Goal: Task Accomplishment & Management: Use online tool/utility

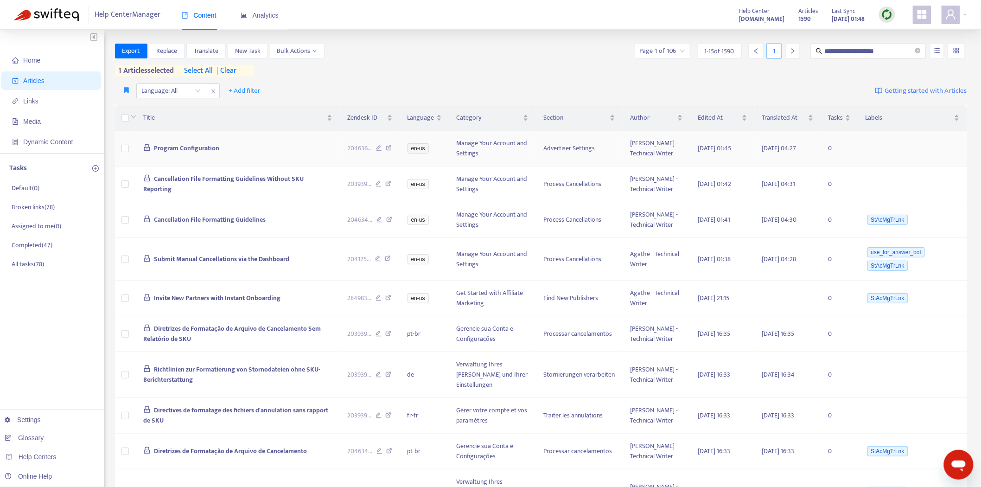
click at [392, 149] on icon at bounding box center [389, 149] width 6 height 8
click at [125, 89] on icon "button" at bounding box center [126, 90] width 5 height 7
click at [130, 112] on span "Ad dash" at bounding box center [136, 109] width 22 height 10
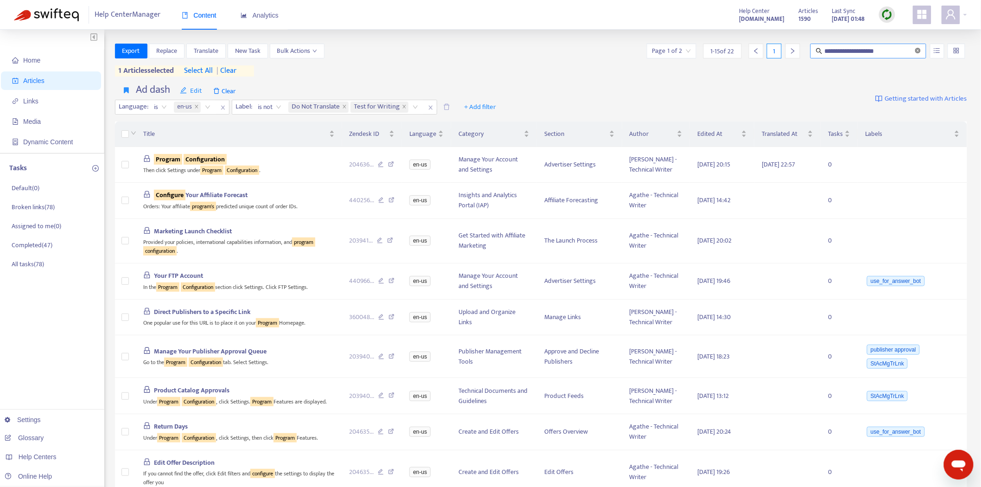
click at [916, 49] on icon "close-circle" at bounding box center [918, 51] width 6 height 6
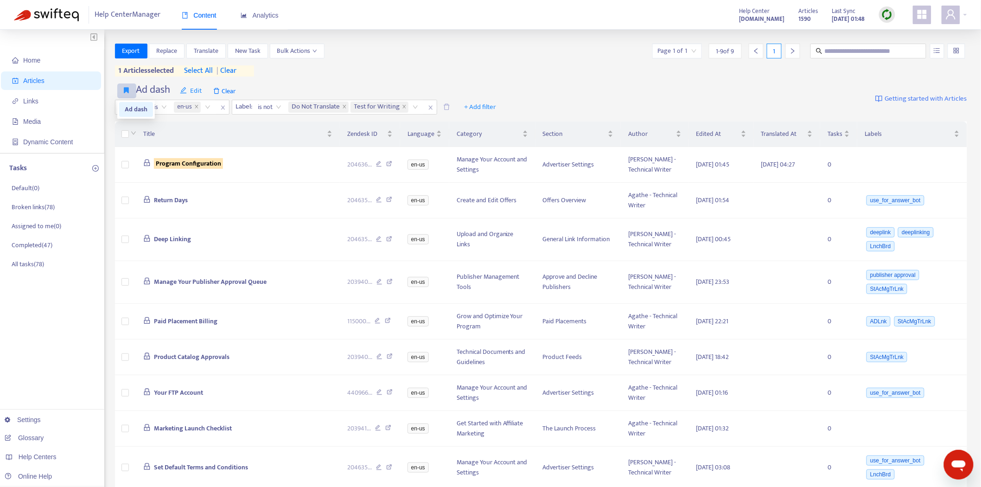
click at [128, 93] on icon "button" at bounding box center [126, 90] width 5 height 7
click at [132, 109] on span "Ad dash" at bounding box center [136, 109] width 23 height 10
click at [206, 139] on div "Title" at bounding box center [237, 134] width 189 height 10
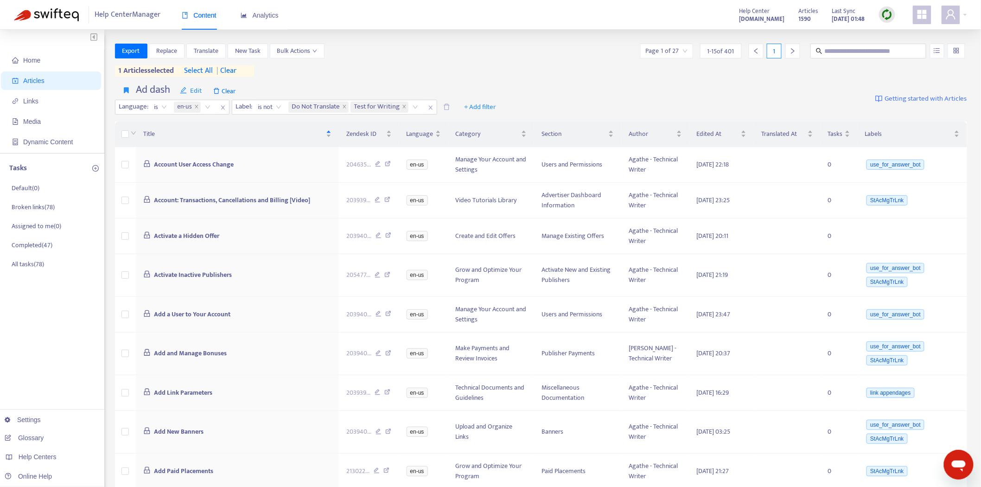
click at [900, 12] on div "Articles 1590 Last Sync Aug 21, 2025 01:48" at bounding box center [847, 15] width 110 height 19
click at [881, 13] on img at bounding box center [887, 15] width 12 height 12
click at [894, 36] on link "Quick Sync" at bounding box center [906, 33] width 39 height 11
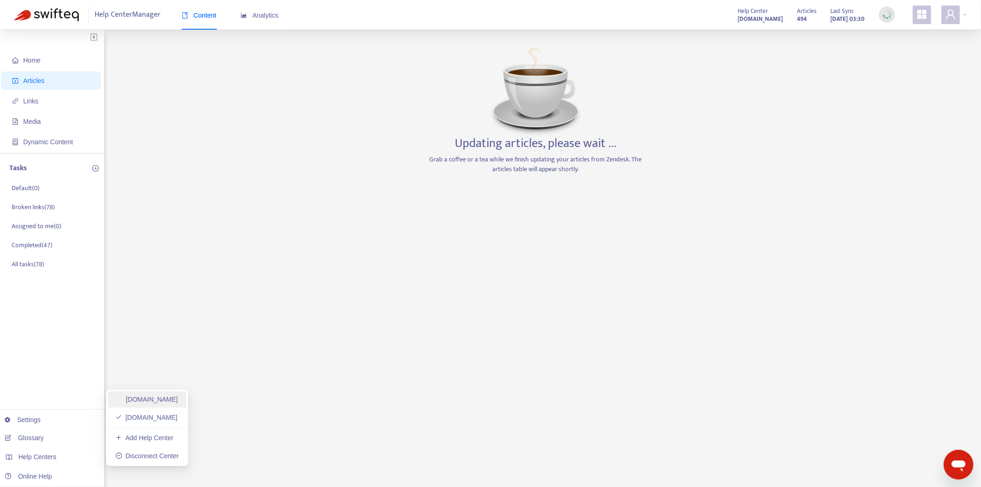
click at [146, 397] on link "[DOMAIN_NAME]" at bounding box center [146, 398] width 63 height 7
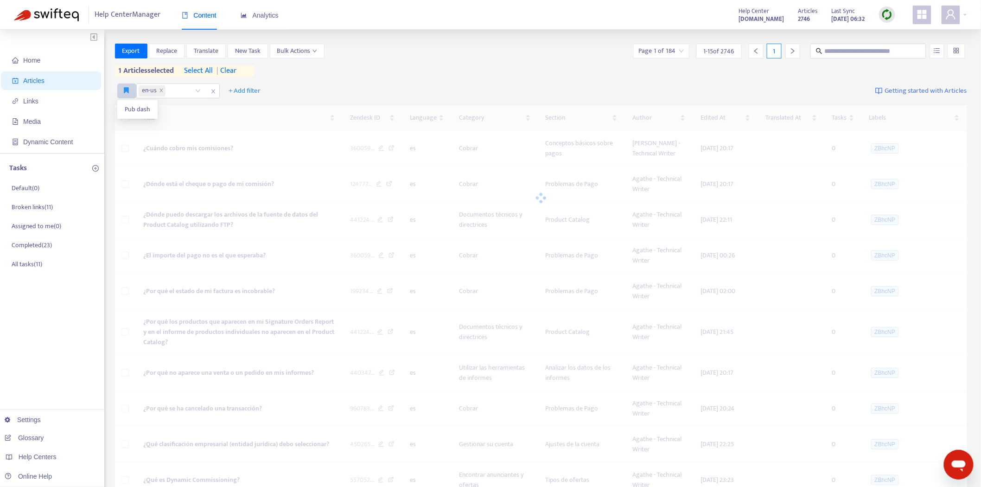
click at [125, 85] on button "button" at bounding box center [126, 90] width 19 height 15
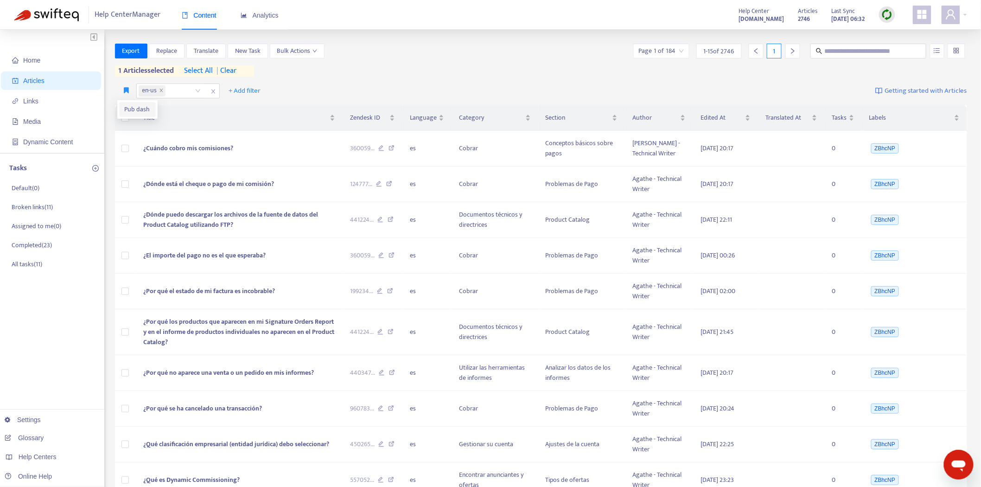
click at [123, 104] on li "Pub dash" at bounding box center [137, 109] width 37 height 15
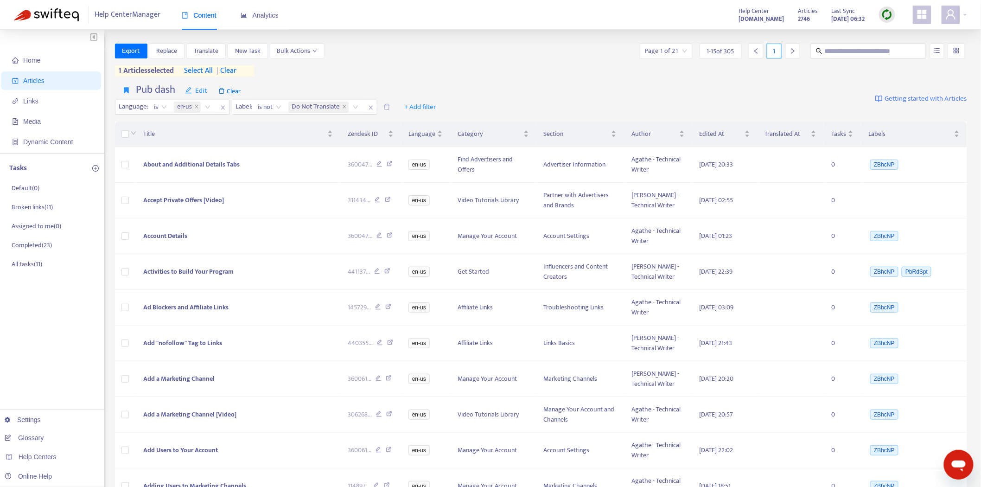
click at [130, 71] on span "1 articles selected" at bounding box center [144, 70] width 59 height 11
click at [230, 70] on span "| clear" at bounding box center [224, 70] width 23 height 11
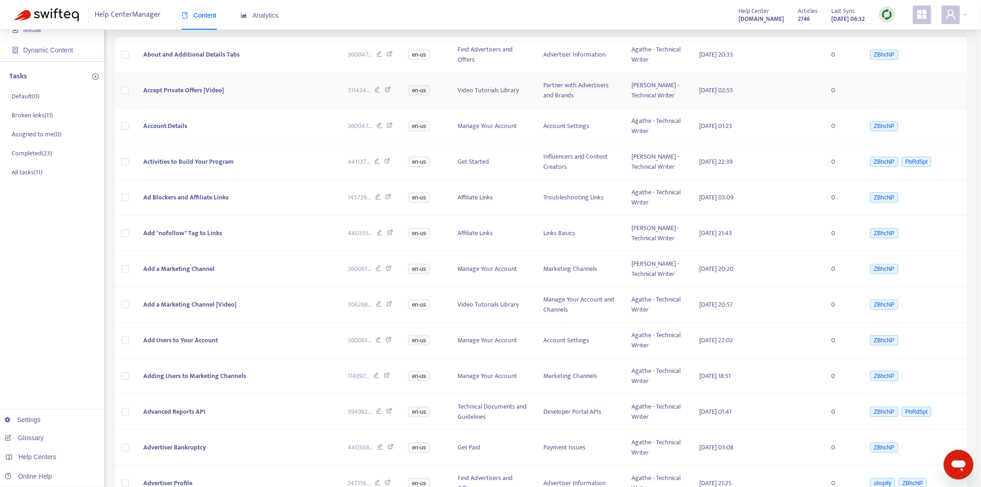
scroll to position [230, 0]
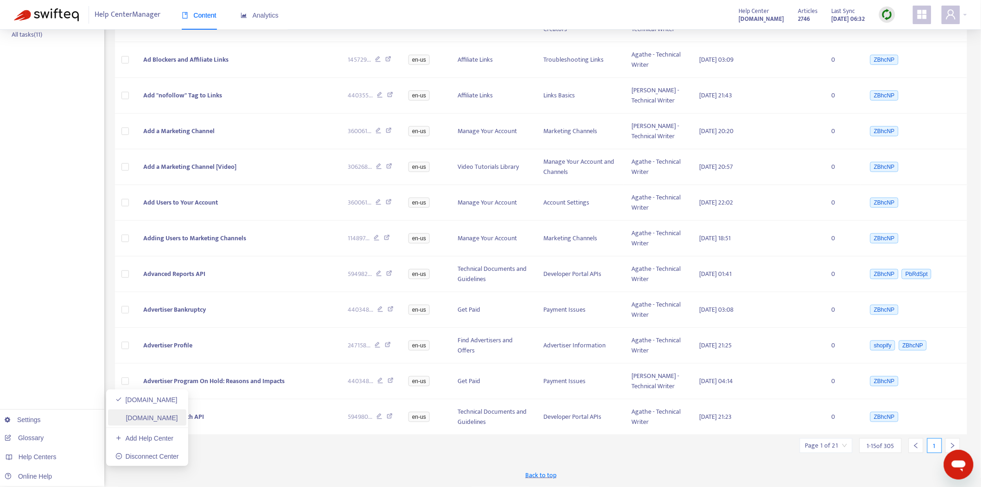
click at [145, 414] on link "[DOMAIN_NAME]" at bounding box center [146, 417] width 63 height 7
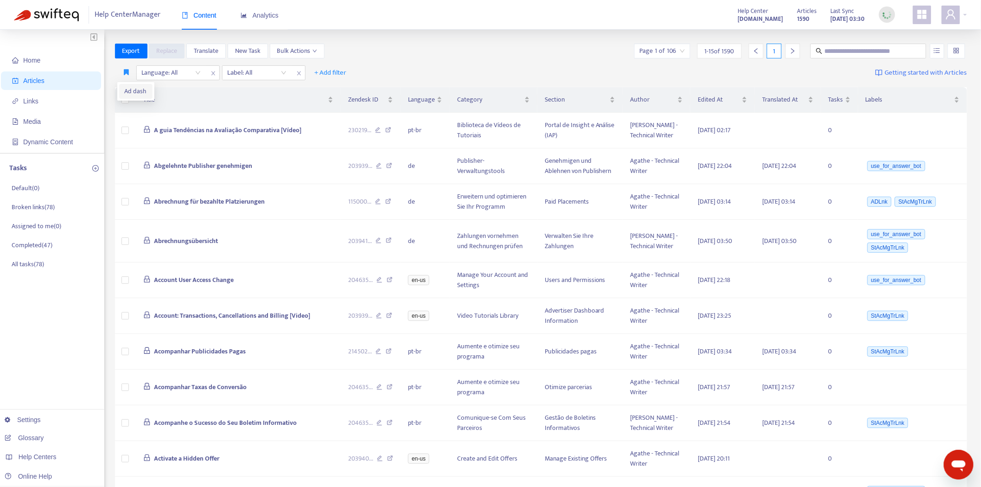
click at [126, 94] on span "Ad dash" at bounding box center [136, 91] width 22 height 10
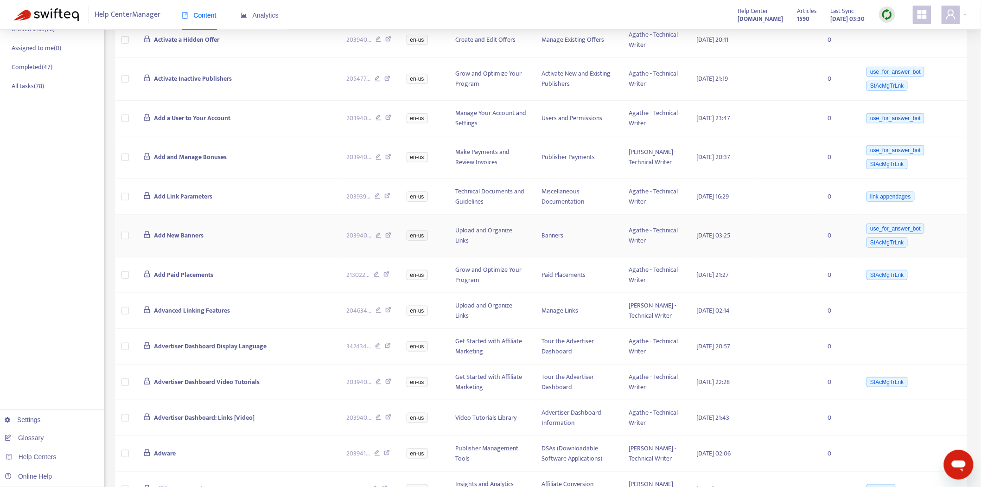
scroll to position [251, 0]
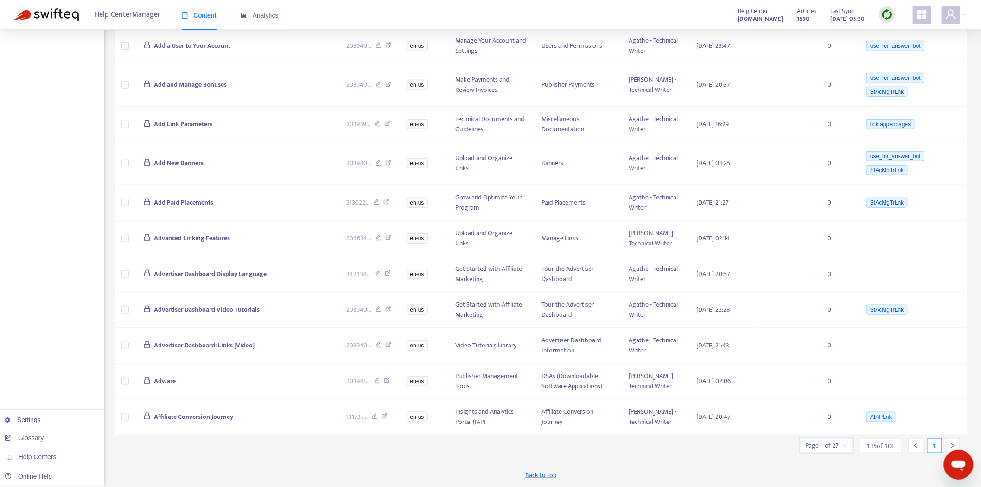
click at [837, 448] on input "search" at bounding box center [827, 446] width 42 height 14
click at [901, 422] on span "15" at bounding box center [929, 420] width 58 height 14
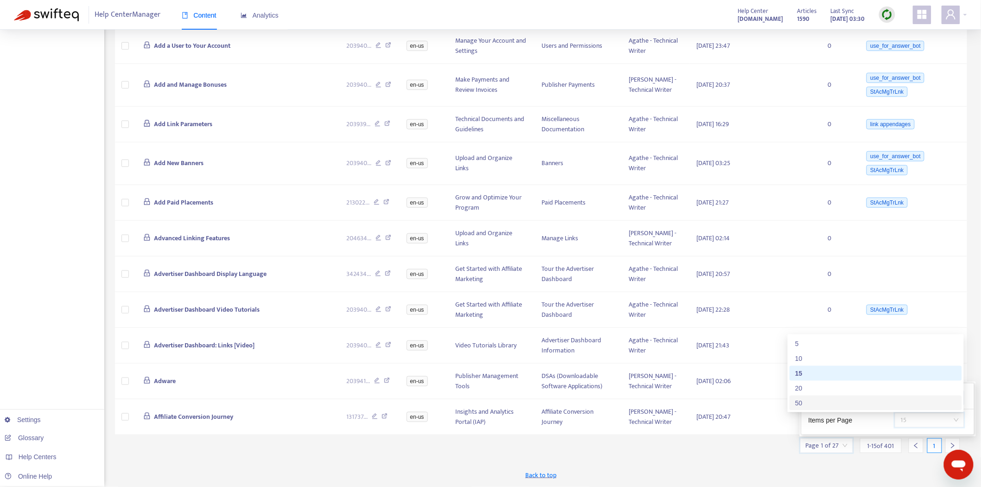
click at [804, 398] on div "50" at bounding box center [875, 403] width 161 height 10
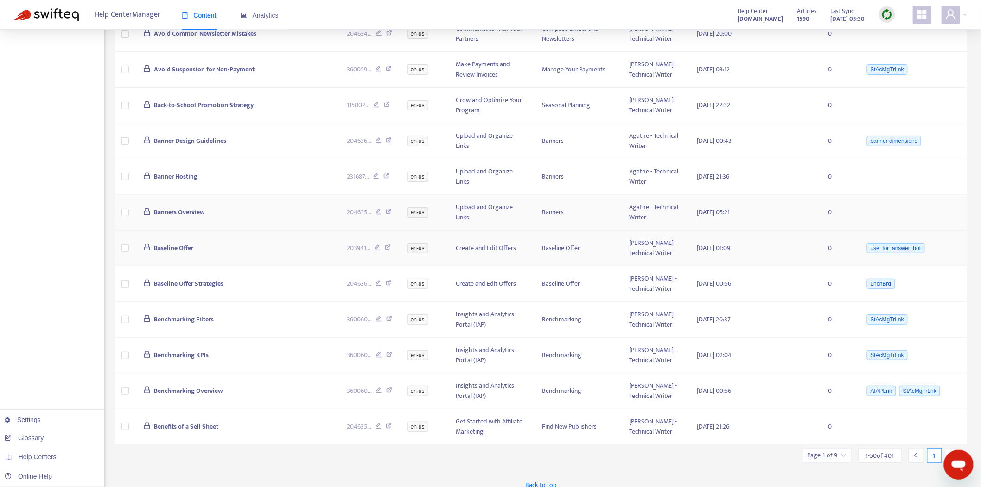
scroll to position [1519, 0]
click at [174, 348] on span "Benchmarking KPIs" at bounding box center [181, 353] width 55 height 11
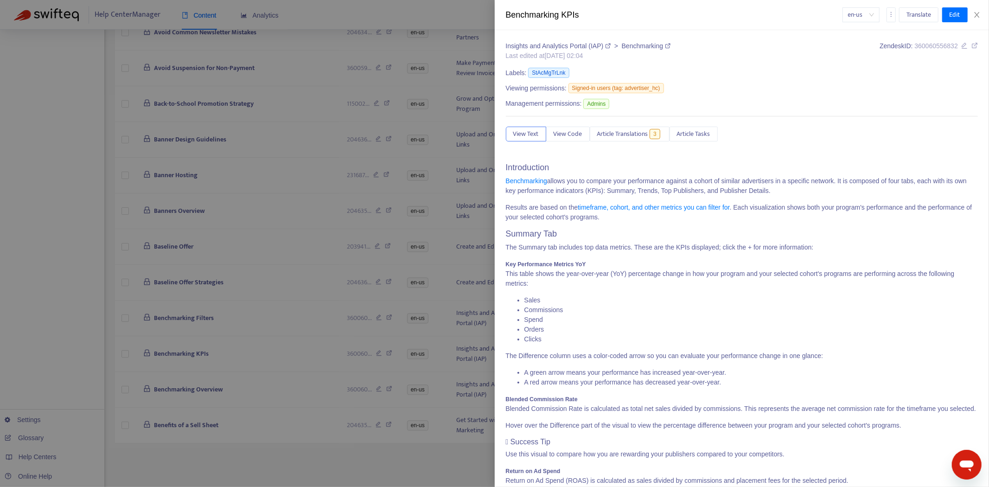
click at [611, 128] on button "Article Translations 3" at bounding box center [630, 134] width 80 height 15
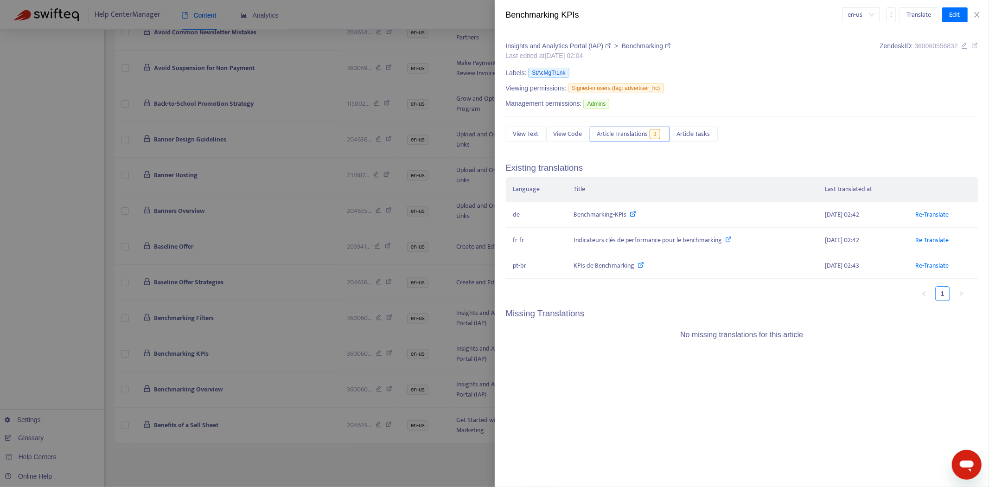
click at [128, 269] on div at bounding box center [494, 243] width 989 height 487
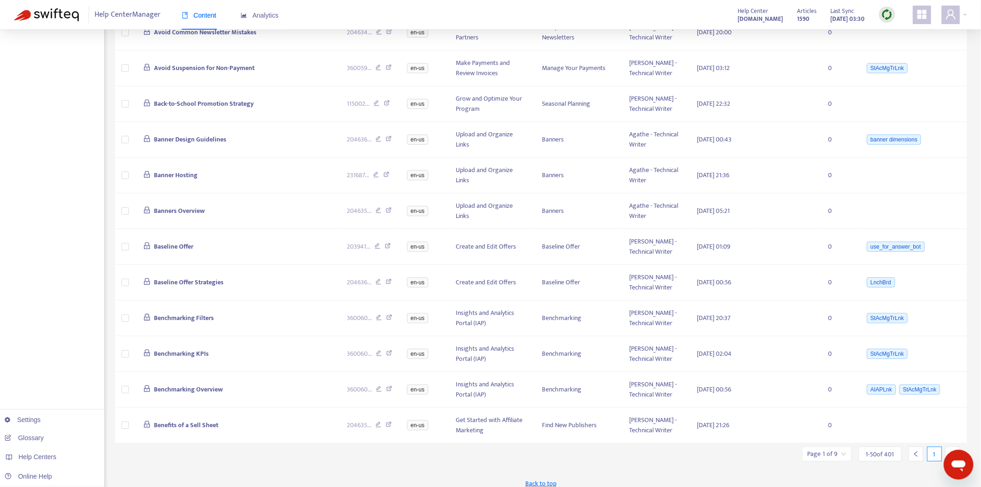
click at [950, 451] on icon "right" at bounding box center [953, 454] width 6 height 6
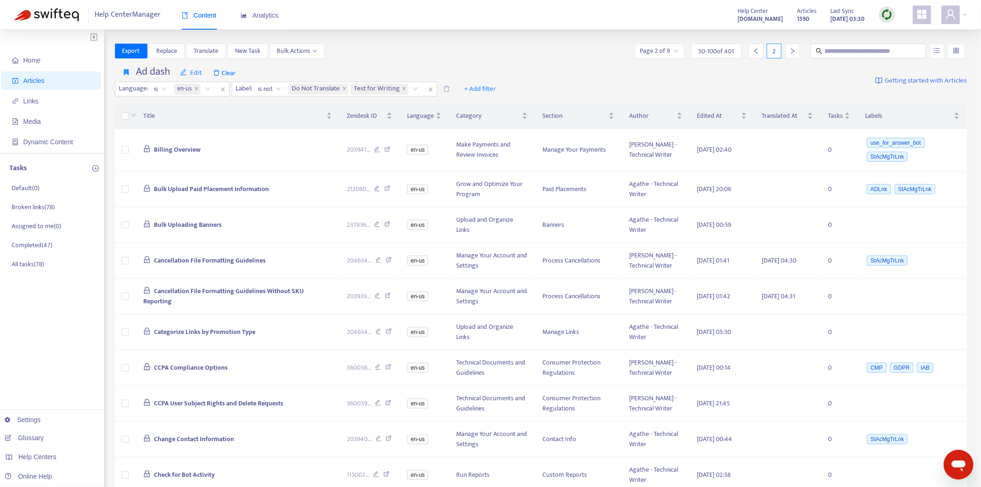
click at [745, 117] on div "Edited At" at bounding box center [722, 116] width 50 height 10
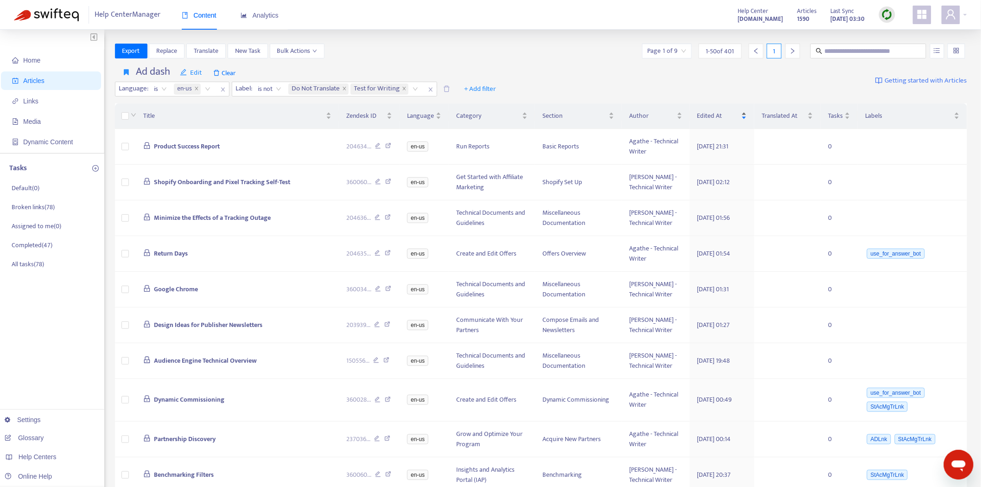
click at [745, 117] on div "Edited At" at bounding box center [722, 116] width 50 height 10
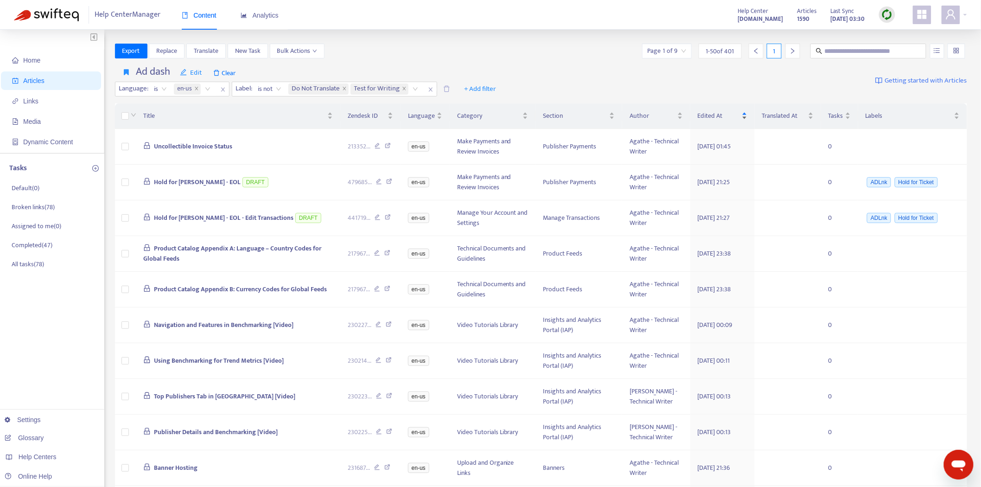
click at [745, 117] on div "Edited At" at bounding box center [723, 116] width 50 height 10
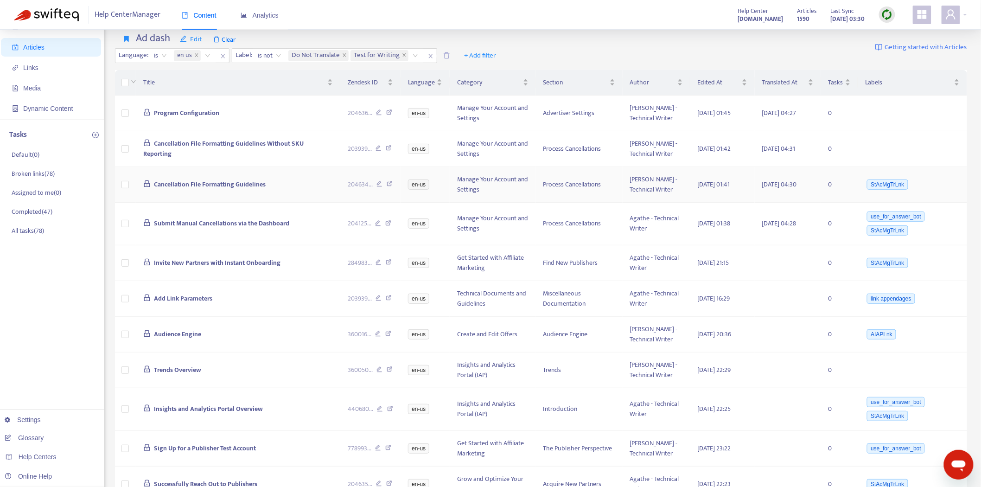
scroll to position [51, 0]
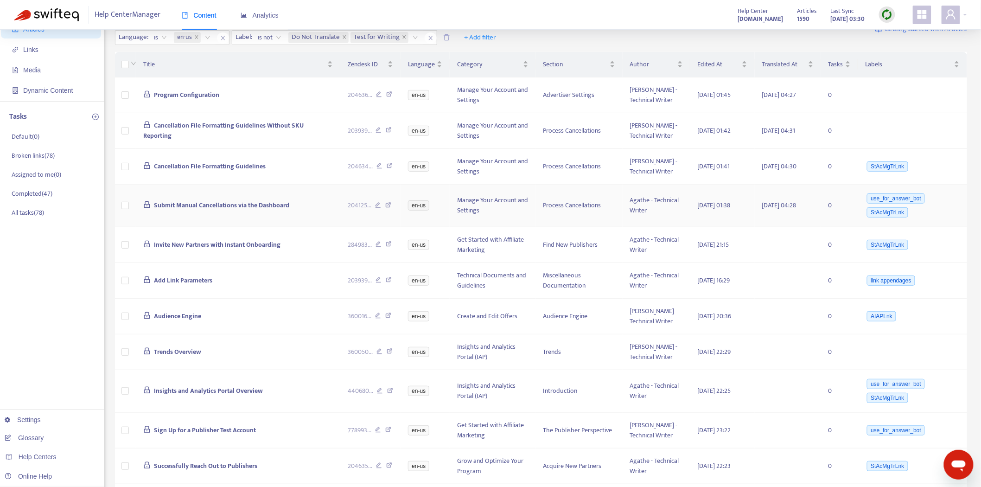
click at [235, 204] on span "Submit Manual Cancellations via the Dashboard" at bounding box center [221, 205] width 135 height 11
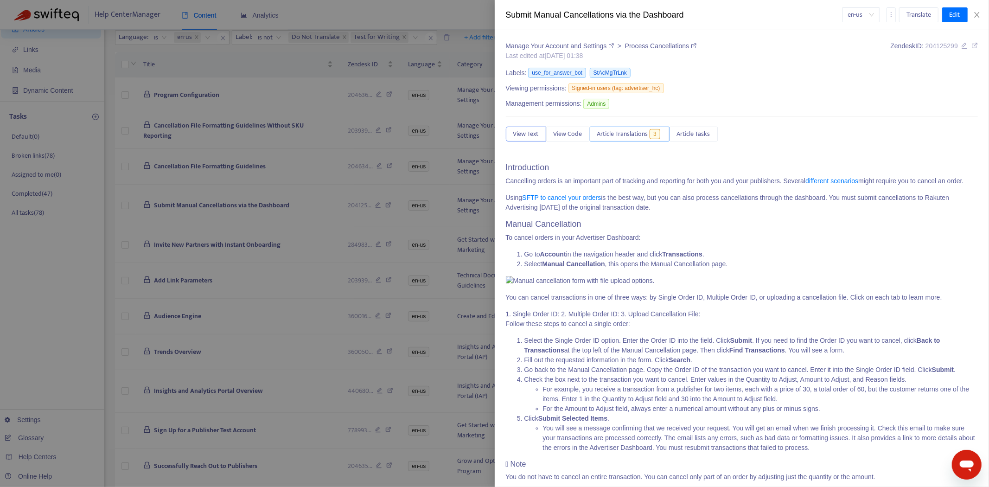
click at [622, 135] on span "Article Translations" at bounding box center [622, 134] width 51 height 10
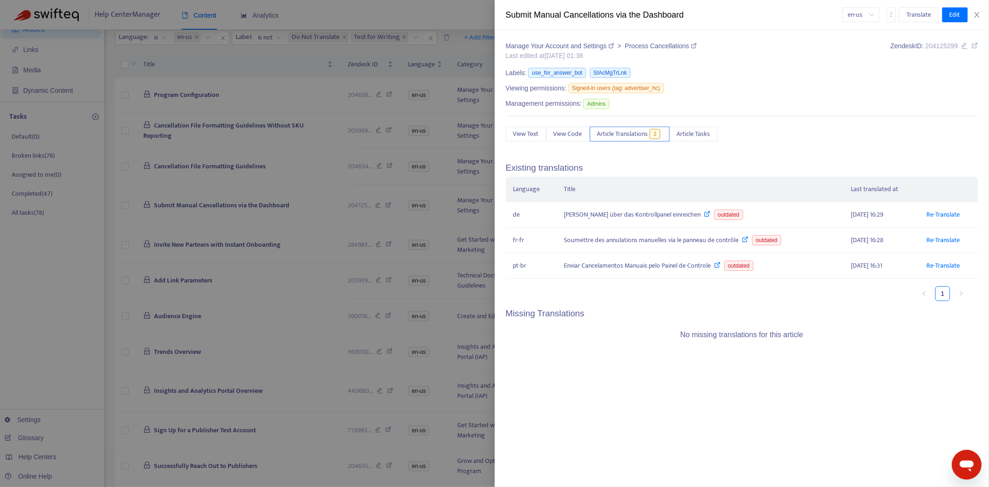
click at [223, 172] on div at bounding box center [494, 243] width 989 height 487
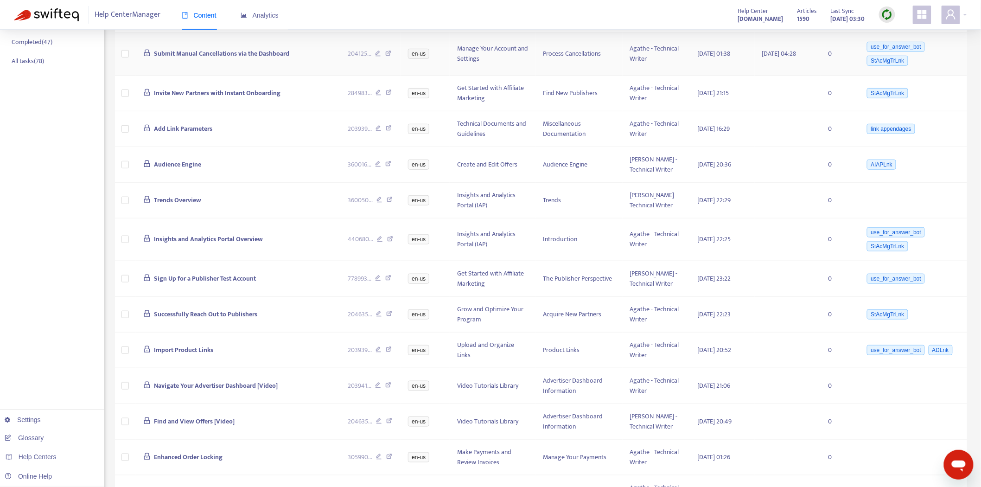
scroll to position [206, 0]
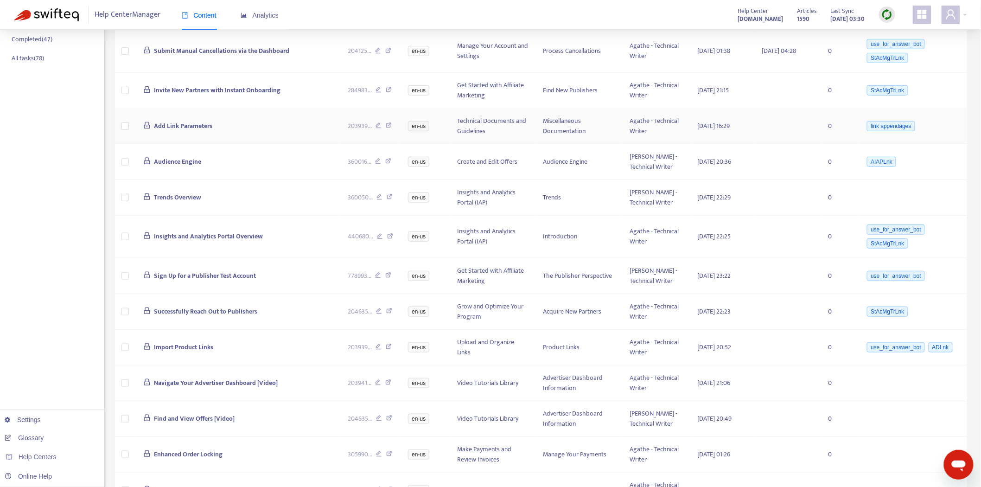
click at [175, 127] on span "Add Link Parameters" at bounding box center [183, 126] width 58 height 11
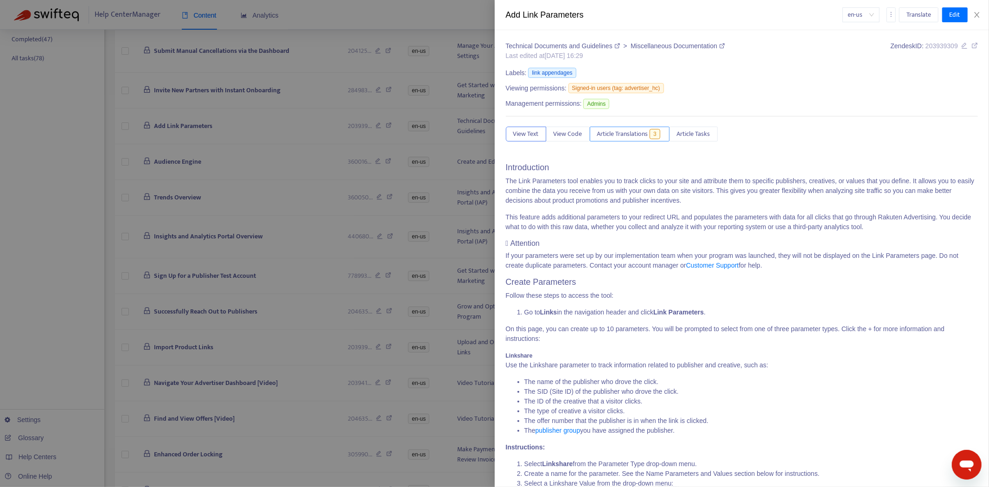
click at [620, 139] on span "Article Translations" at bounding box center [622, 134] width 51 height 10
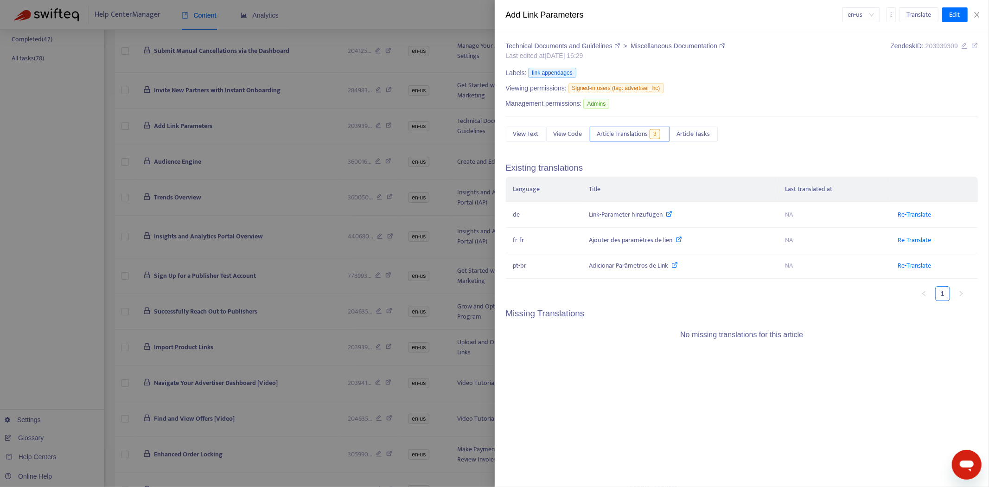
click at [195, 207] on div at bounding box center [494, 243] width 989 height 487
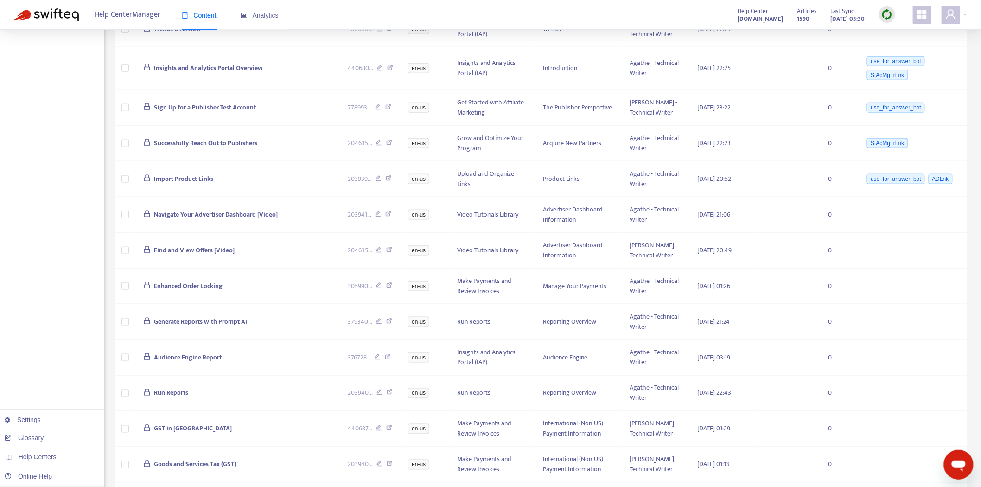
scroll to position [412, 0]
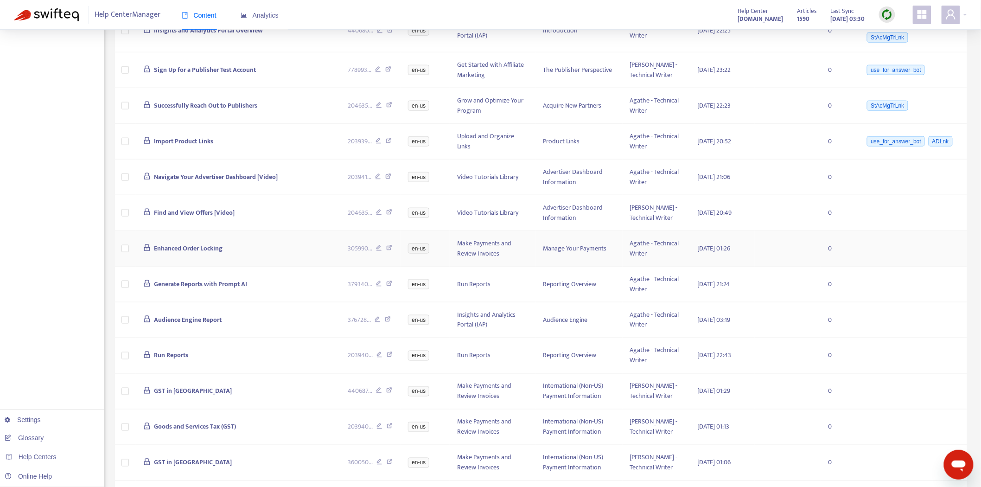
click at [182, 246] on span "Enhanced Order Locking" at bounding box center [188, 248] width 69 height 11
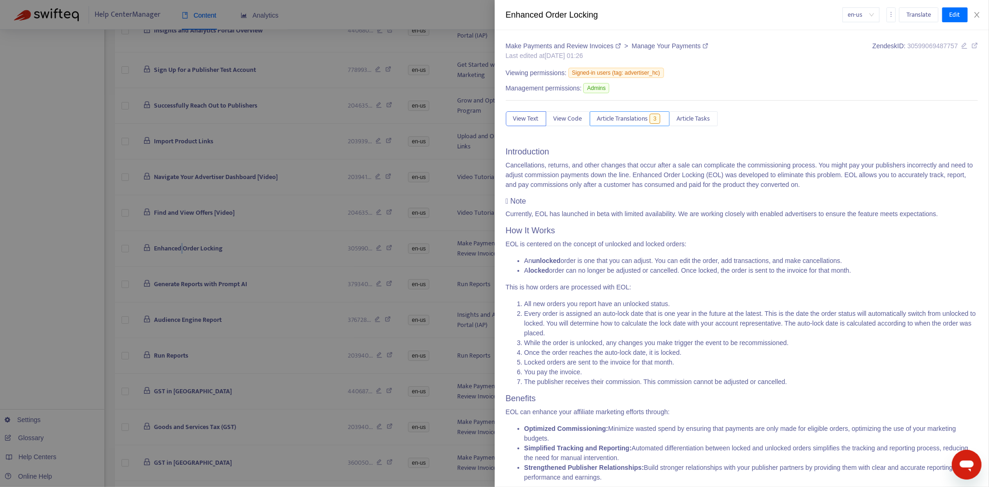
click at [618, 123] on span "Article Translations" at bounding box center [622, 119] width 51 height 10
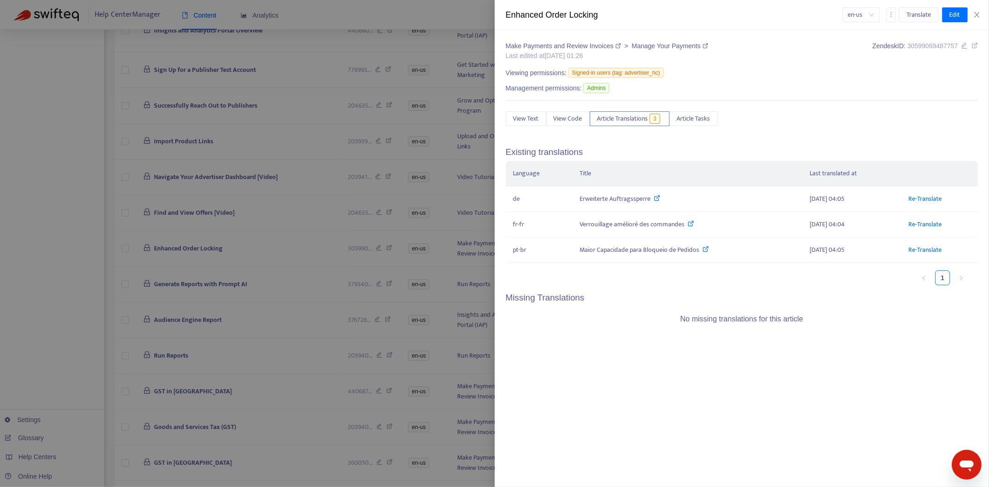
click at [204, 210] on div at bounding box center [494, 243] width 989 height 487
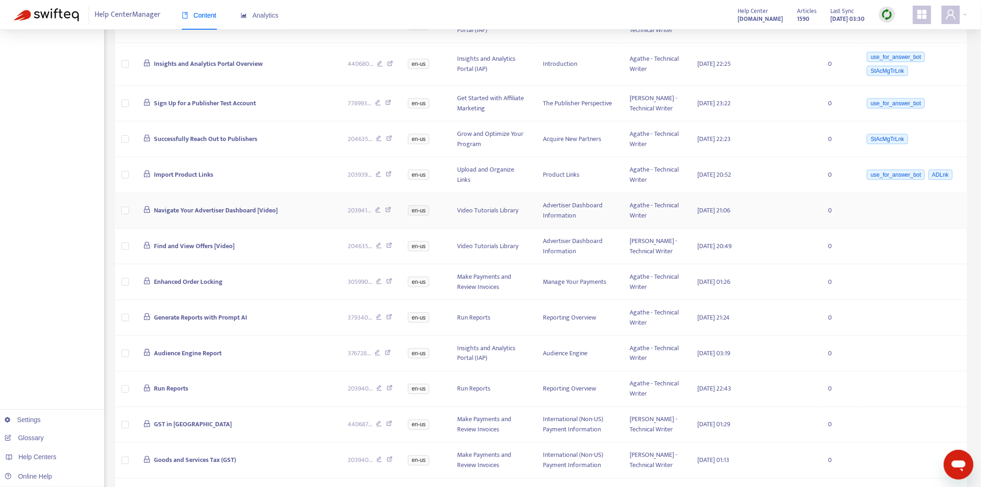
scroll to position [360, 0]
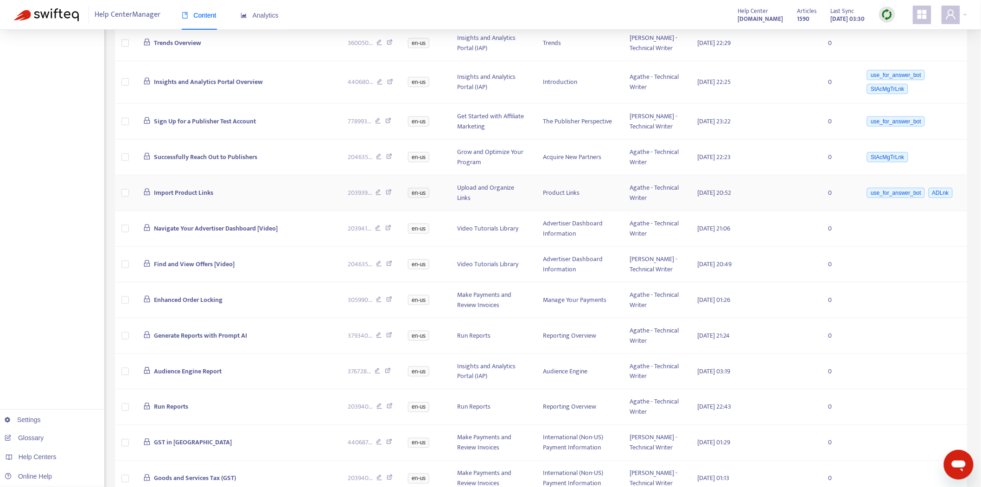
click at [186, 192] on span "Import Product Links" at bounding box center [183, 192] width 59 height 11
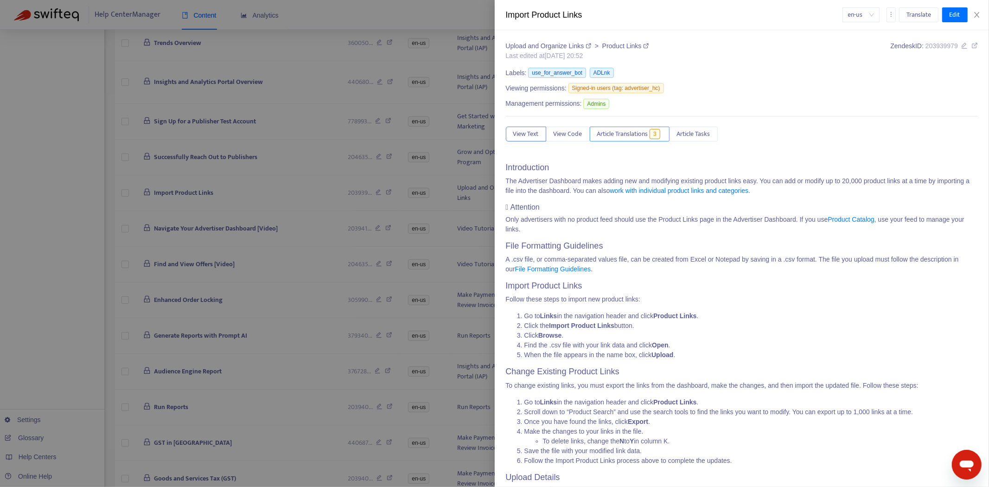
click at [634, 140] on button "Article Translations 3" at bounding box center [630, 134] width 80 height 15
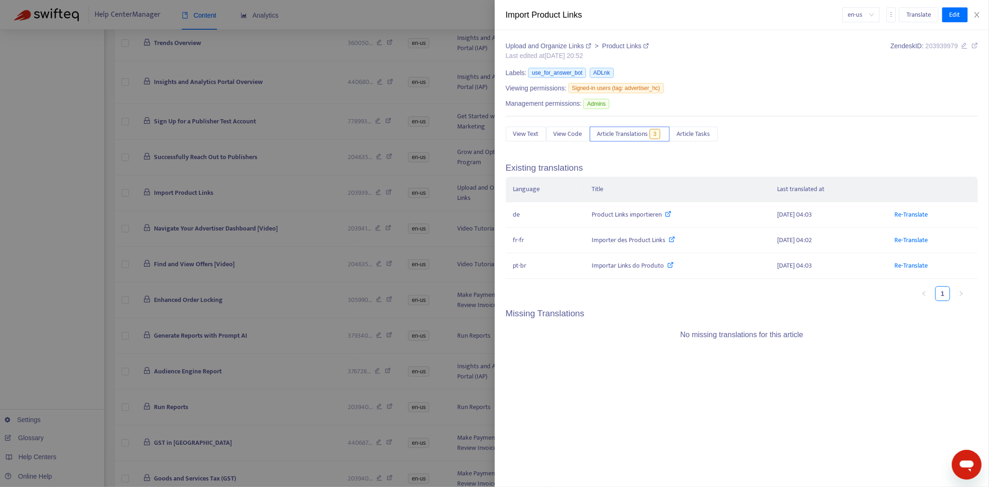
click at [206, 166] on div at bounding box center [494, 243] width 989 height 487
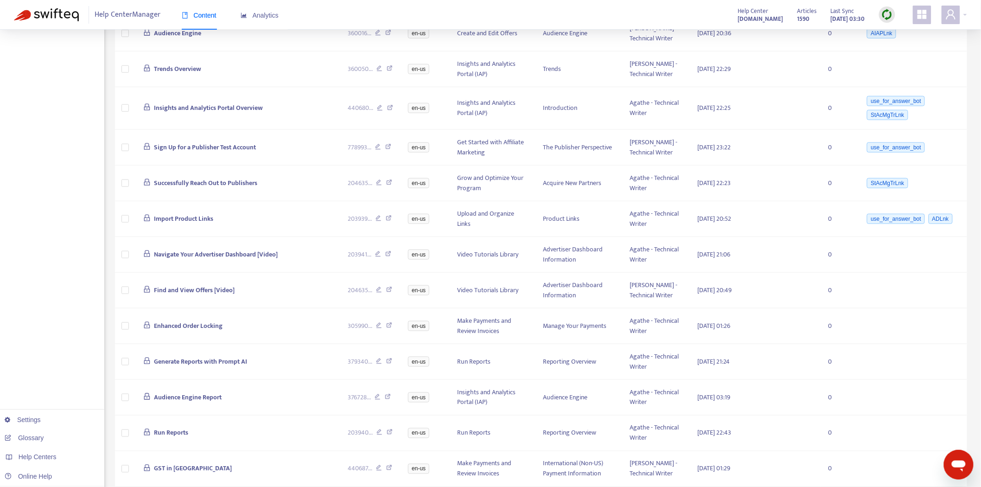
scroll to position [309, 0]
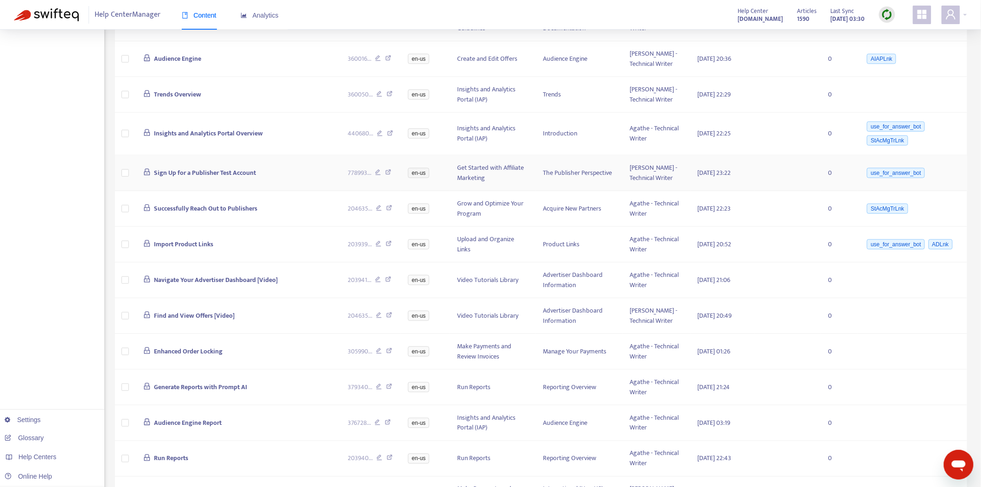
click at [198, 171] on span "Sign Up for a Publisher Test Account" at bounding box center [205, 172] width 102 height 11
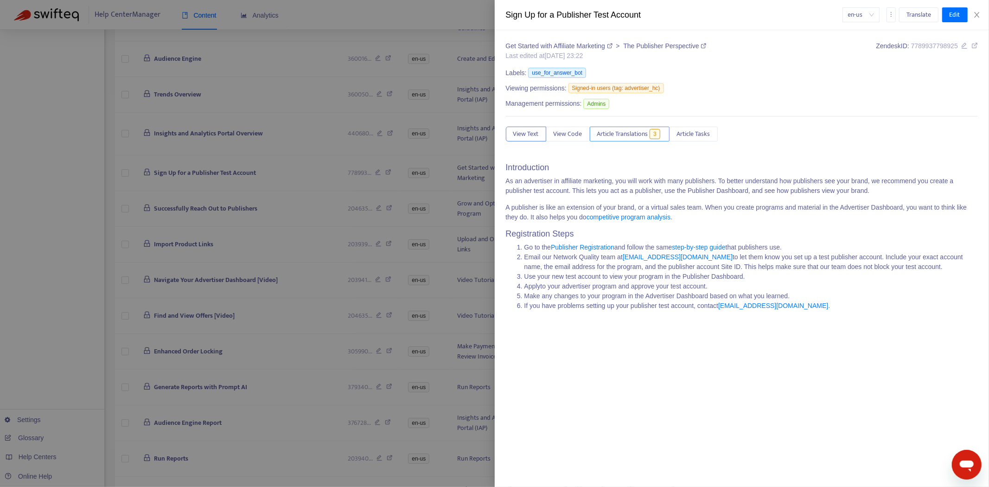
click at [612, 133] on span "Article Translations" at bounding box center [622, 134] width 51 height 10
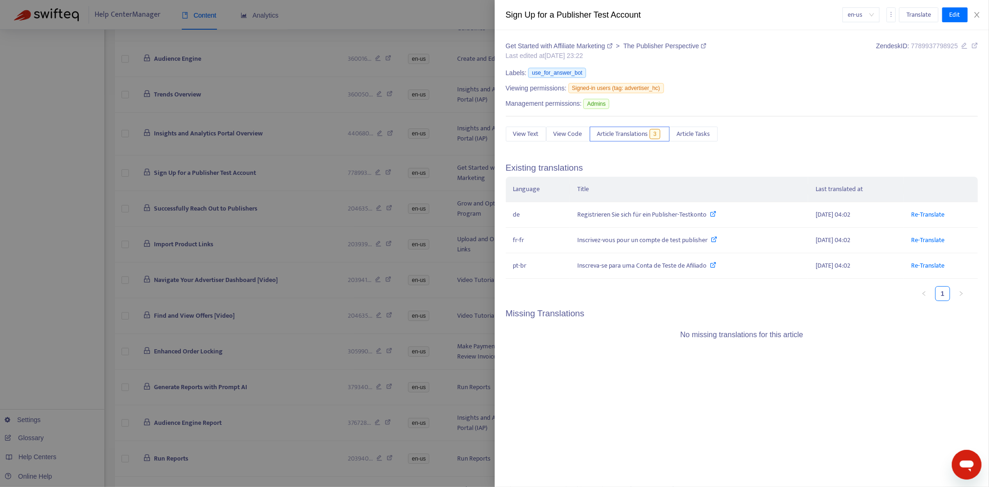
click at [248, 196] on div at bounding box center [494, 243] width 989 height 487
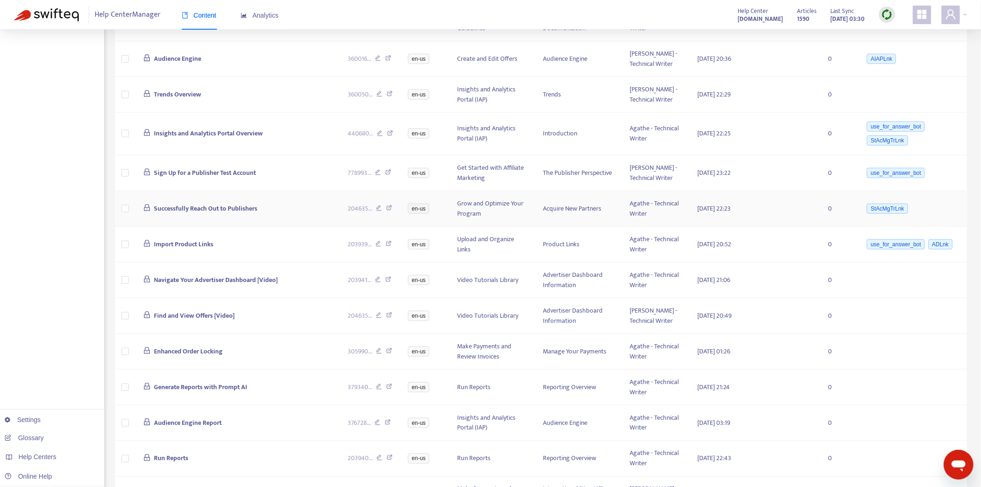
click at [390, 207] on icon at bounding box center [389, 209] width 6 height 8
click at [389, 243] on icon at bounding box center [389, 245] width 6 height 8
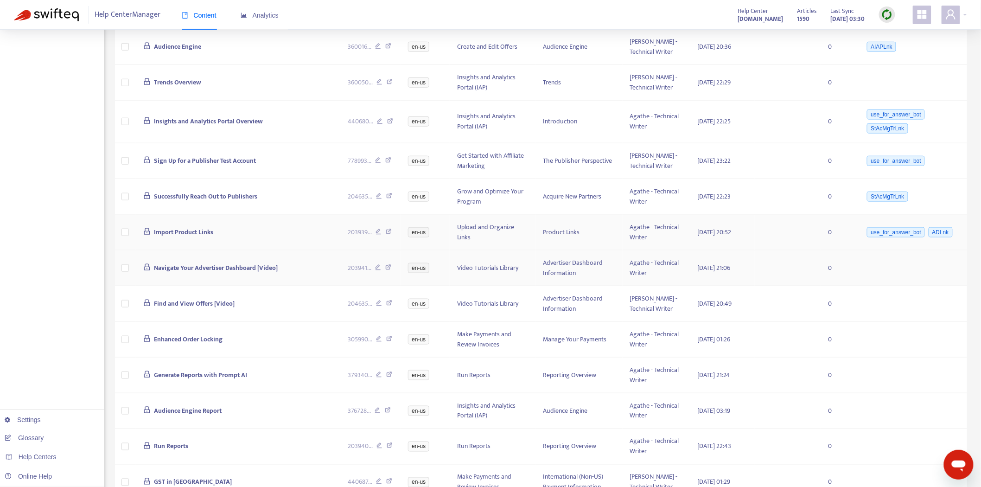
scroll to position [360, 0]
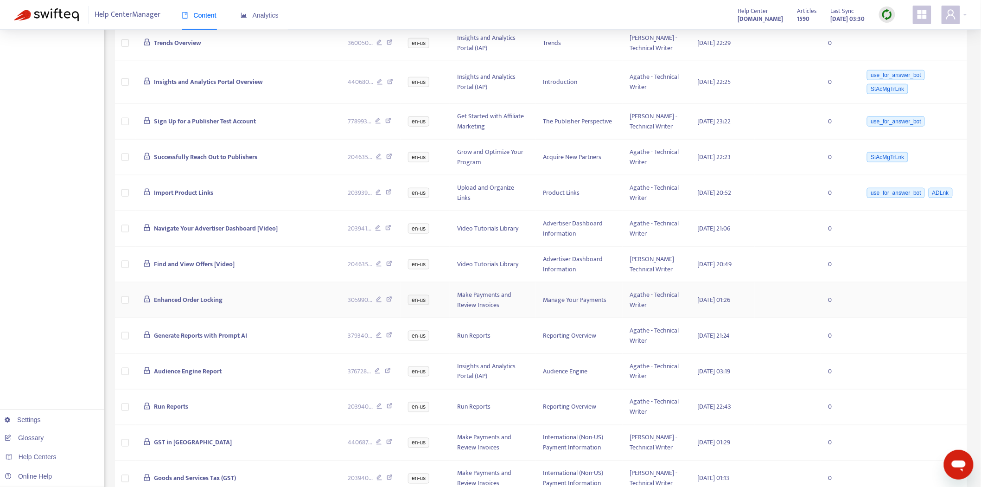
click at [191, 298] on span "Enhanced Order Locking" at bounding box center [188, 299] width 69 height 11
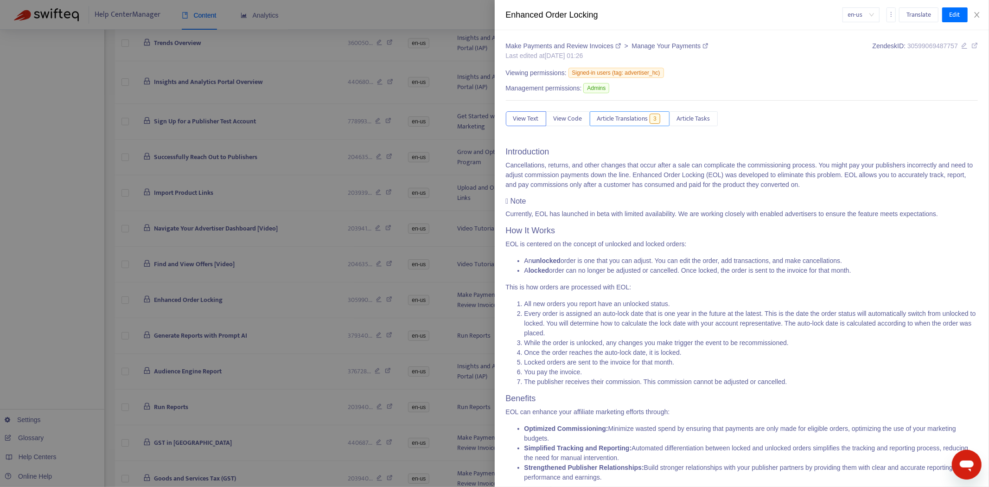
click at [625, 116] on span "Article Translations" at bounding box center [622, 119] width 51 height 10
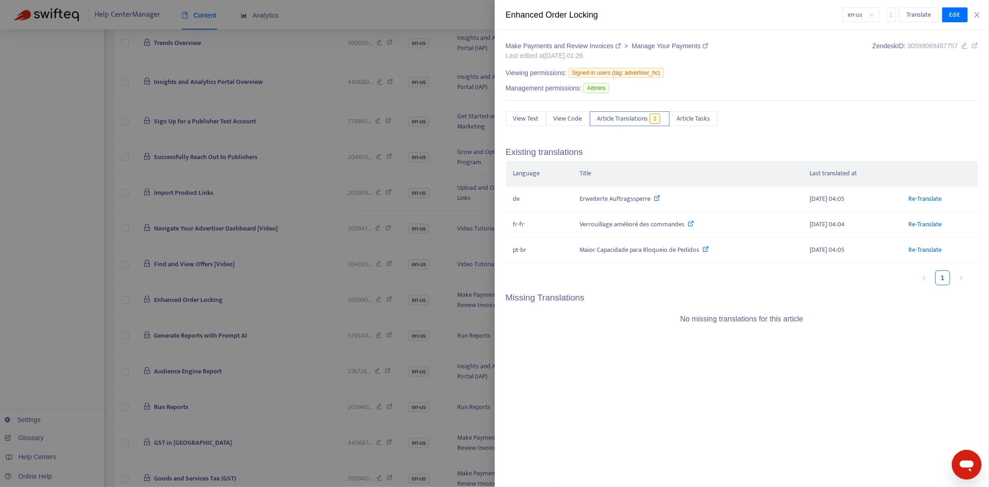
click at [615, 45] on icon at bounding box center [618, 46] width 6 height 6
click at [205, 282] on div at bounding box center [494, 243] width 989 height 487
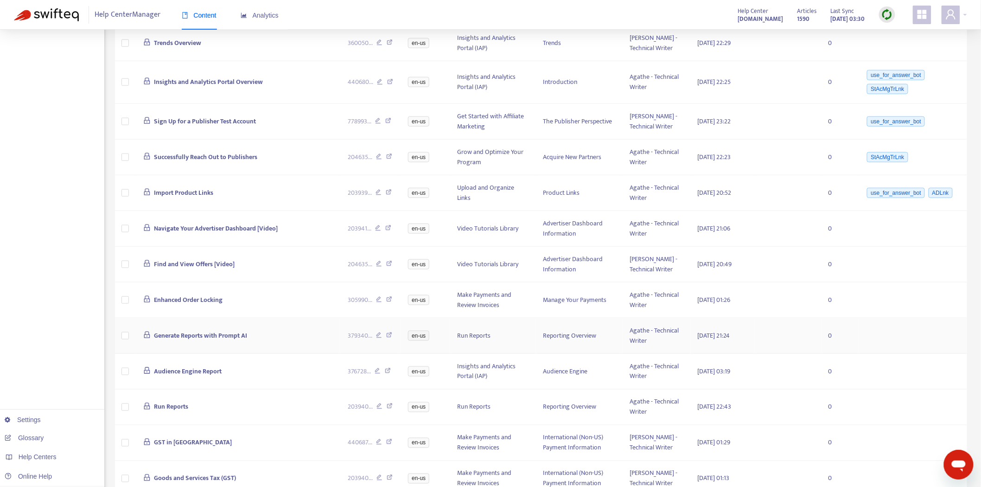
click at [390, 335] on icon at bounding box center [389, 336] width 6 height 8
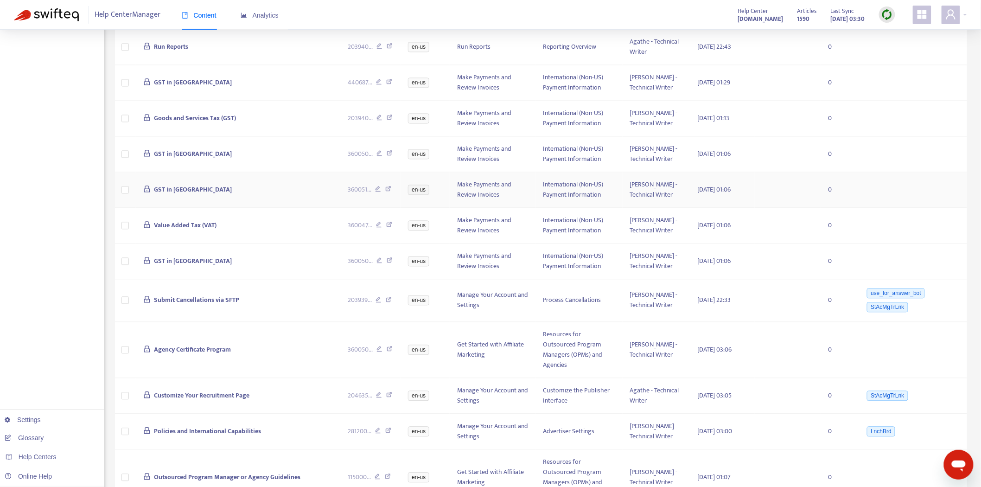
scroll to position [721, 0]
click at [171, 149] on span "GST in Australia" at bounding box center [193, 153] width 78 height 11
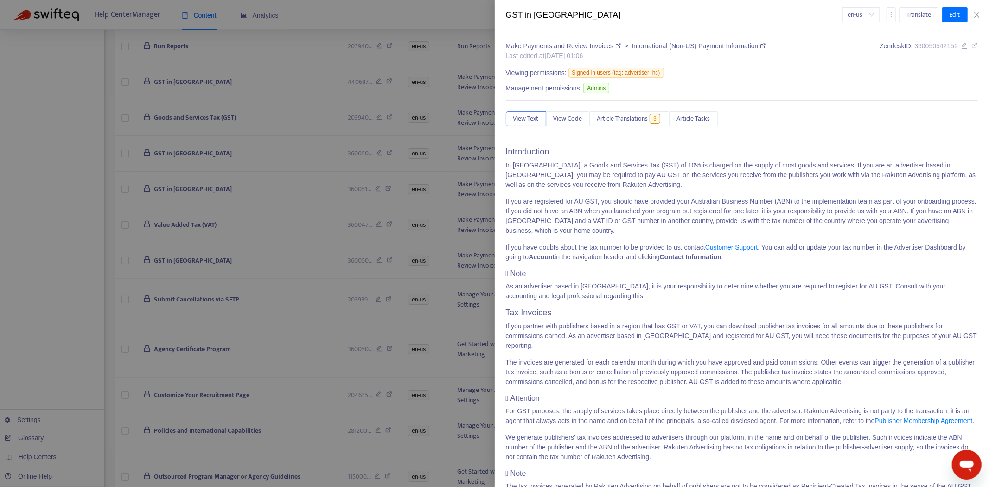
click at [638, 110] on div "Make Payments and Review Invoices > International (Non-US) Payment Information …" at bounding box center [742, 453] width 472 height 824
click at [636, 114] on span "Article Translations" at bounding box center [622, 119] width 51 height 10
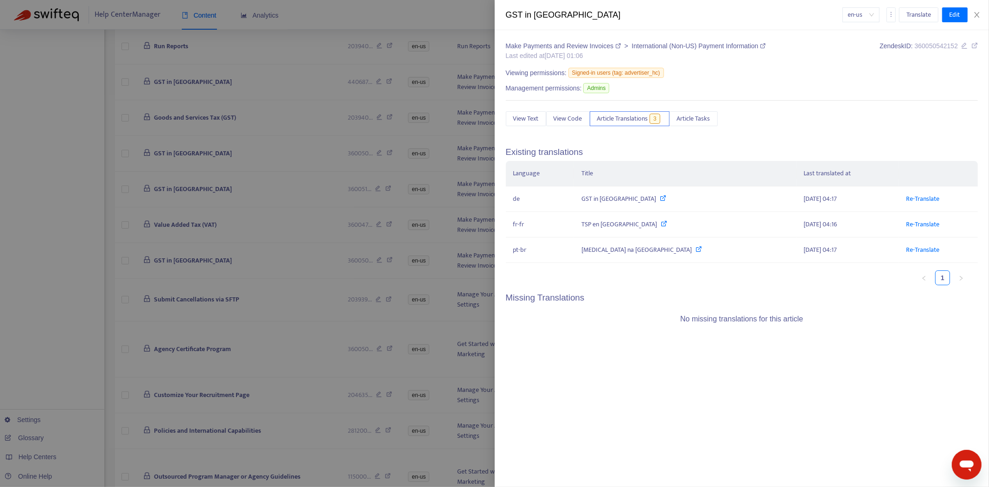
click at [253, 214] on div at bounding box center [494, 243] width 989 height 487
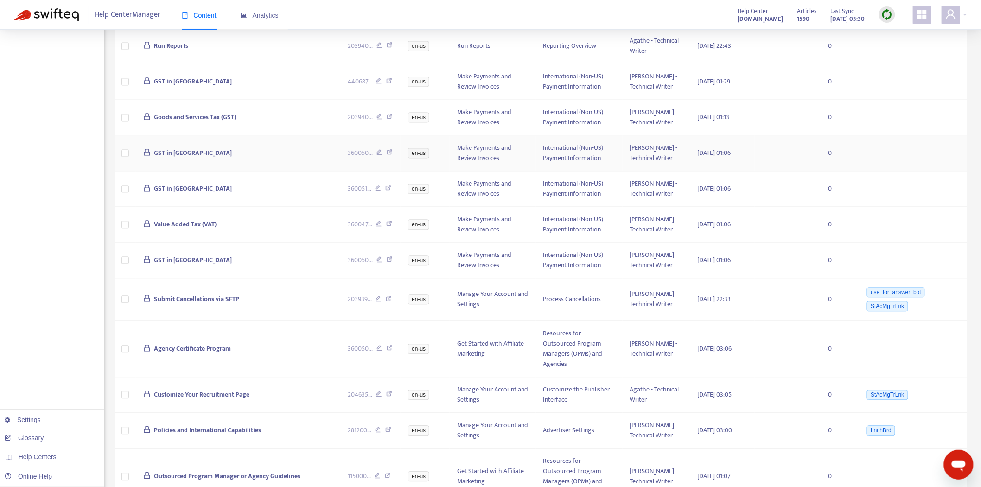
click at [391, 155] on icon at bounding box center [390, 154] width 6 height 8
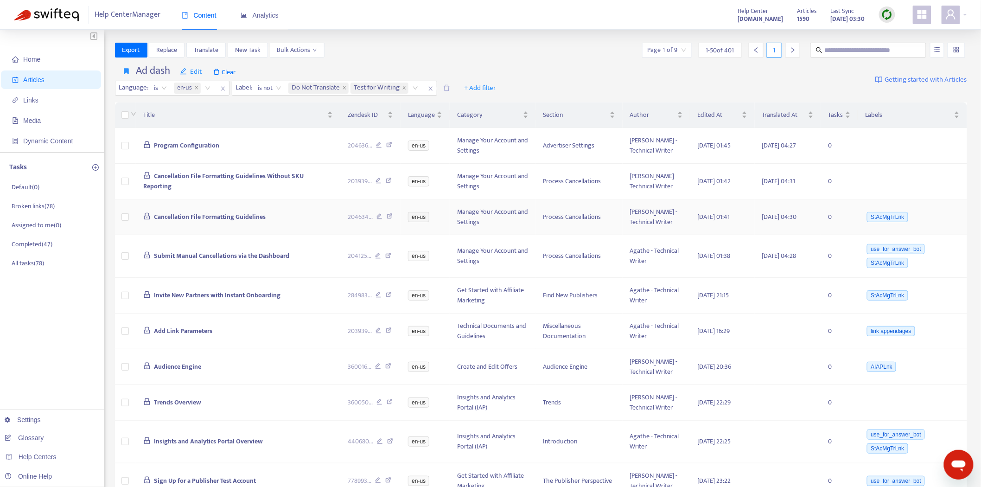
scroll to position [0, 0]
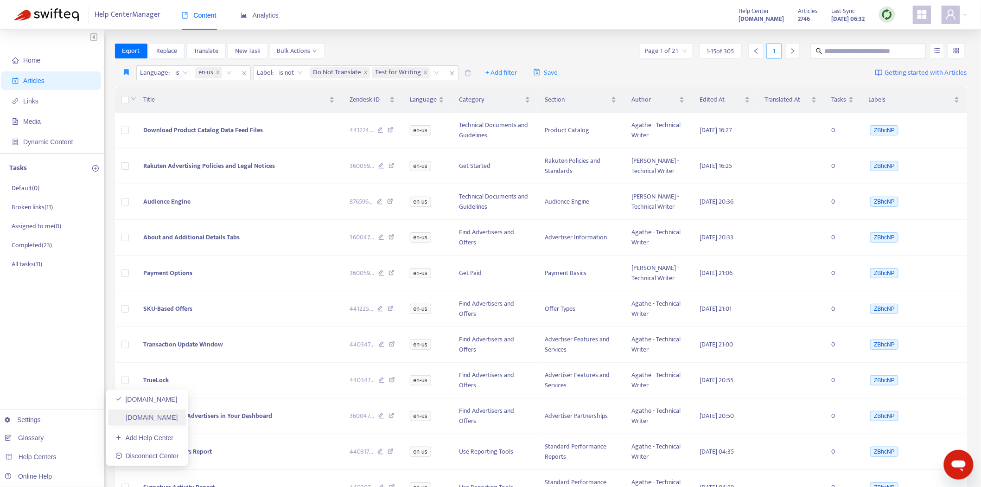
click at [163, 419] on link "[DOMAIN_NAME]" at bounding box center [146, 417] width 63 height 7
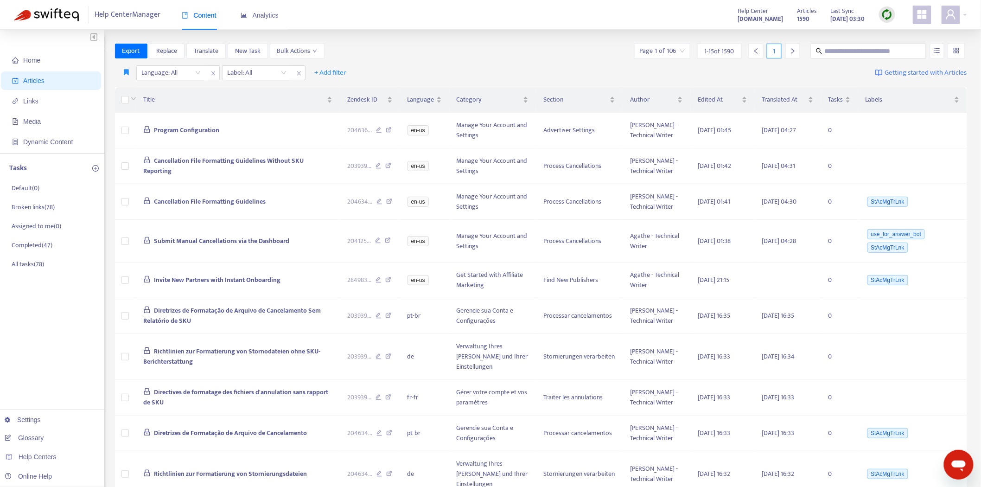
click at [886, 16] on img at bounding box center [887, 15] width 12 height 12
click at [127, 69] on icon "button" at bounding box center [126, 72] width 5 height 7
click at [125, 96] on span "Ad dash" at bounding box center [136, 91] width 22 height 10
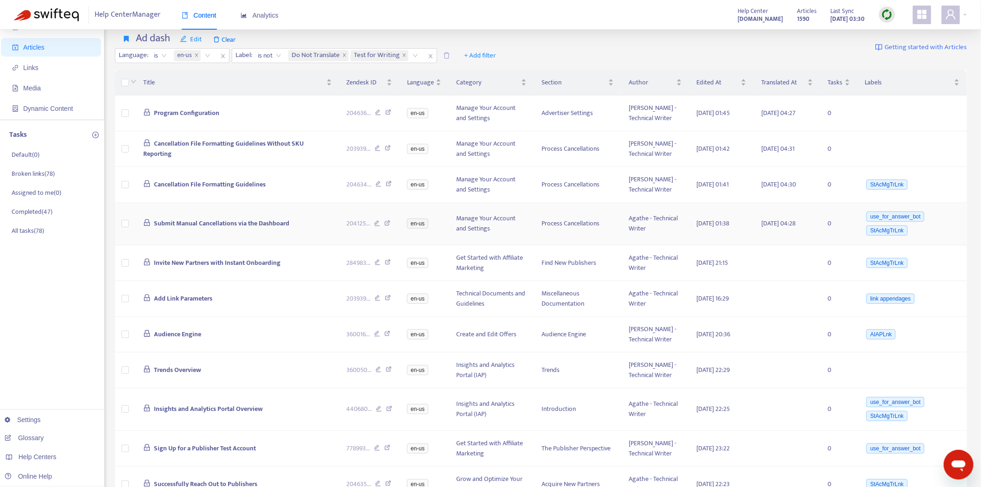
scroll to position [51, 0]
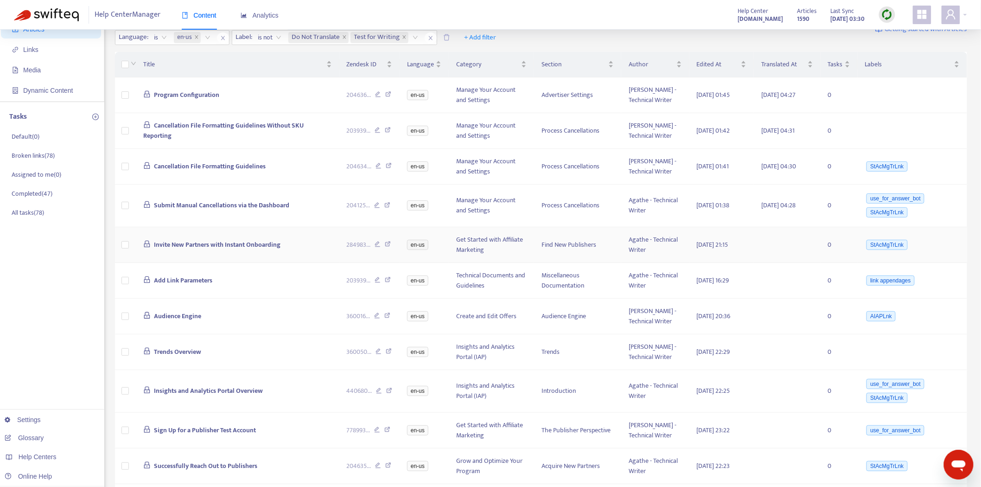
click at [193, 240] on span "Invite New Partners with Instant Onboarding" at bounding box center [217, 244] width 127 height 11
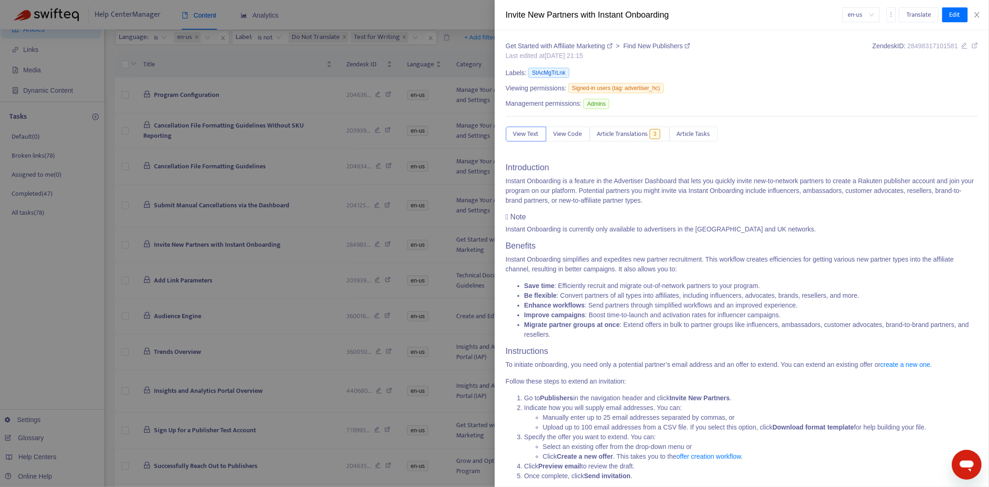
click at [592, 124] on div "Get Started with Affiliate Marketing > Find New Publishers Last edited at [DATE…" at bounding box center [742, 429] width 472 height 776
click at [606, 133] on span "Article Translations" at bounding box center [622, 134] width 51 height 10
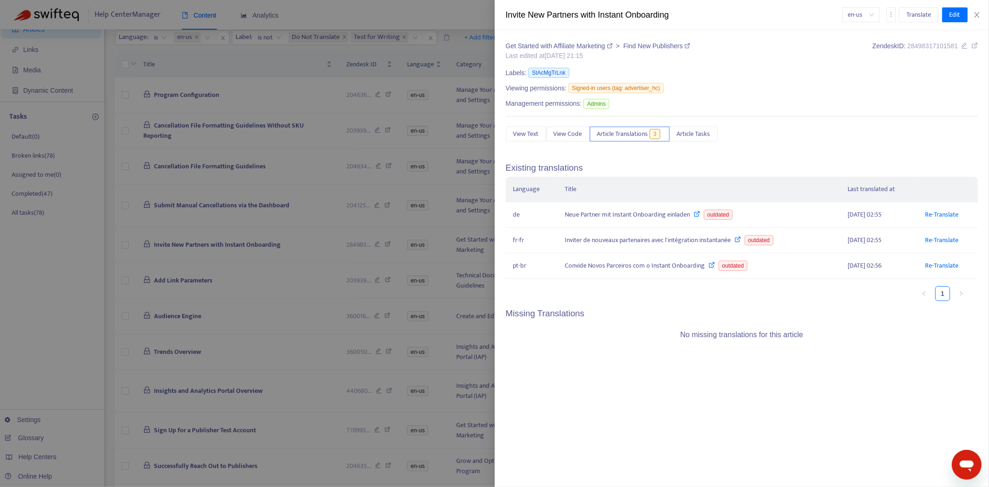
click at [300, 230] on div at bounding box center [494, 243] width 989 height 487
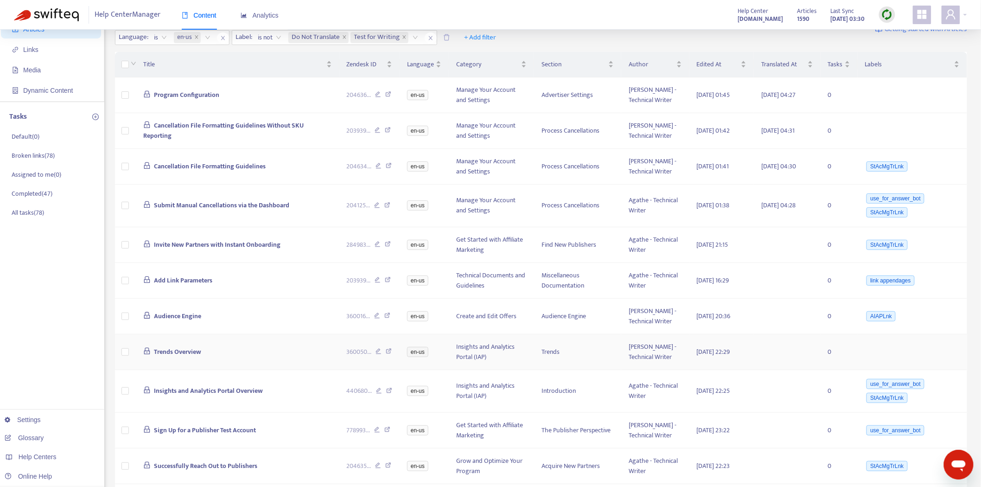
click at [175, 343] on td "Trends Overview" at bounding box center [238, 352] width 204 height 36
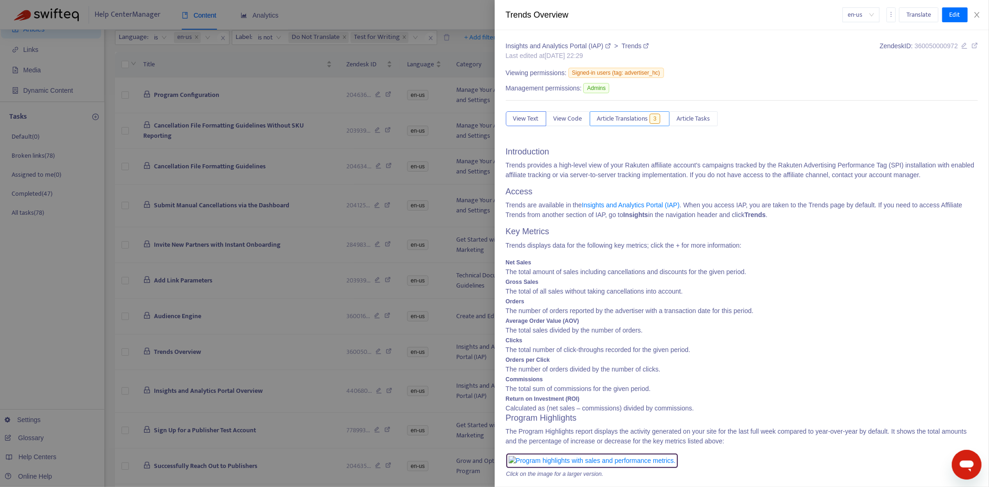
click at [627, 123] on span "Article Translations" at bounding box center [622, 119] width 51 height 10
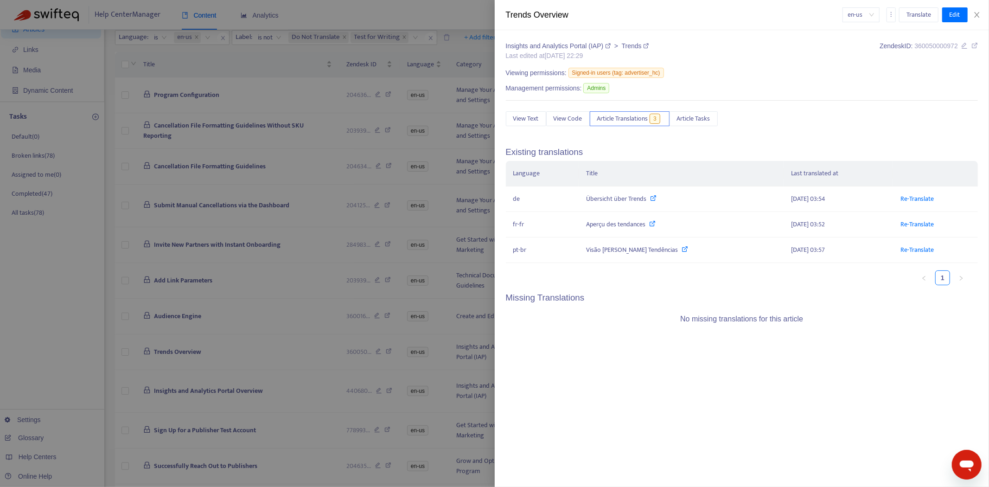
click at [185, 281] on div at bounding box center [494, 243] width 989 height 487
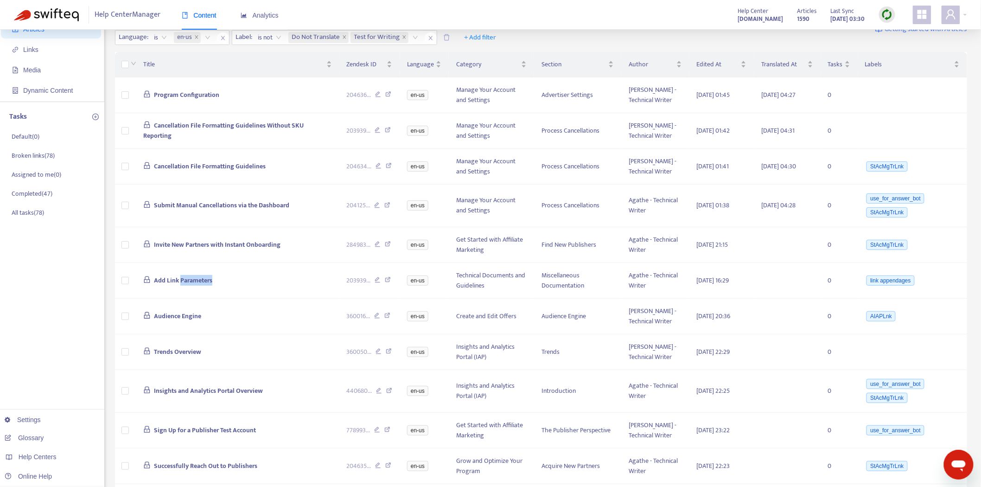
click at [185, 281] on span "Add Link Parameters" at bounding box center [183, 280] width 58 height 11
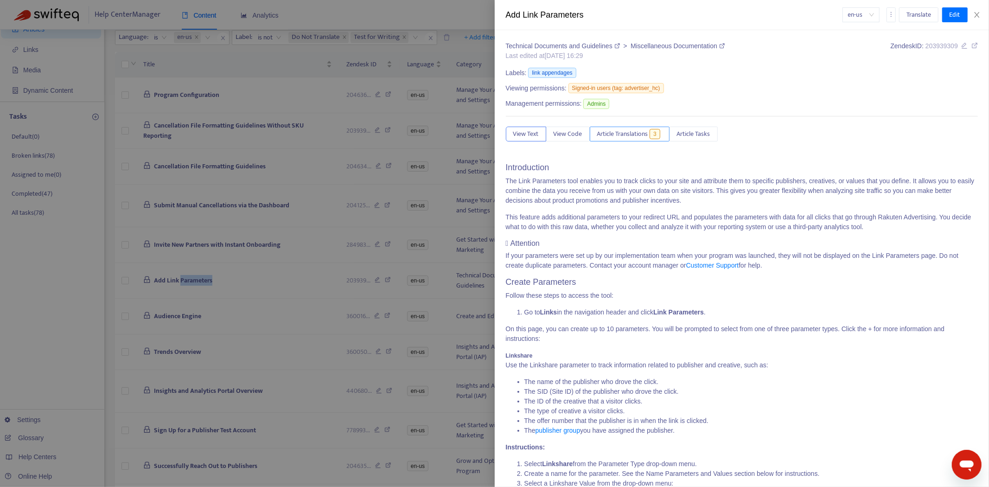
click at [620, 128] on button "Article Translations 3" at bounding box center [630, 134] width 80 height 15
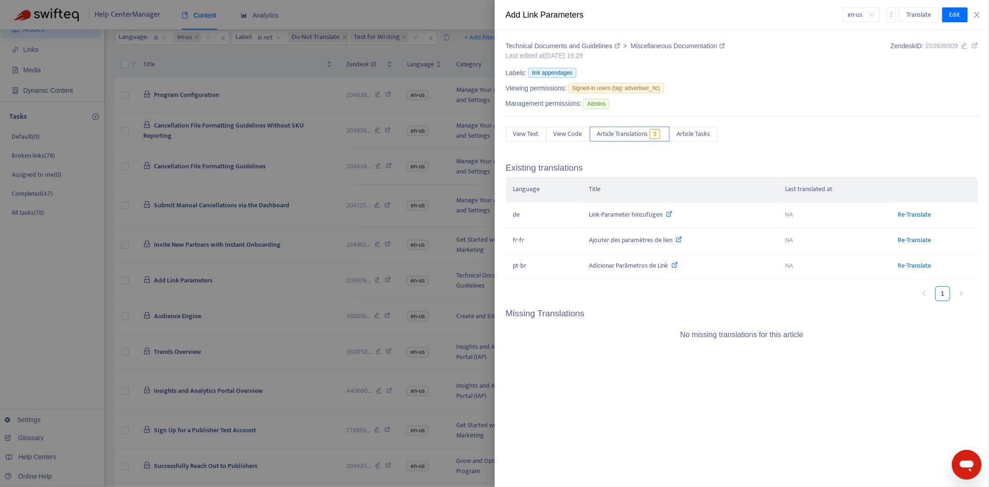
click at [111, 311] on div at bounding box center [494, 243] width 989 height 487
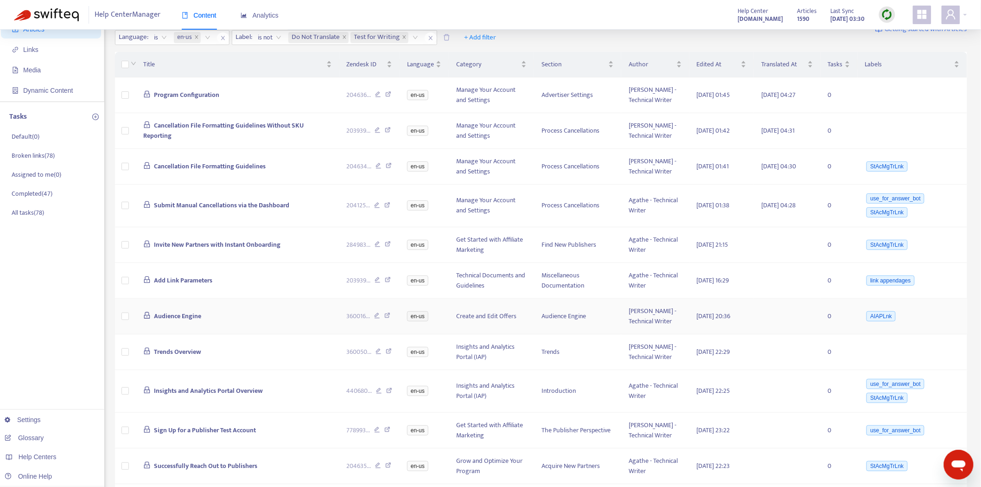
click at [181, 318] on span "Audience Engine" at bounding box center [177, 316] width 47 height 11
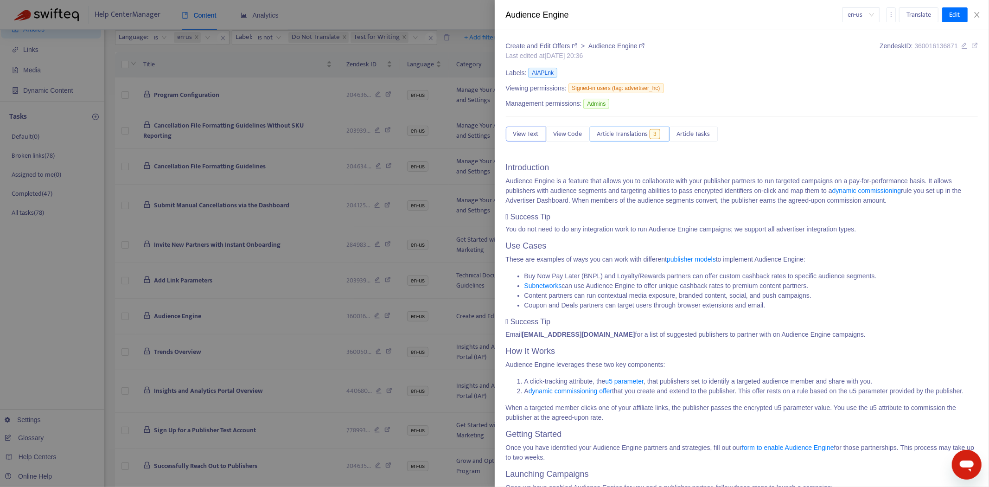
click at [632, 128] on button "Article Translations 3" at bounding box center [630, 134] width 80 height 15
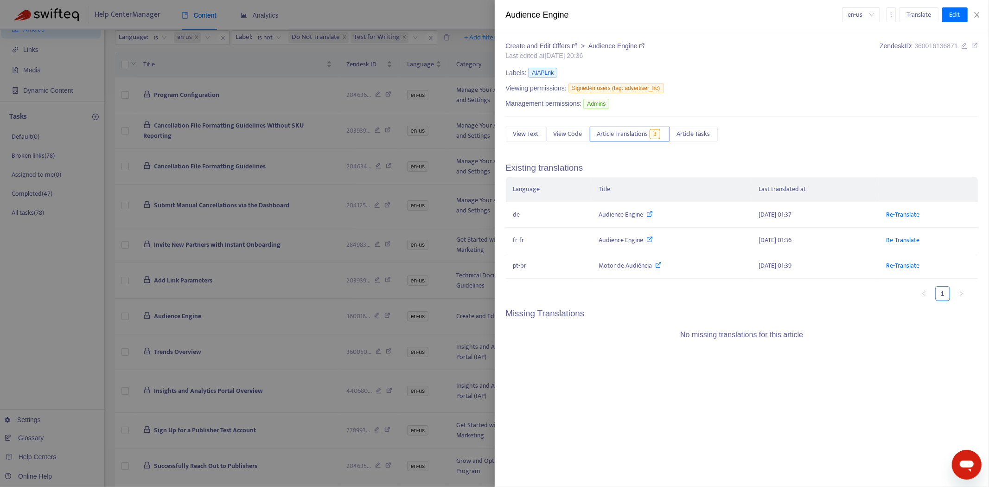
click at [232, 286] on div at bounding box center [494, 243] width 989 height 487
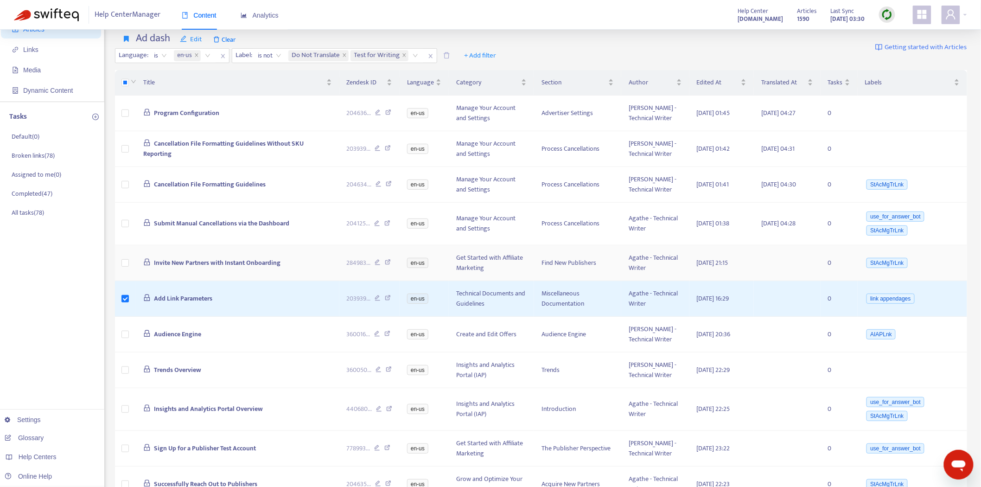
click at [121, 261] on td at bounding box center [125, 263] width 21 height 36
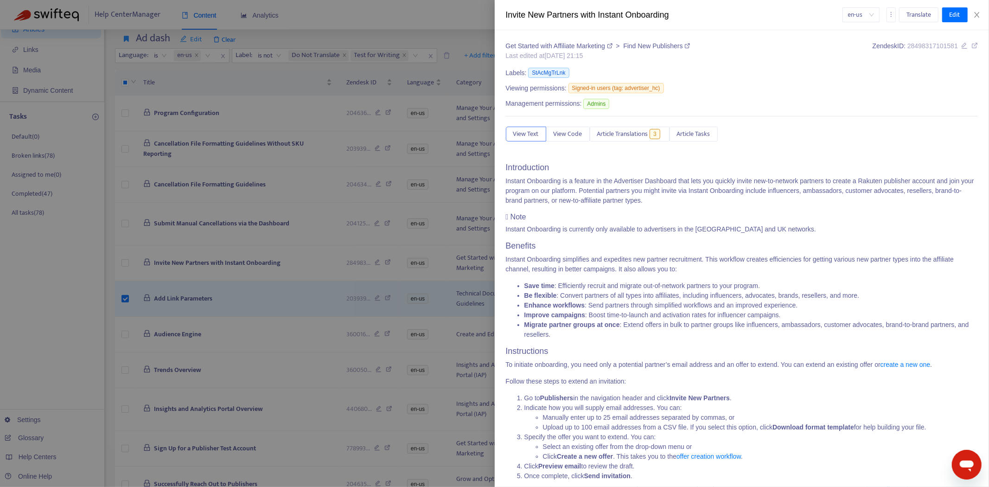
click at [125, 264] on div at bounding box center [494, 243] width 989 height 487
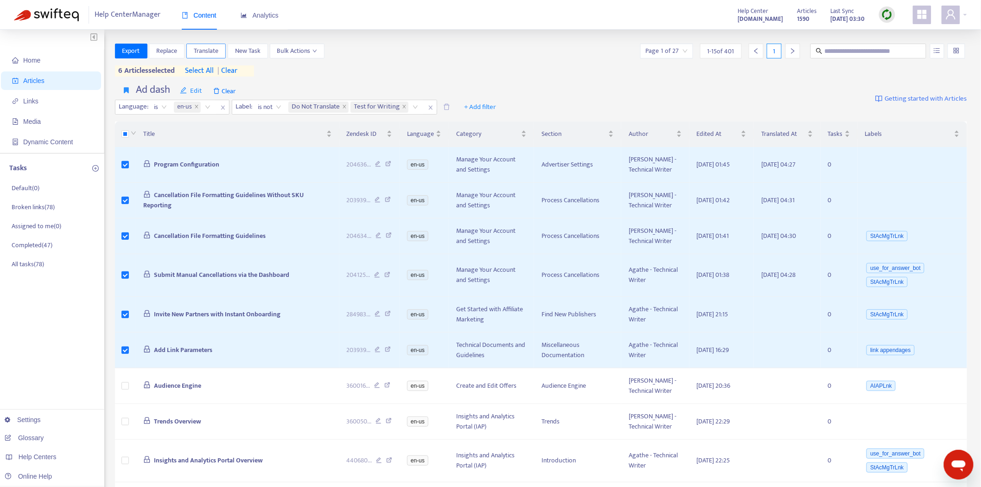
click at [207, 50] on span "Translate" at bounding box center [206, 51] width 25 height 10
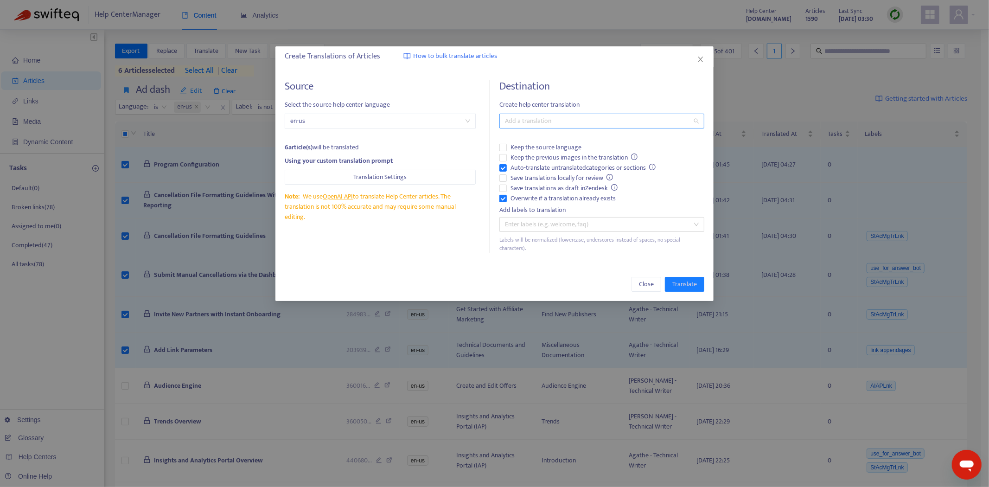
click at [571, 116] on div at bounding box center [597, 120] width 191 height 11
click at [561, 135] on div "Select all" at bounding box center [602, 139] width 190 height 10
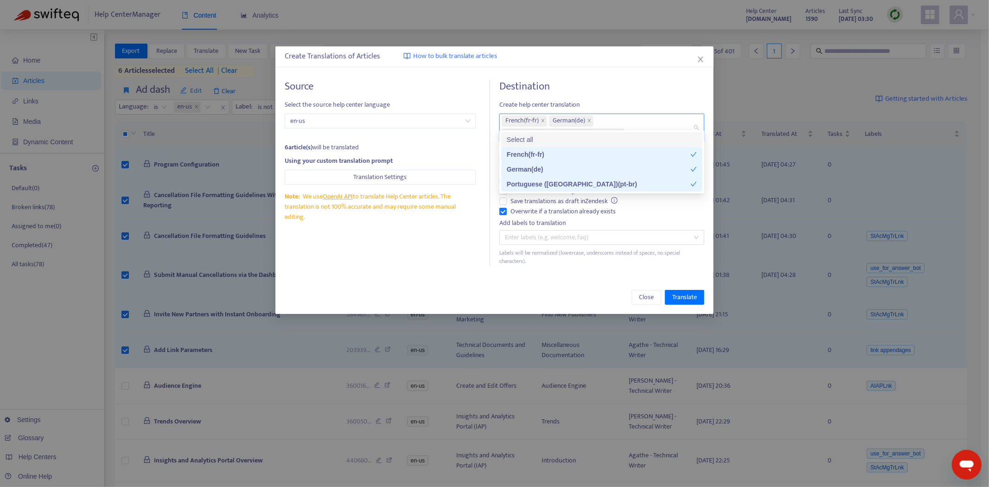
click at [384, 258] on div "Source Select the source help center language en-us 6 article(s) will be transl…" at bounding box center [494, 173] width 438 height 204
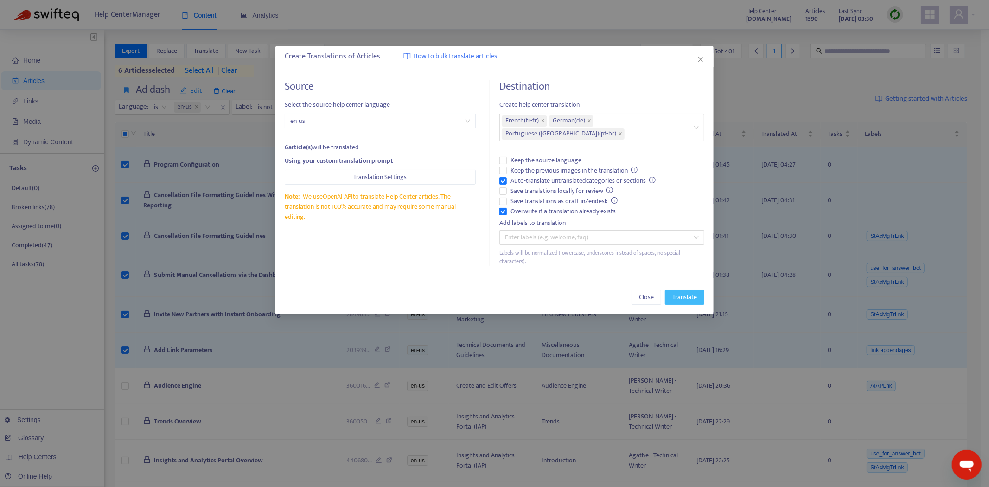
click at [686, 292] on span "Translate" at bounding box center [684, 297] width 25 height 10
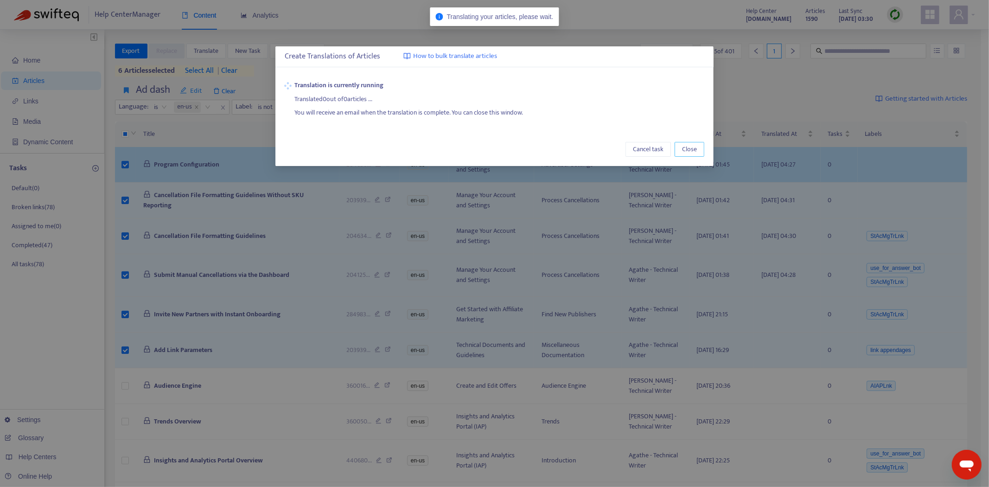
click at [683, 152] on span "Close" at bounding box center [689, 149] width 15 height 10
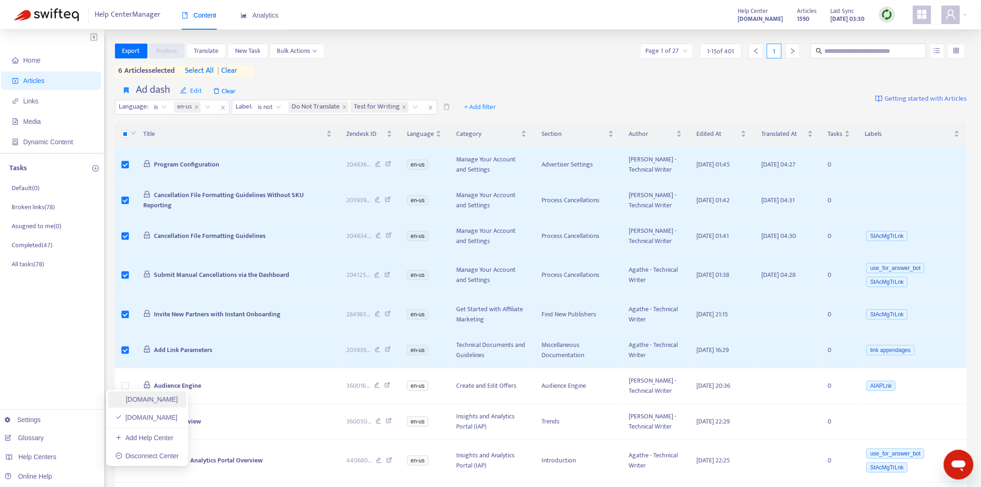
click at [178, 395] on link "[DOMAIN_NAME]" at bounding box center [146, 398] width 63 height 7
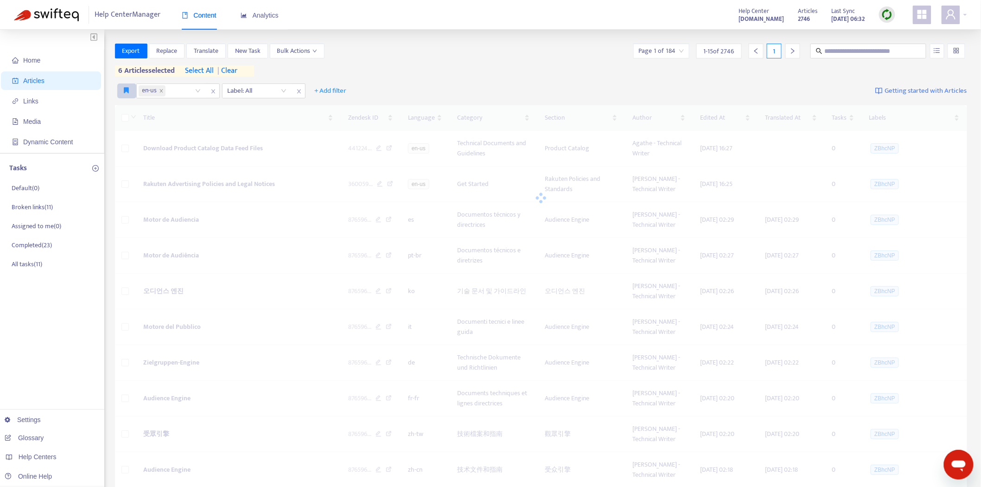
click at [124, 94] on button "button" at bounding box center [126, 90] width 19 height 15
click at [123, 115] on li "Pub dash" at bounding box center [137, 109] width 37 height 15
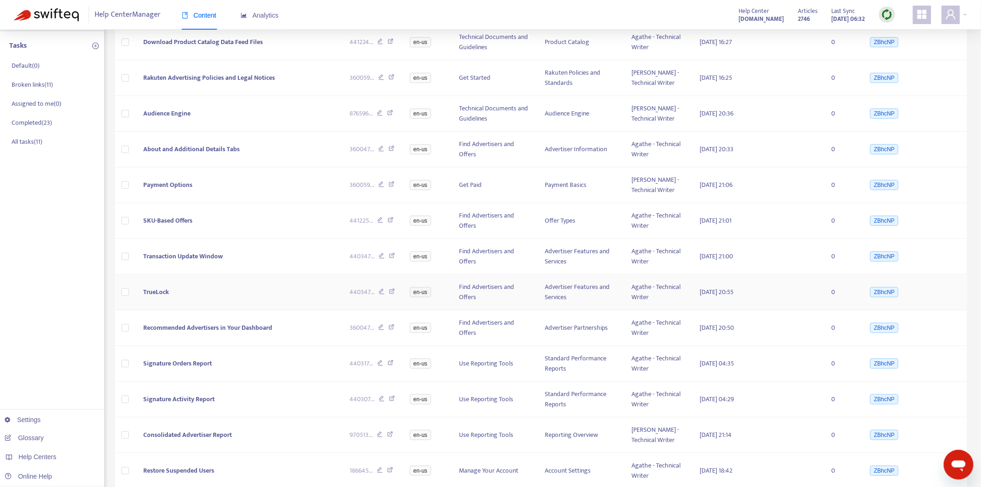
scroll to position [154, 0]
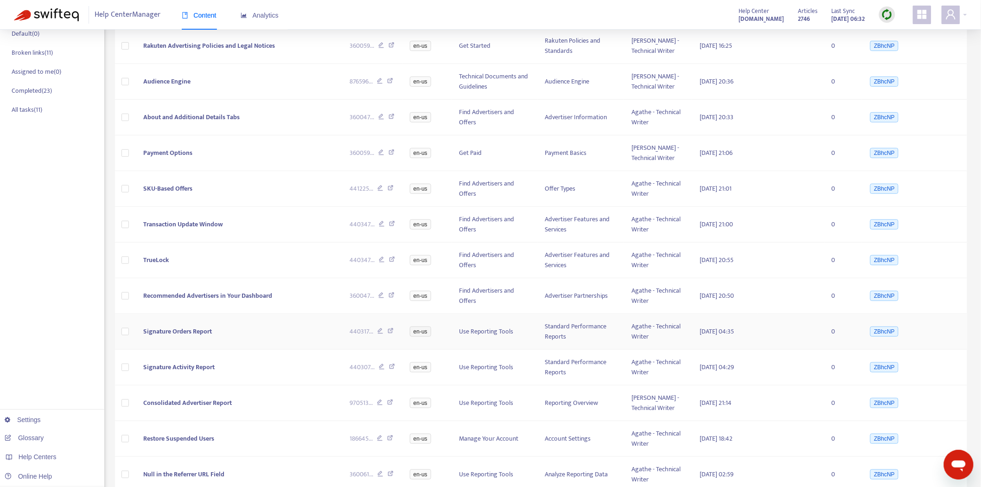
click at [172, 328] on span "Signature Orders Report" at bounding box center [177, 331] width 69 height 11
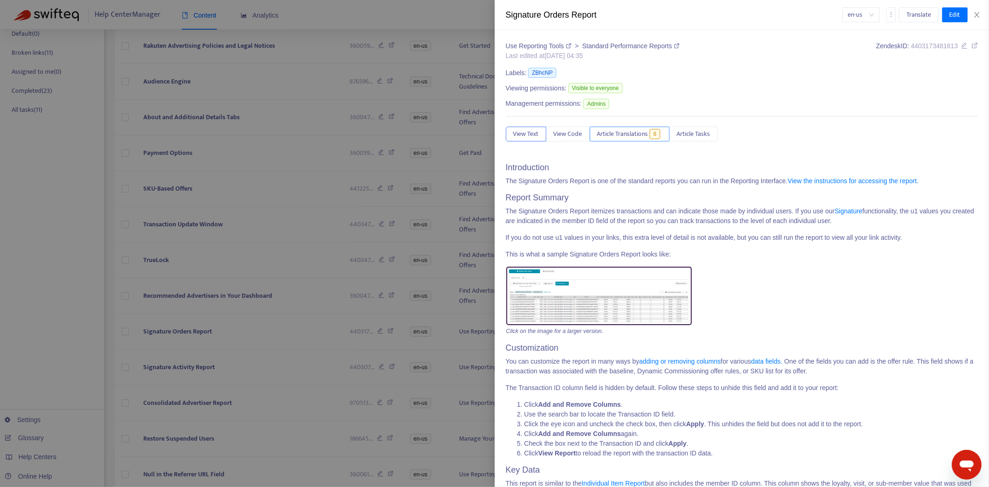
click at [627, 134] on span "Article Translations" at bounding box center [622, 134] width 51 height 10
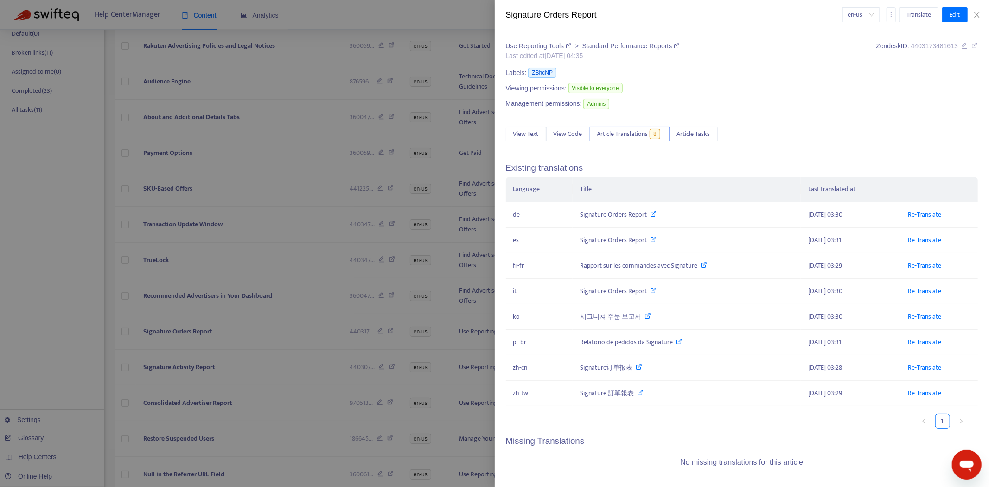
click at [268, 240] on div at bounding box center [494, 243] width 989 height 487
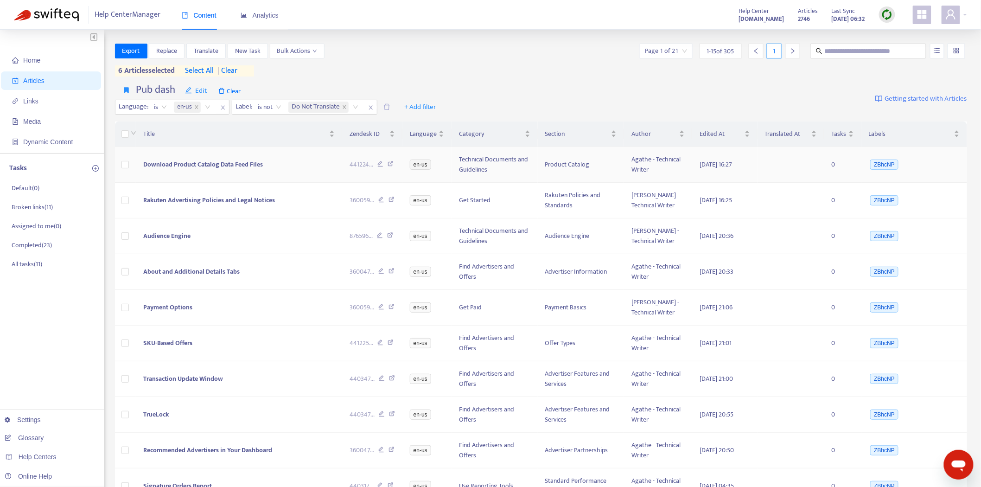
click at [188, 162] on span "Download Product Catalog Data Feed Files" at bounding box center [203, 164] width 120 height 11
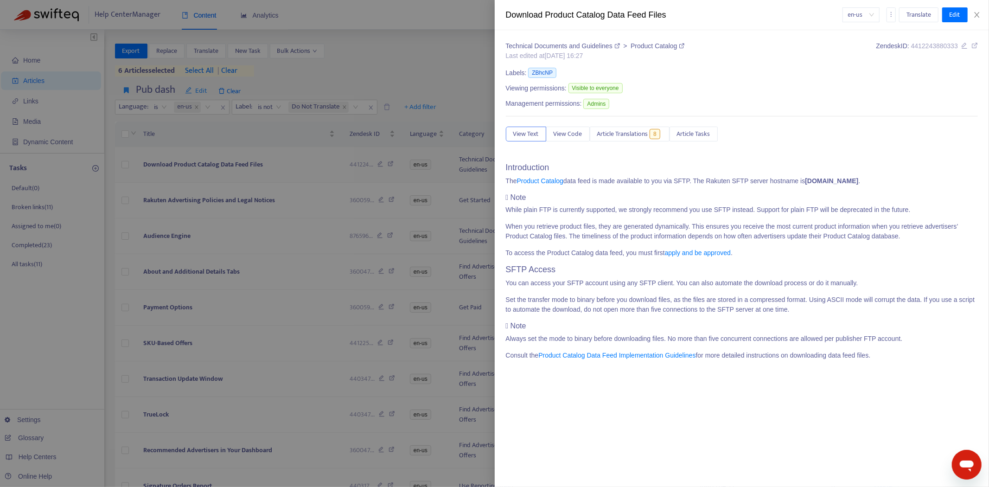
click at [198, 161] on div at bounding box center [494, 243] width 989 height 487
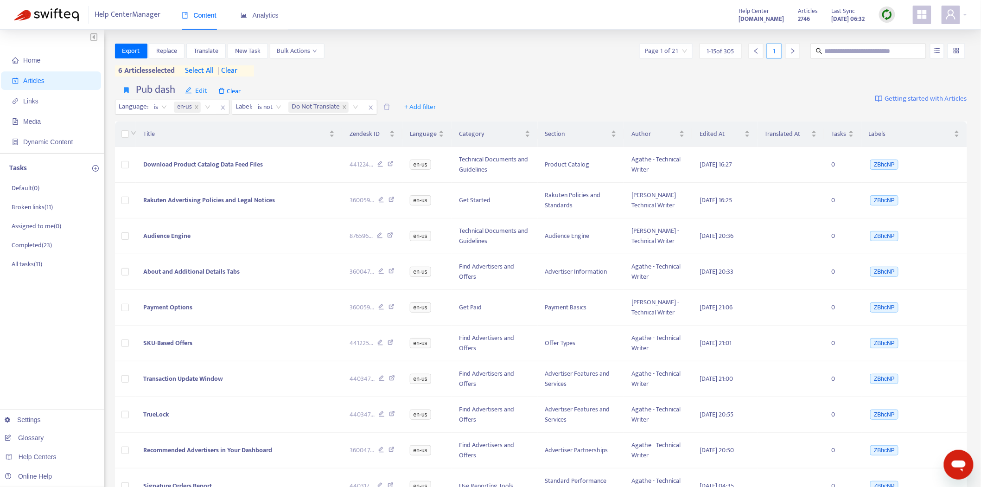
click at [893, 13] on div at bounding box center [887, 14] width 16 height 16
click at [888, 24] on div at bounding box center [887, 15] width 16 height 19
click at [890, 29] on div "Help Center Manager Content Analytics Help Center [DOMAIN_NAME] Articles 2746 L…" at bounding box center [490, 15] width 981 height 30
click at [884, 9] on img at bounding box center [887, 15] width 12 height 12
click at [887, 30] on link "Quick Sync" at bounding box center [906, 33] width 39 height 11
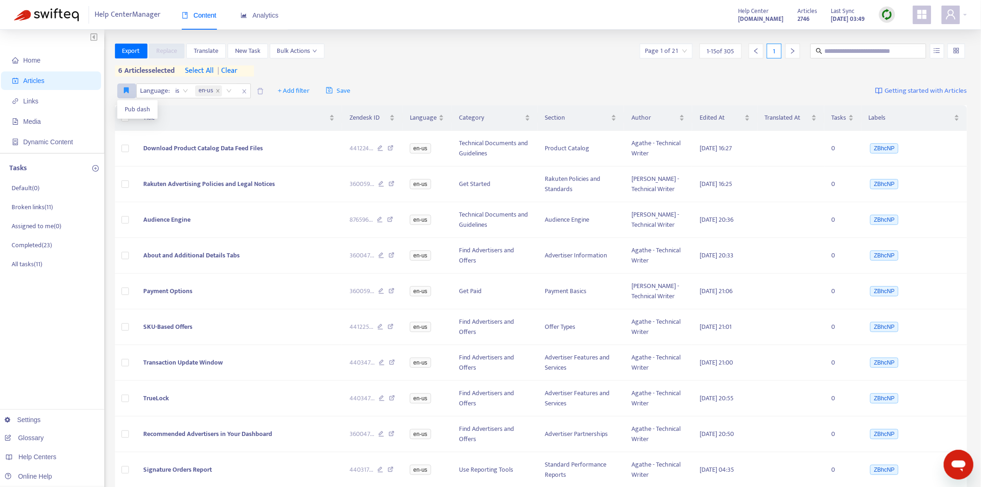
click at [124, 87] on icon "button" at bounding box center [126, 90] width 5 height 7
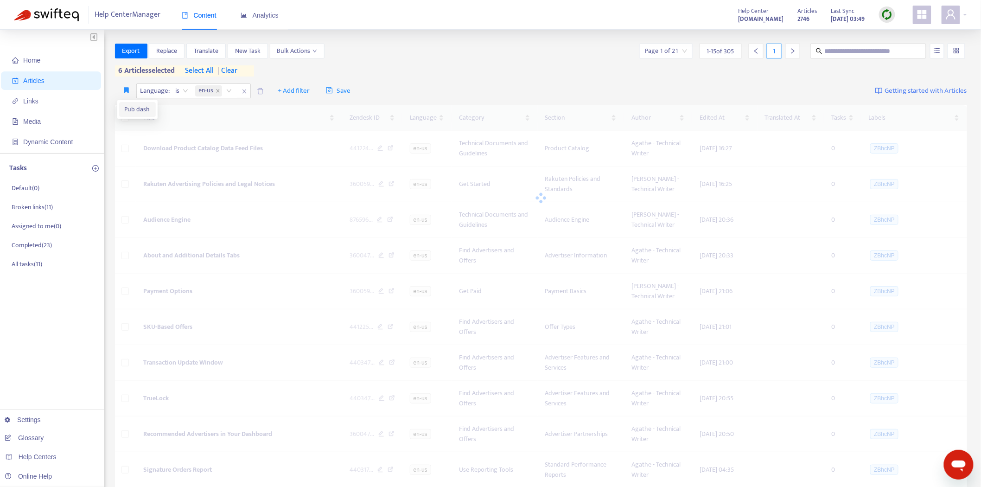
click at [127, 108] on span "Pub dash" at bounding box center [138, 109] width 26 height 10
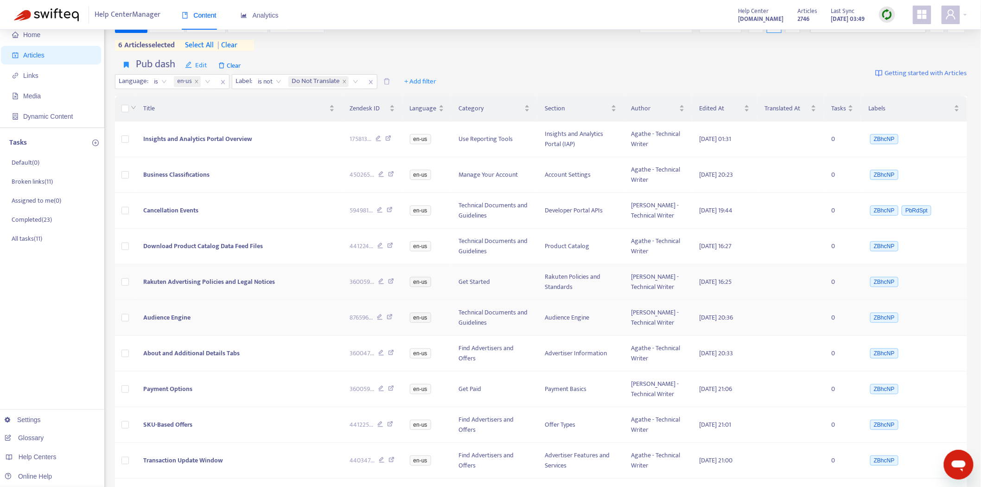
scroll to position [51, 0]
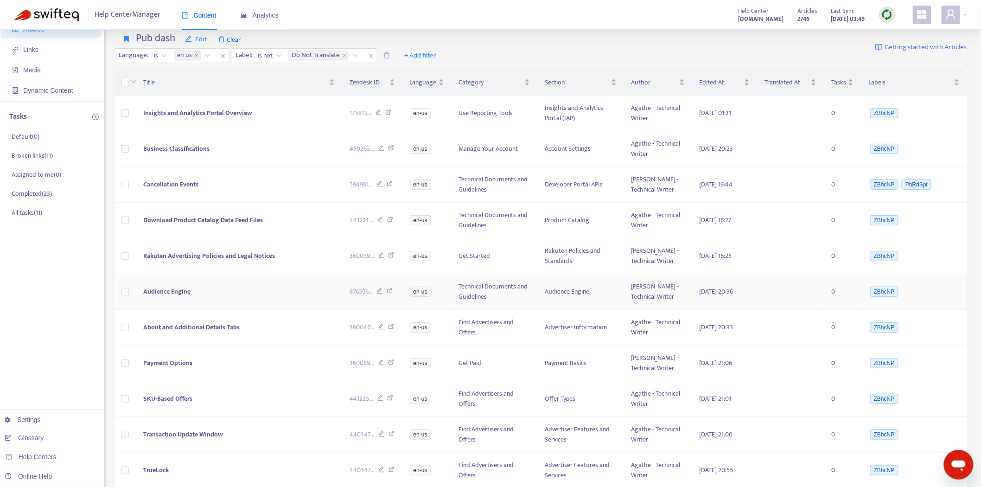
click at [166, 290] on span "Audience Engine" at bounding box center [166, 291] width 47 height 11
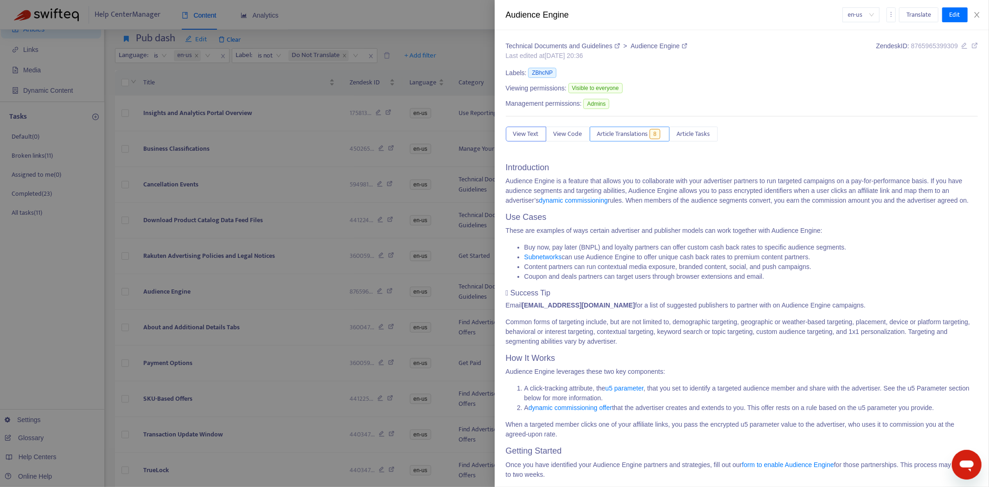
click at [629, 134] on span "Article Translations" at bounding box center [622, 134] width 51 height 10
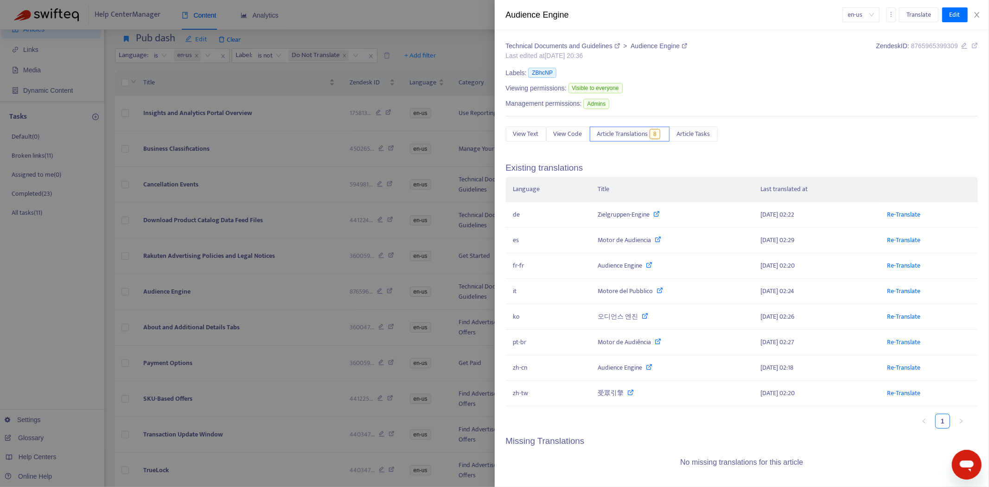
click at [261, 216] on div at bounding box center [494, 243] width 989 height 487
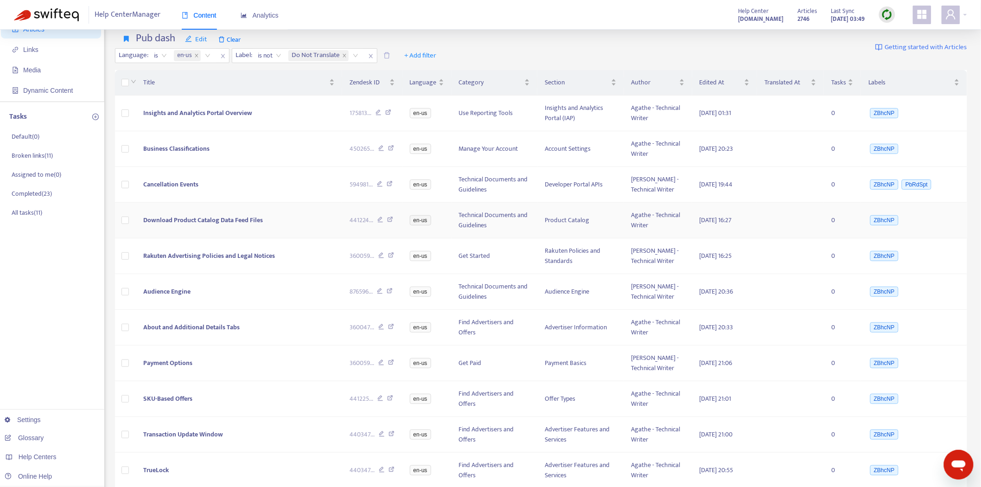
click at [171, 218] on span "Download Product Catalog Data Feed Files" at bounding box center [203, 220] width 120 height 11
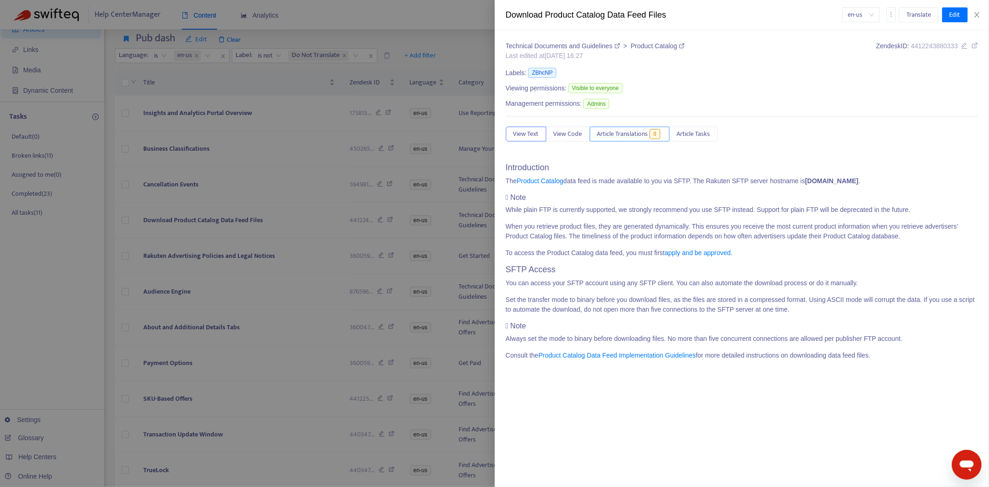
click at [641, 139] on span "Article Translations" at bounding box center [622, 134] width 51 height 10
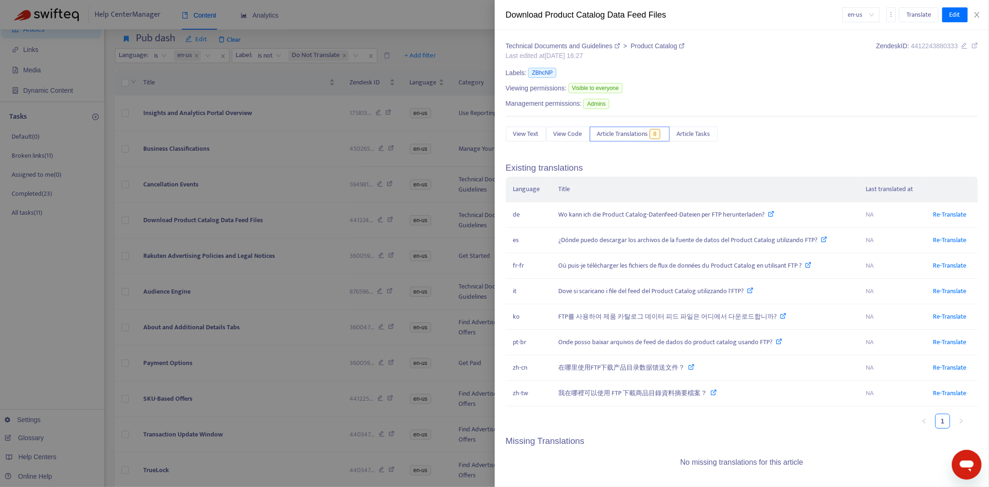
click at [209, 216] on div at bounding box center [494, 243] width 989 height 487
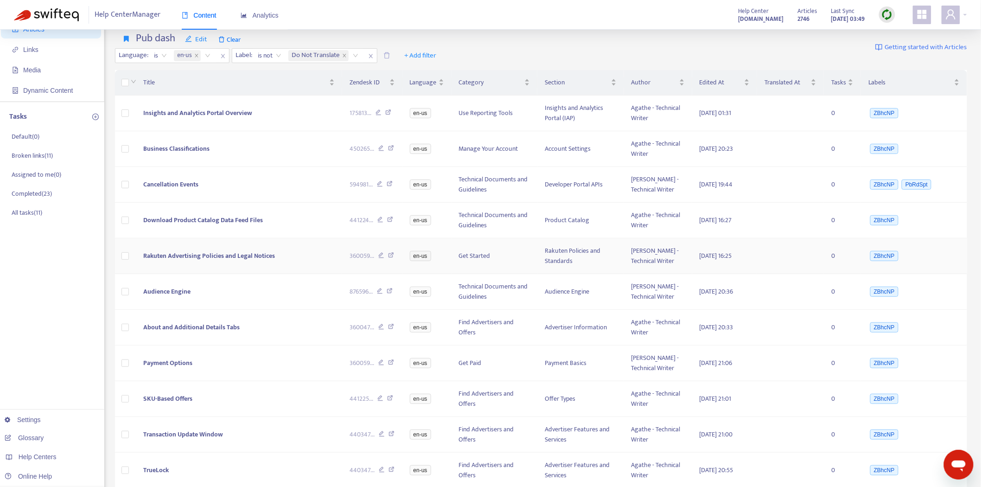
click at [188, 262] on td "Rakuten Advertising Policies and Legal Notices" at bounding box center [239, 256] width 206 height 36
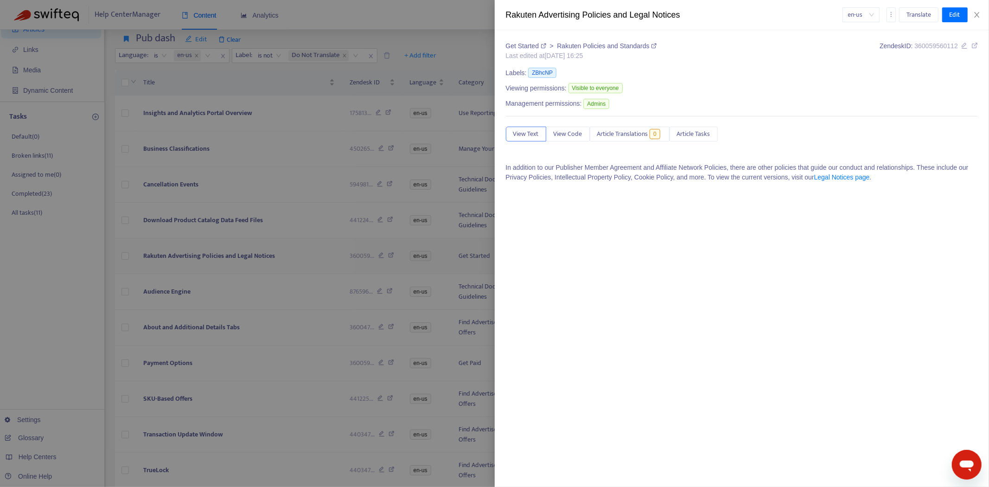
click at [201, 255] on div at bounding box center [494, 243] width 989 height 487
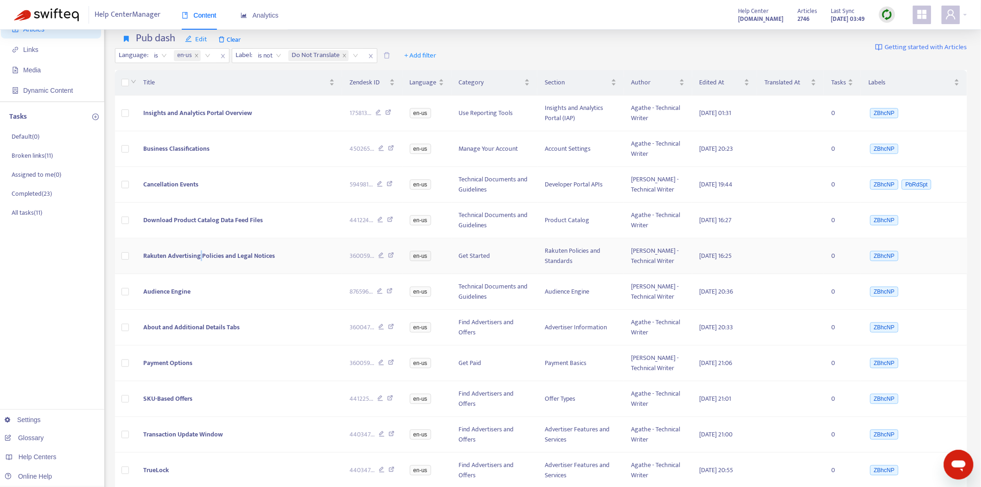
click at [201, 255] on span "Rakuten Advertising Policies and Legal Notices" at bounding box center [209, 255] width 132 height 11
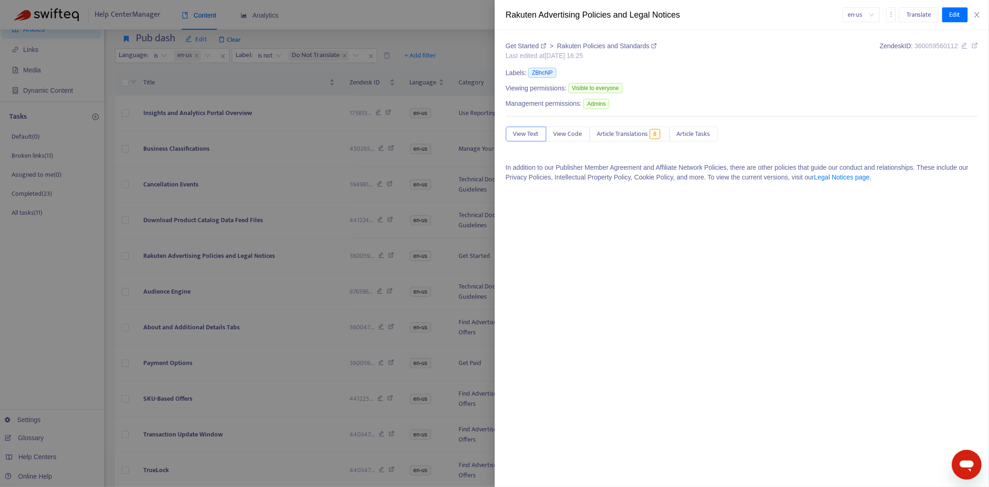
click at [624, 125] on div "Get Started > Rakuten Policies and Standards Last edited at [DATE] 16:25 Zendes…" at bounding box center [742, 115] width 472 height 148
click at [625, 136] on span "Article Translations" at bounding box center [622, 134] width 51 height 10
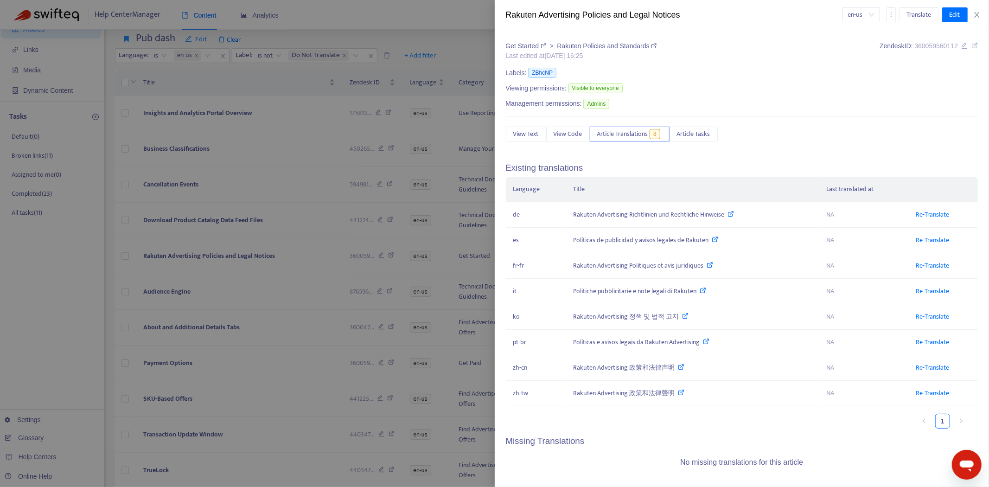
click at [216, 258] on div at bounding box center [494, 243] width 989 height 487
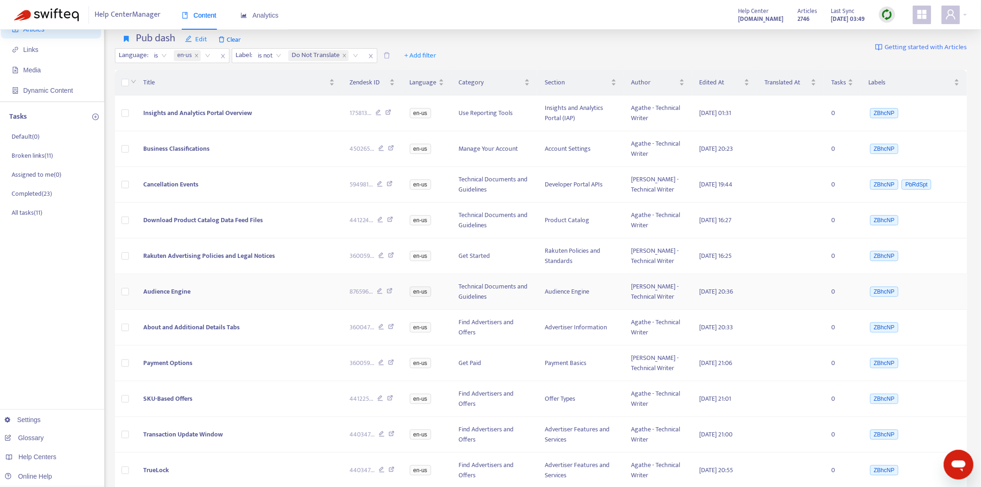
click at [170, 291] on span "Audience Engine" at bounding box center [166, 291] width 47 height 11
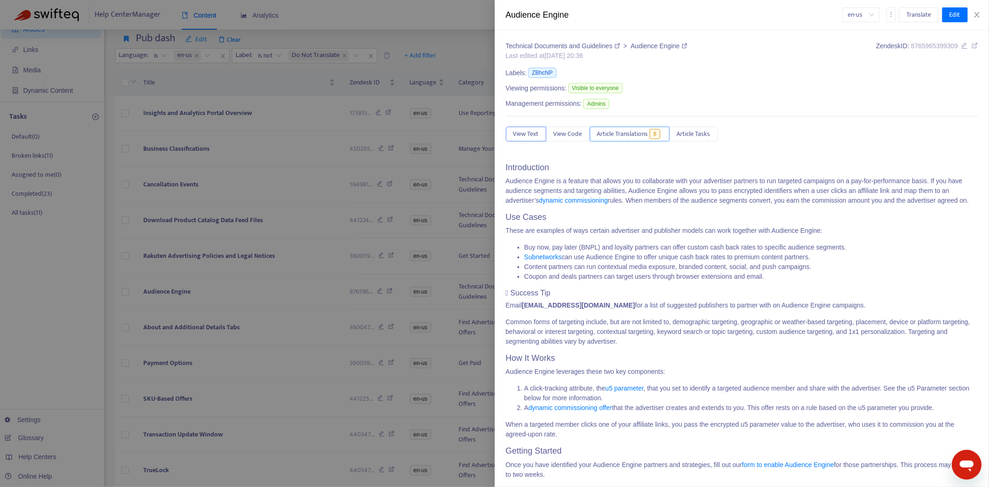
click at [640, 137] on span "Article Translations" at bounding box center [622, 134] width 51 height 10
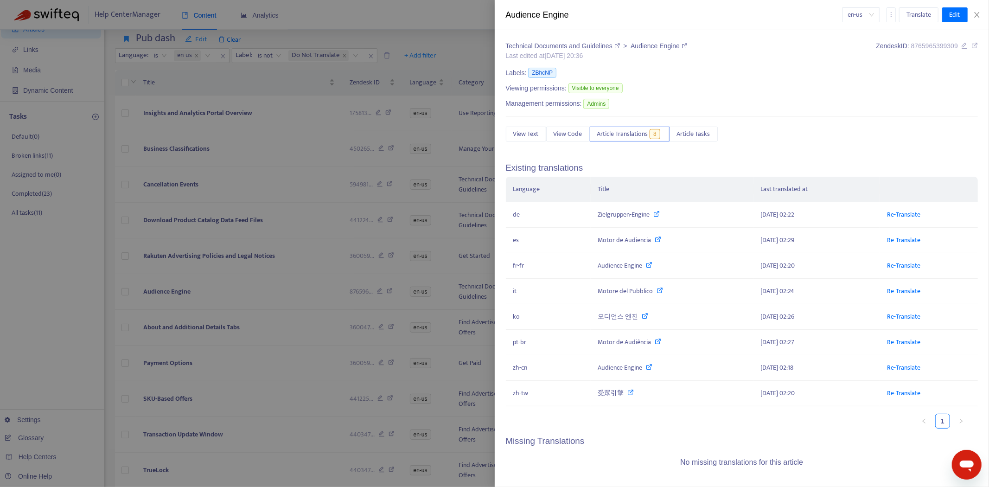
click at [146, 262] on div at bounding box center [494, 243] width 989 height 487
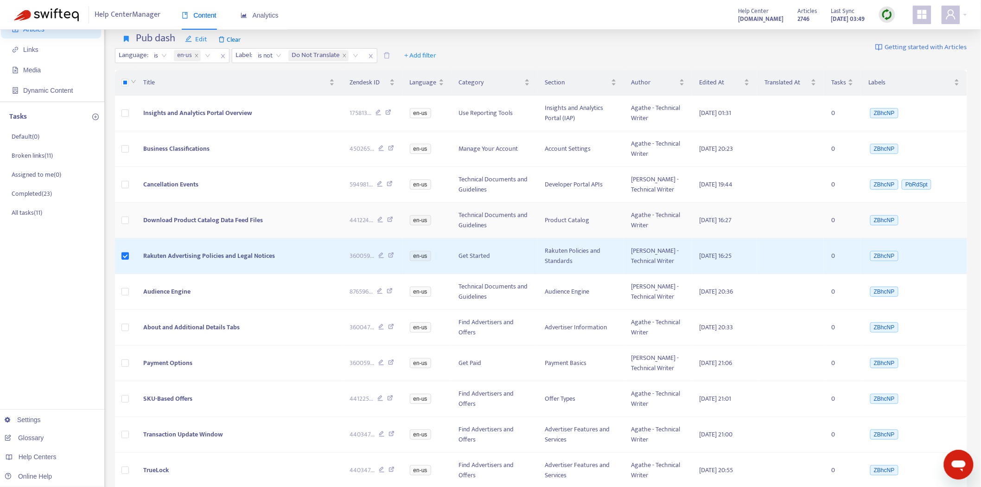
click at [121, 222] on td at bounding box center [125, 221] width 21 height 36
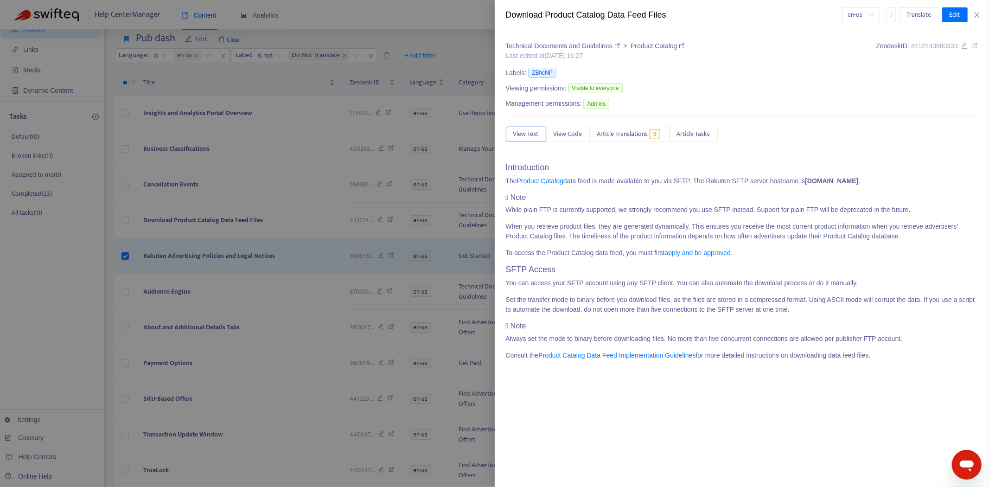
click at [140, 191] on div at bounding box center [494, 243] width 989 height 487
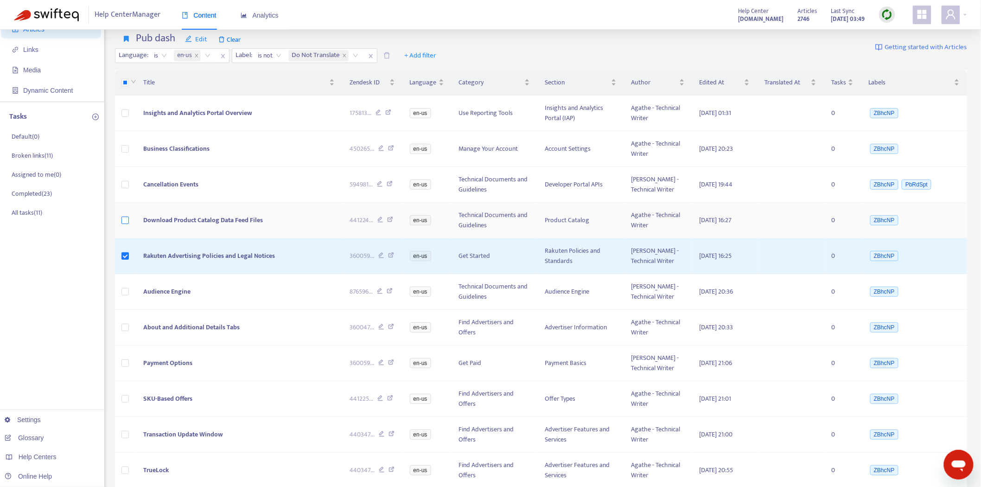
click at [124, 216] on label at bounding box center [124, 220] width 7 height 10
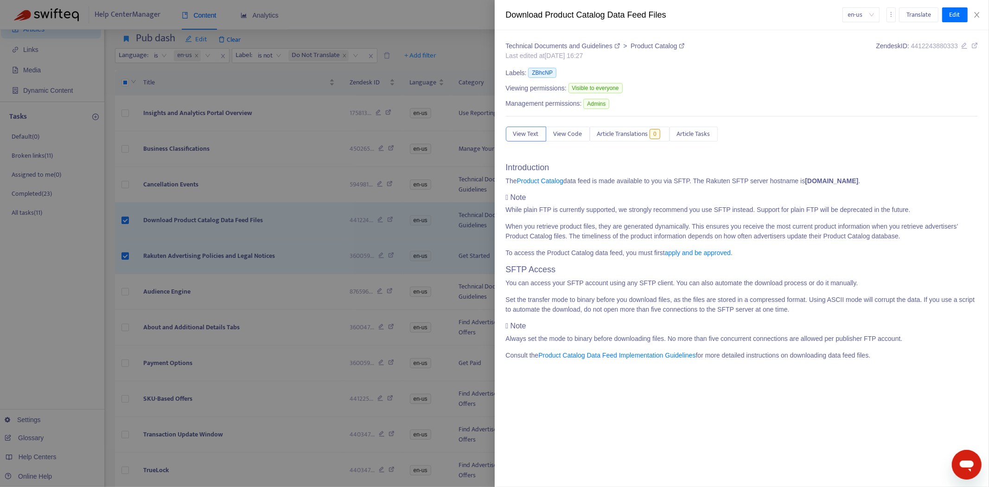
click at [124, 185] on div at bounding box center [494, 243] width 989 height 487
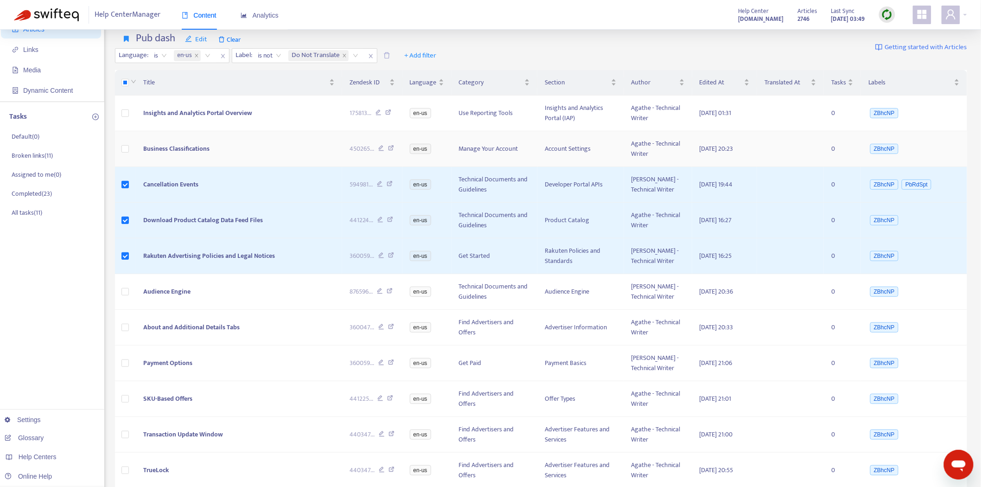
click at [124, 142] on td at bounding box center [125, 149] width 21 height 36
click at [126, 149] on body "Help Center Manager Content Analytics Help Center [DOMAIN_NAME] Articles 2746 L…" at bounding box center [490, 316] width 981 height 734
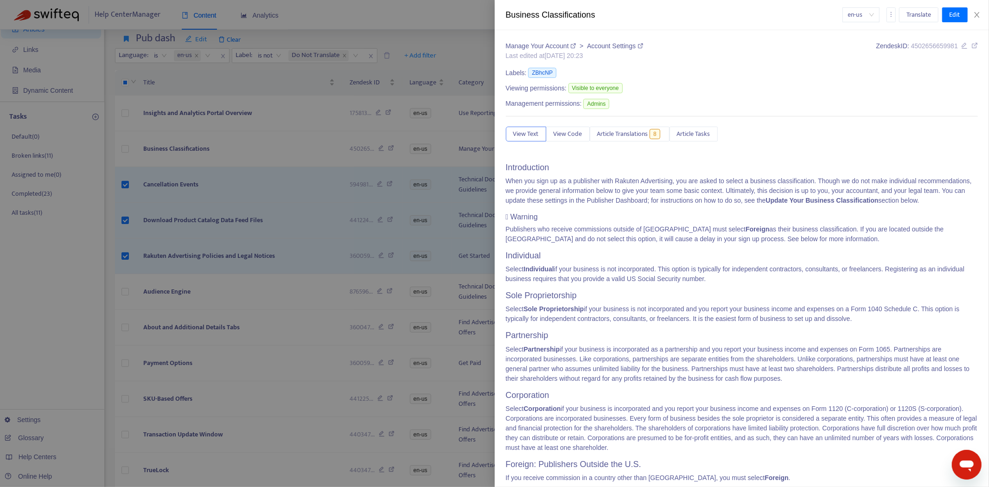
click at [123, 114] on div at bounding box center [494, 243] width 989 height 487
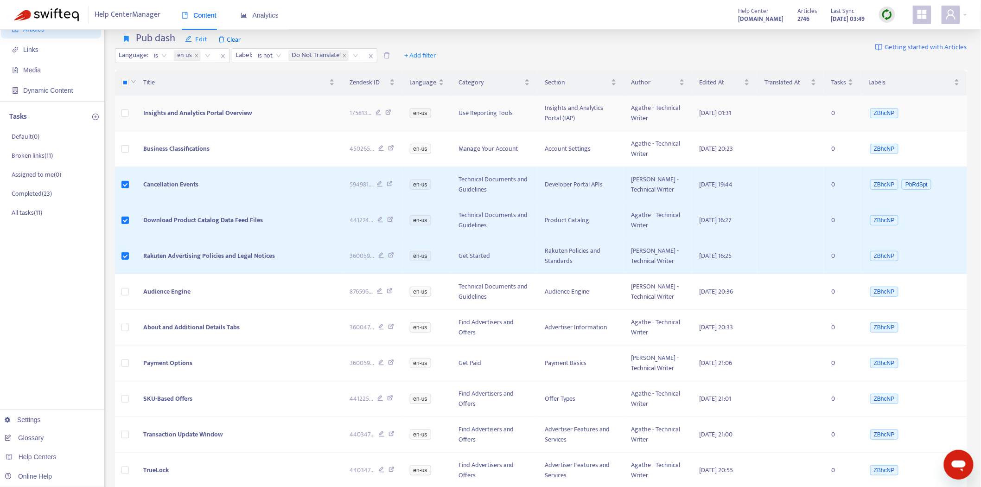
click at [121, 116] on td at bounding box center [125, 114] width 21 height 36
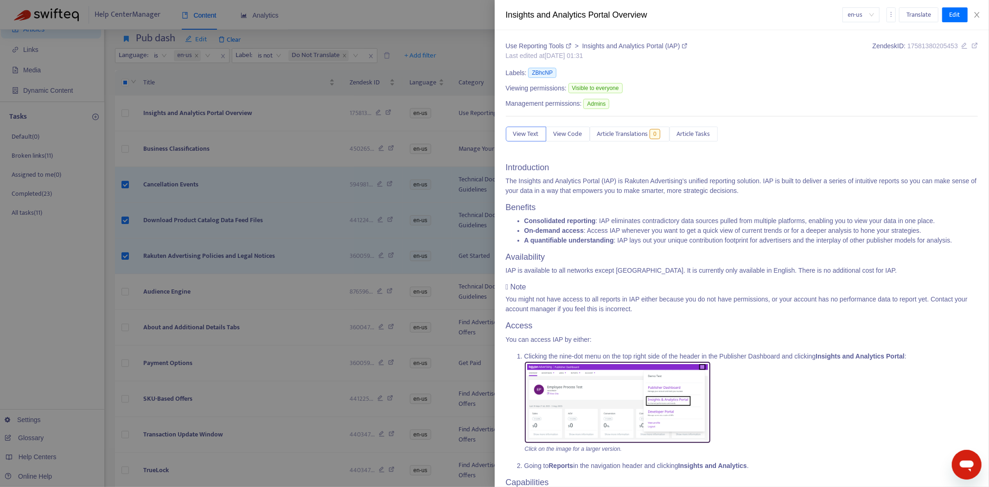
click at [122, 115] on div at bounding box center [494, 243] width 989 height 487
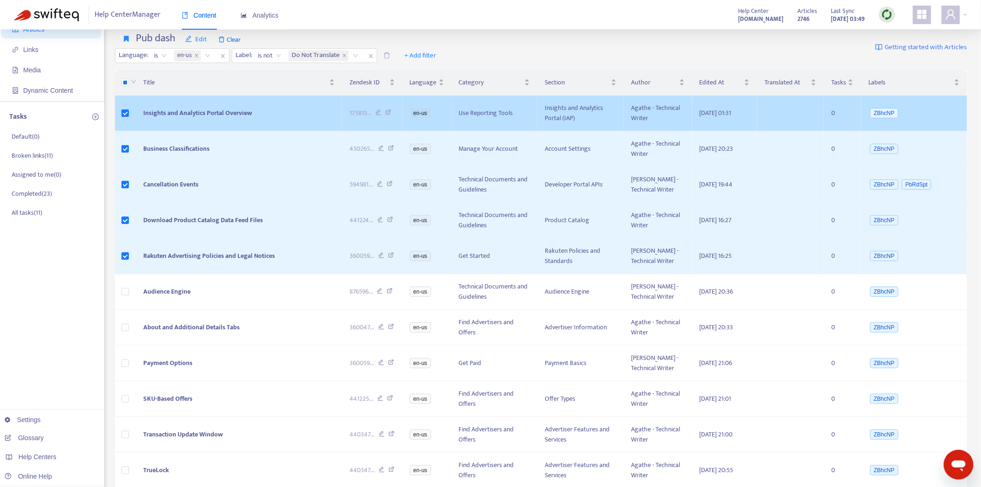
scroll to position [0, 0]
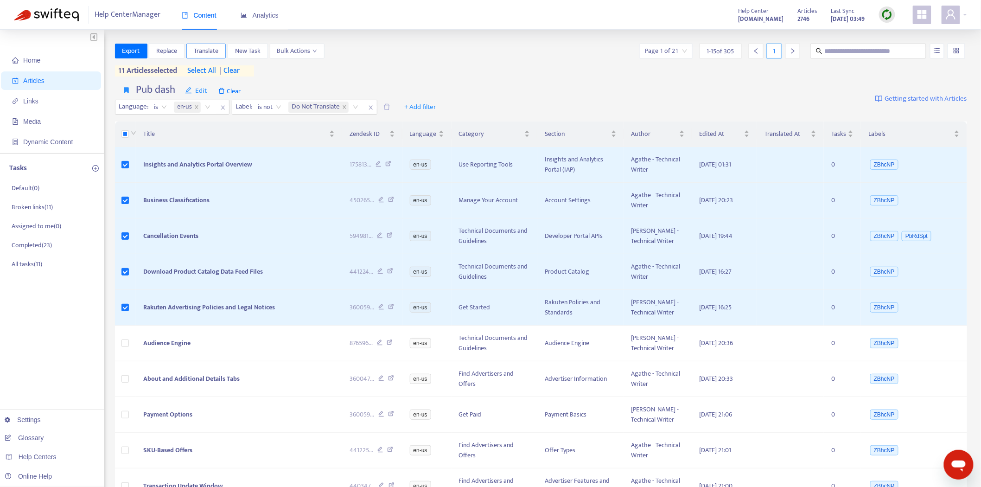
click at [209, 46] on span "Translate" at bounding box center [206, 51] width 25 height 10
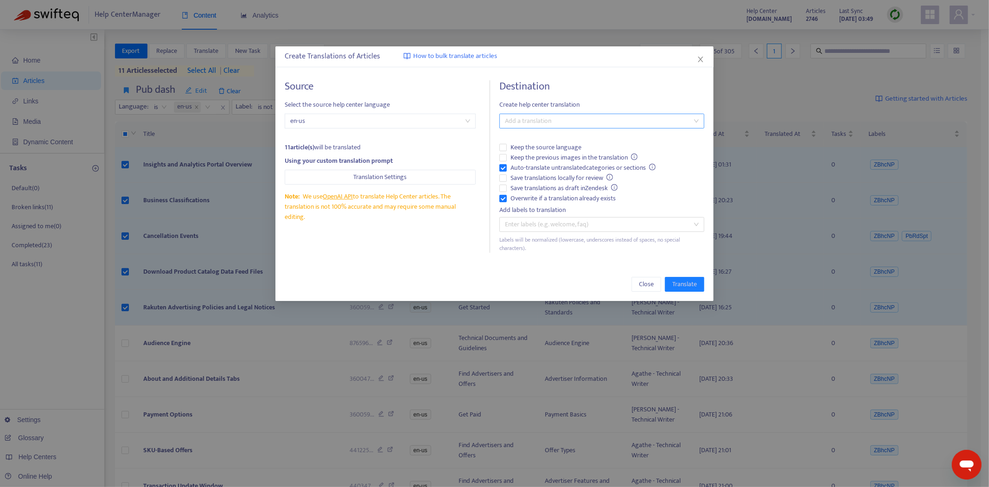
click at [562, 115] on div at bounding box center [597, 120] width 191 height 11
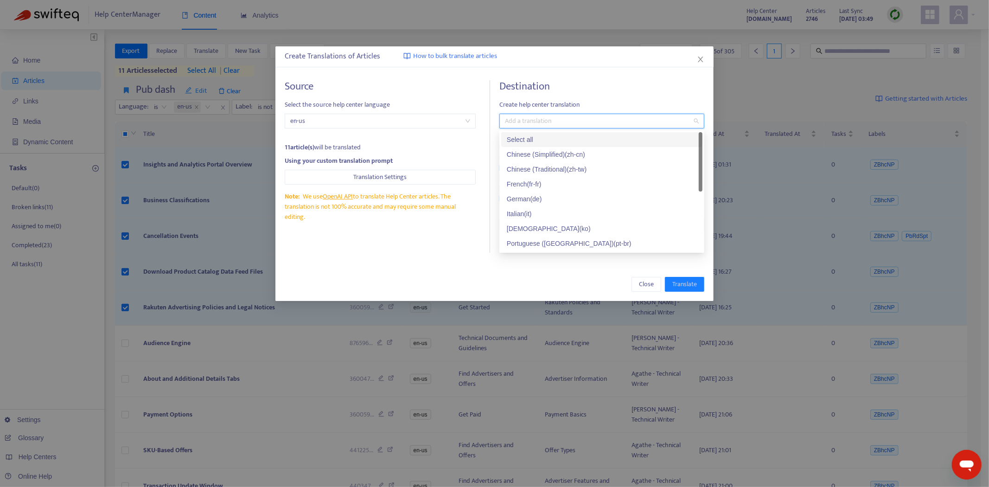
click at [554, 140] on div "Select all" at bounding box center [602, 139] width 190 height 10
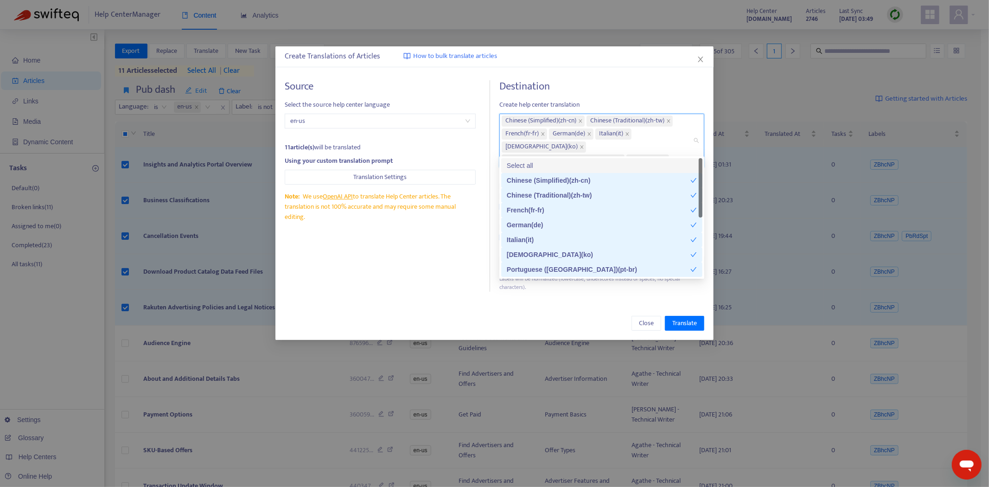
click at [447, 240] on div "Source Select the source help center language en-us 11 article(s) will be trans…" at bounding box center [387, 185] width 205 height 211
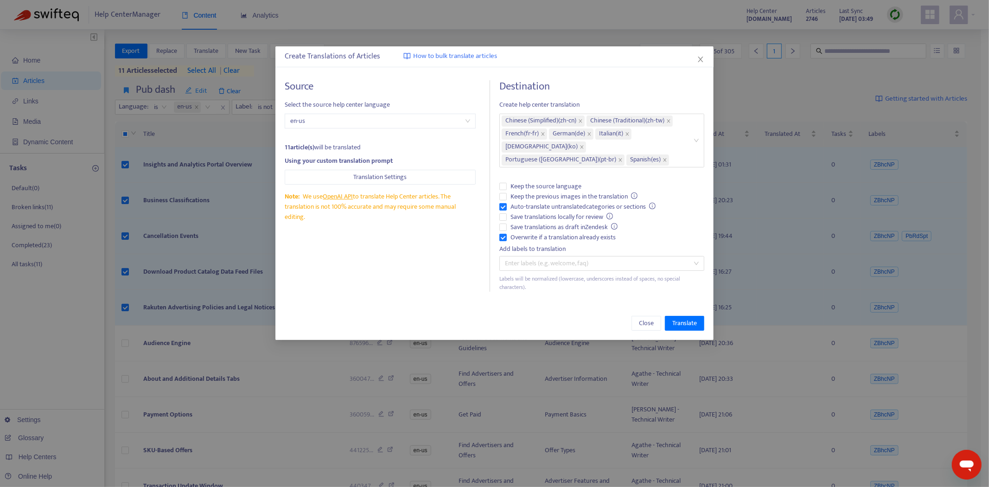
click at [421, 277] on div "Source Select the source help center language en-us 11 article(s) will be trans…" at bounding box center [387, 185] width 205 height 211
click at [684, 318] on span "Translate" at bounding box center [684, 323] width 25 height 10
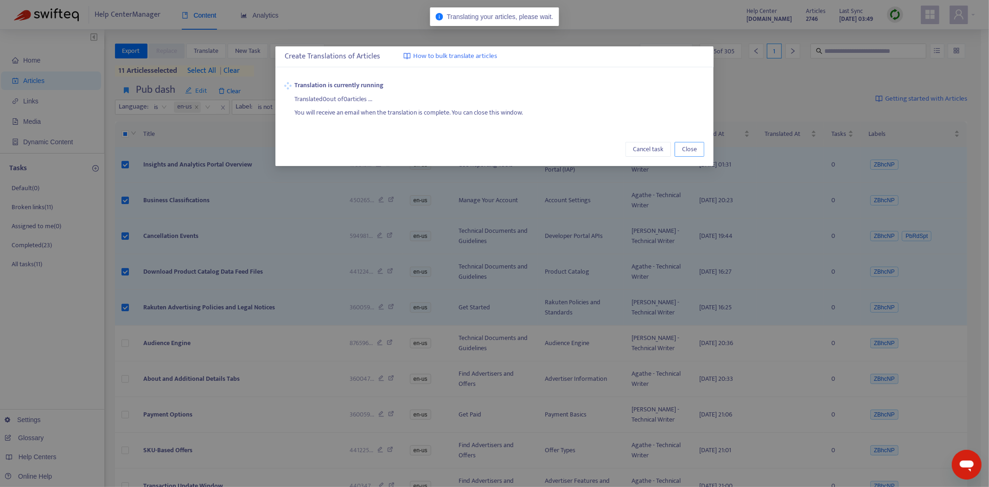
click at [689, 149] on span "Close" at bounding box center [689, 149] width 15 height 10
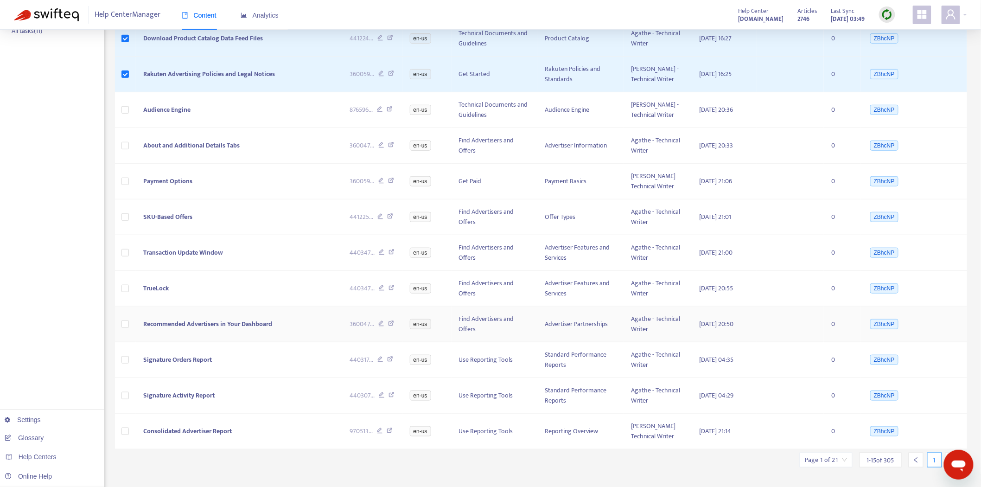
scroll to position [248, 0]
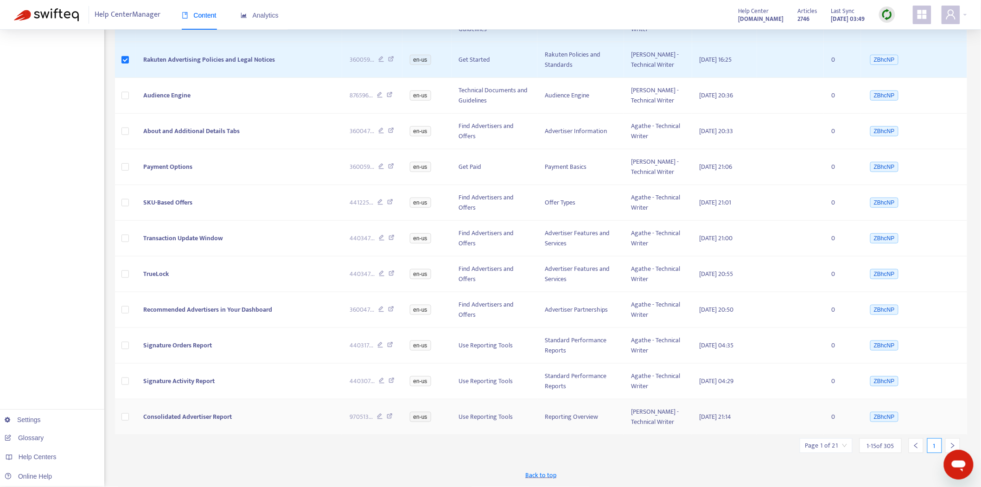
click at [214, 419] on span "Consolidated Advertiser Report" at bounding box center [187, 416] width 89 height 11
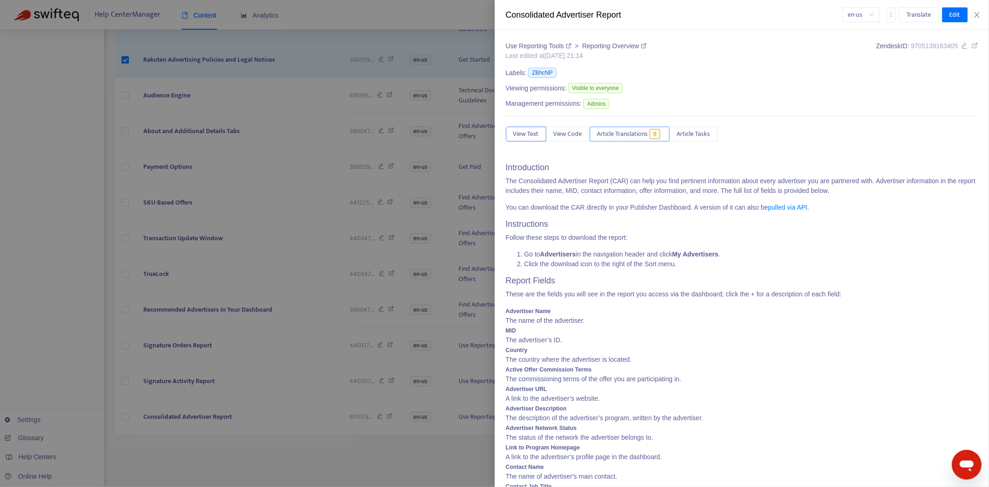
click at [613, 141] on button "Article Translations 8" at bounding box center [630, 134] width 80 height 15
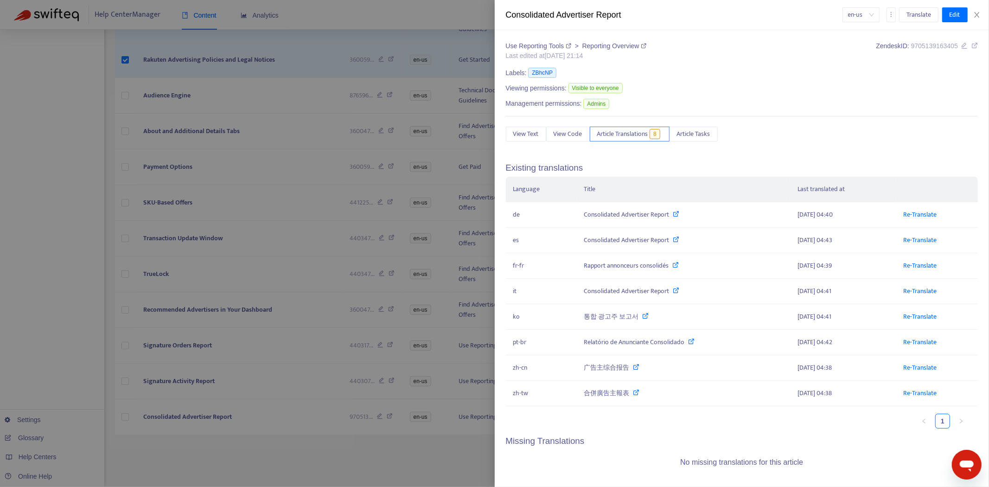
click at [146, 338] on div at bounding box center [494, 243] width 989 height 487
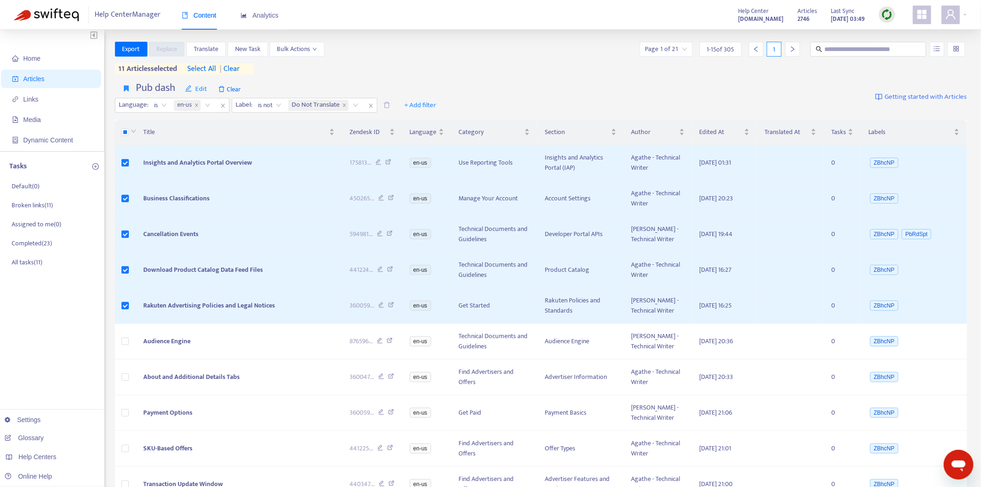
scroll to position [0, 0]
click at [216, 49] on span "Translate" at bounding box center [206, 51] width 25 height 10
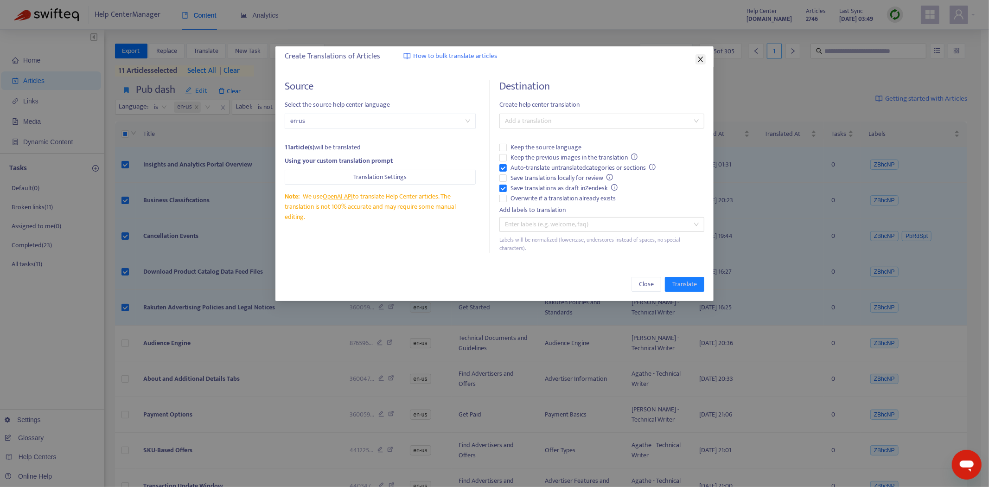
click at [697, 57] on icon "close" at bounding box center [700, 59] width 7 height 7
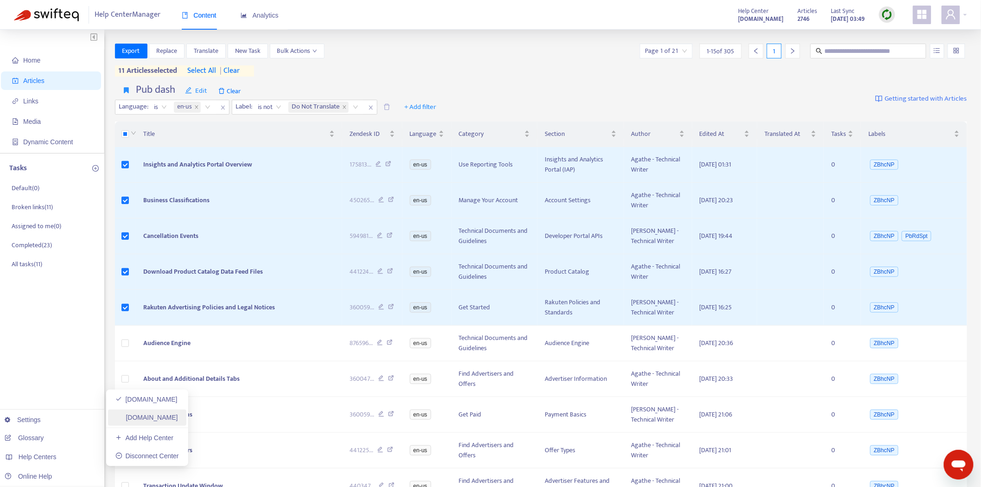
click at [159, 417] on link "[DOMAIN_NAME]" at bounding box center [146, 417] width 63 height 7
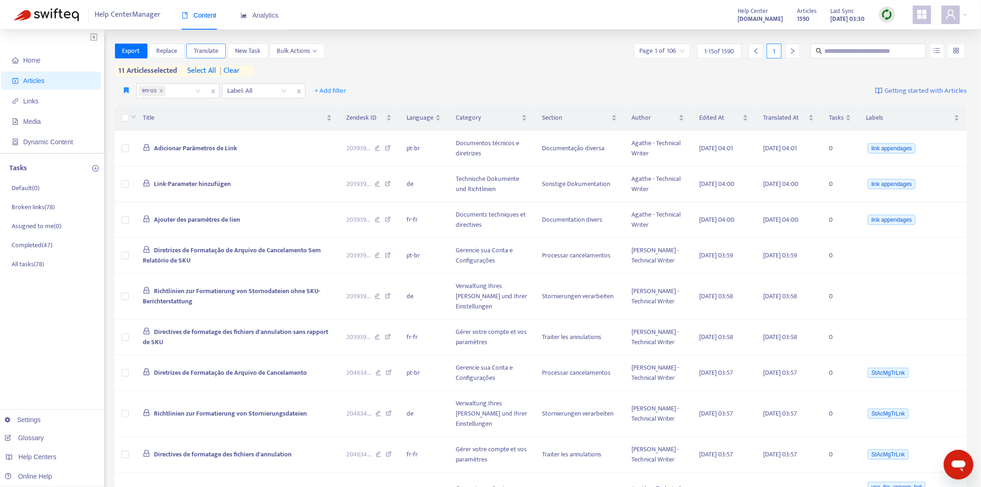
click at [210, 51] on span "Translate" at bounding box center [206, 51] width 25 height 10
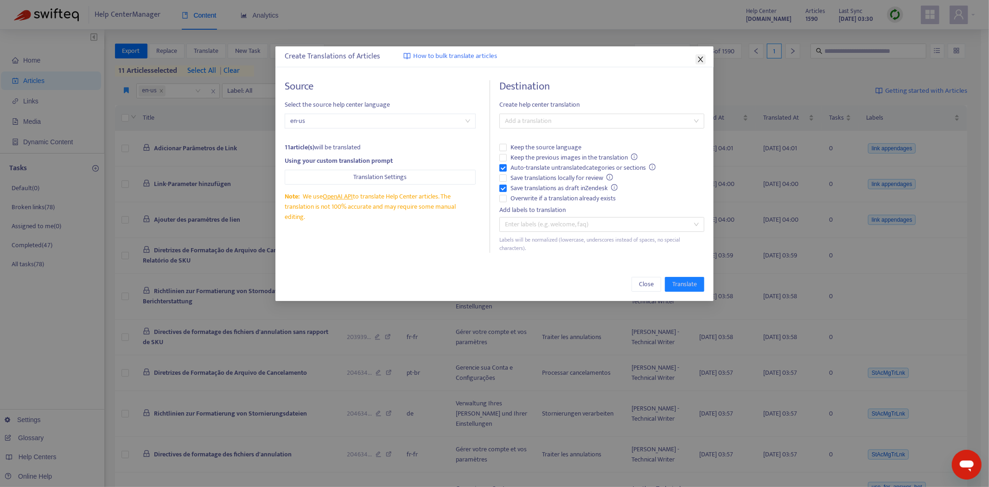
click at [701, 57] on icon "close" at bounding box center [700, 59] width 7 height 7
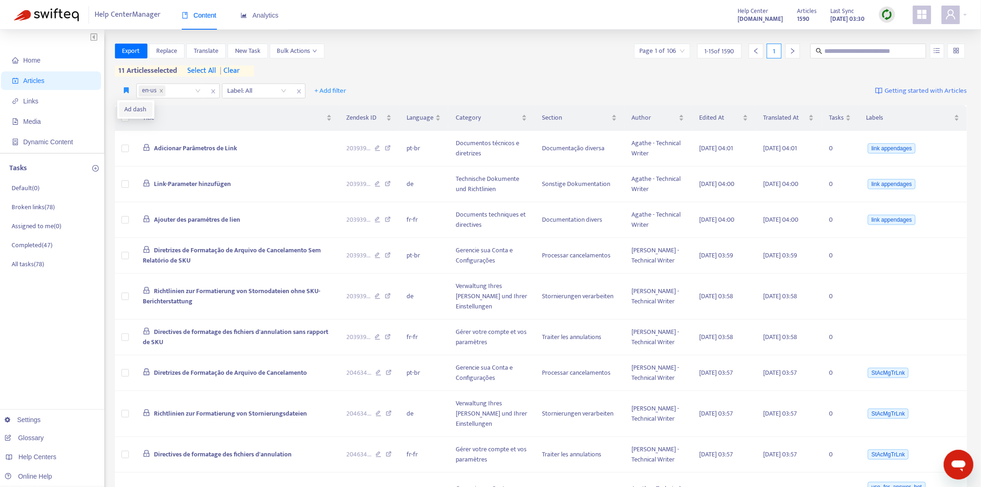
click at [127, 105] on span "Ad dash" at bounding box center [136, 109] width 22 height 10
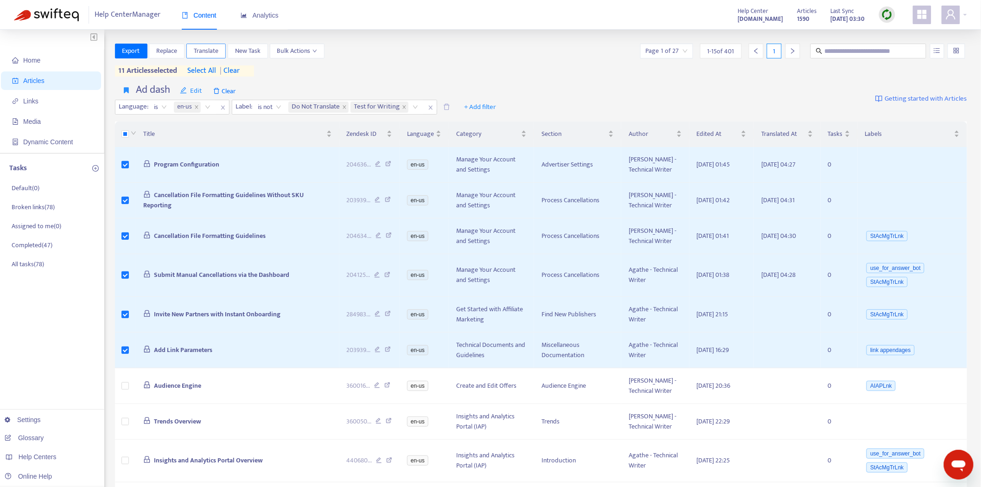
click at [207, 44] on button "Translate" at bounding box center [205, 51] width 39 height 15
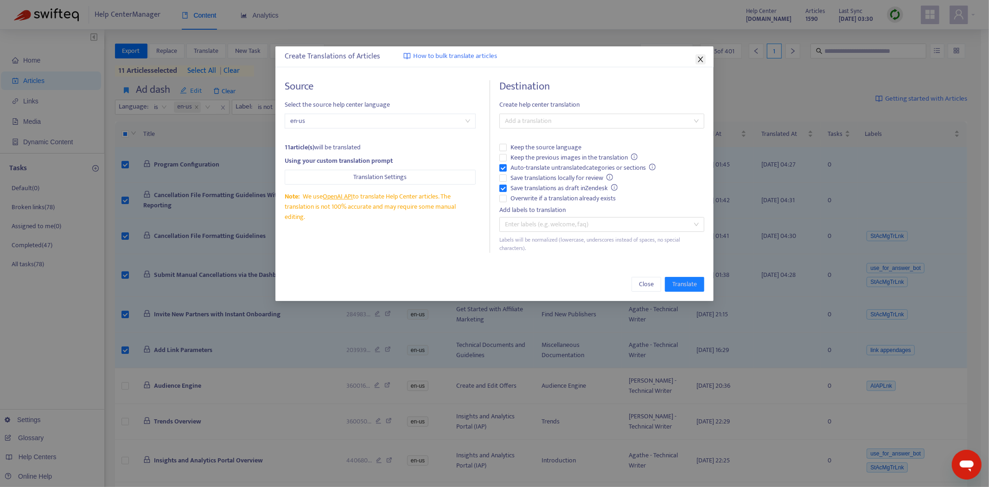
click at [699, 59] on icon "close" at bounding box center [700, 59] width 7 height 7
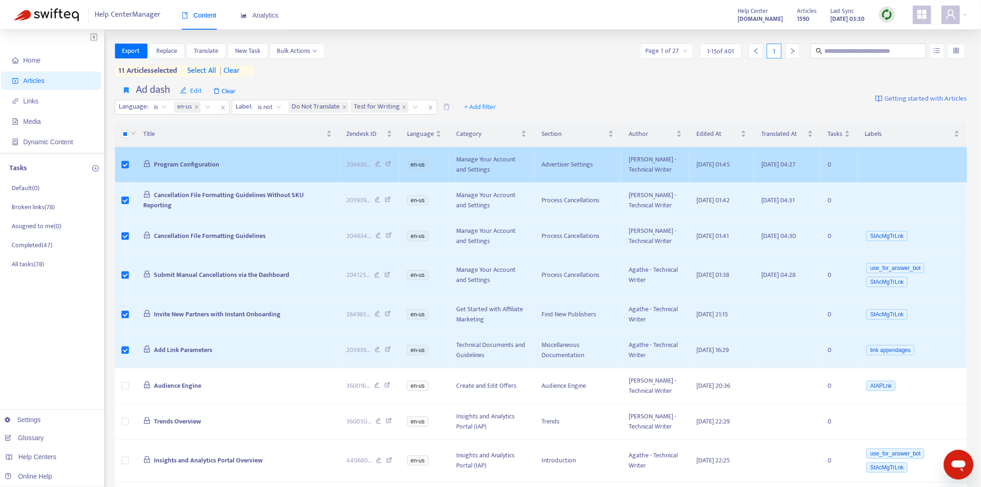
click at [389, 163] on icon at bounding box center [388, 165] width 6 height 8
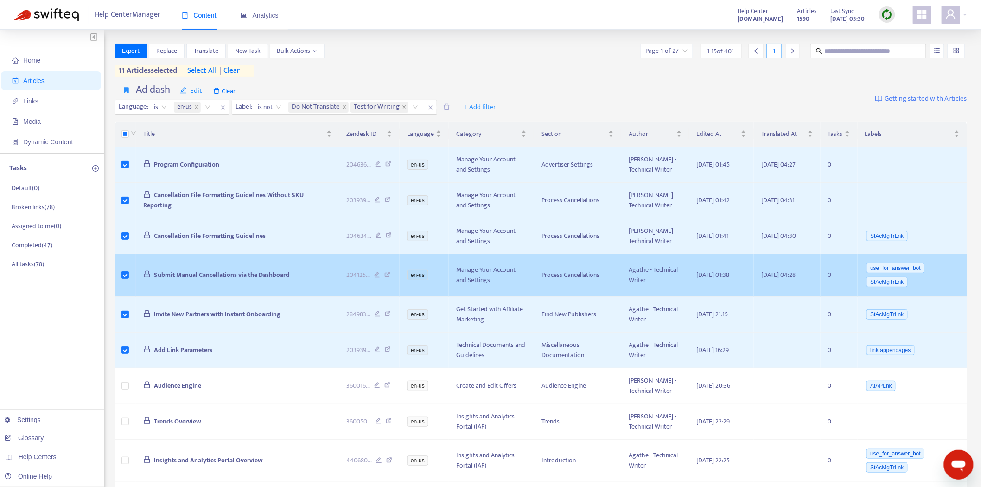
click at [387, 273] on icon at bounding box center [387, 276] width 6 height 8
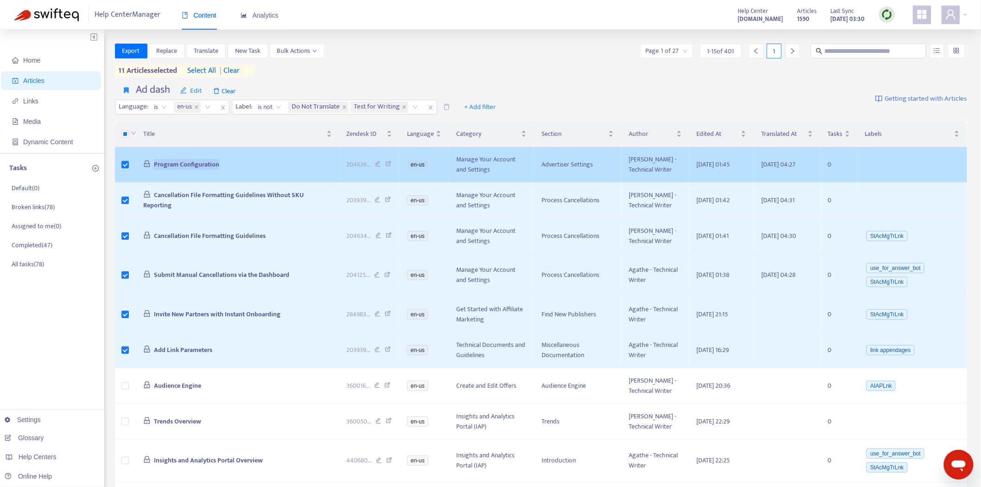
drag, startPoint x: 254, startPoint y: 172, endPoint x: 183, endPoint y: 173, distance: 70.5
click at [137, 166] on td "Program Configuration" at bounding box center [238, 165] width 204 height 36
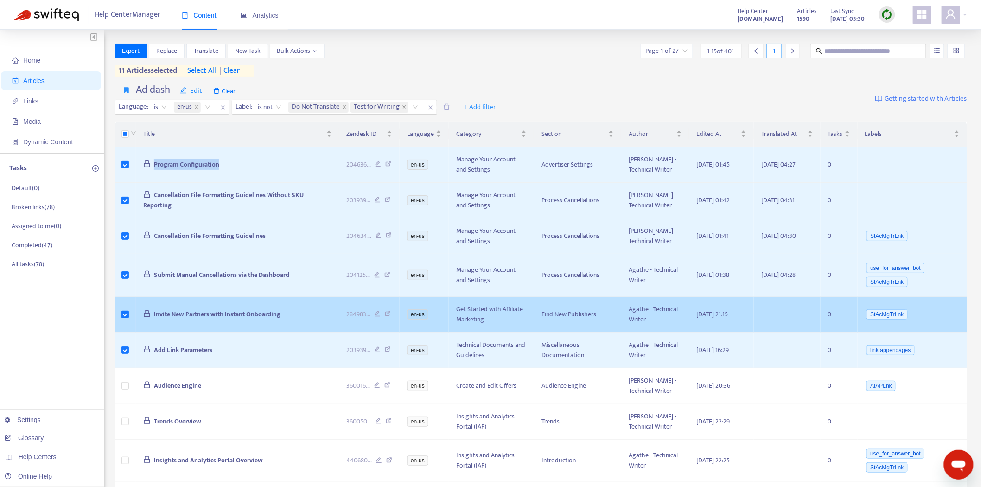
copy tr "Program Configuration"
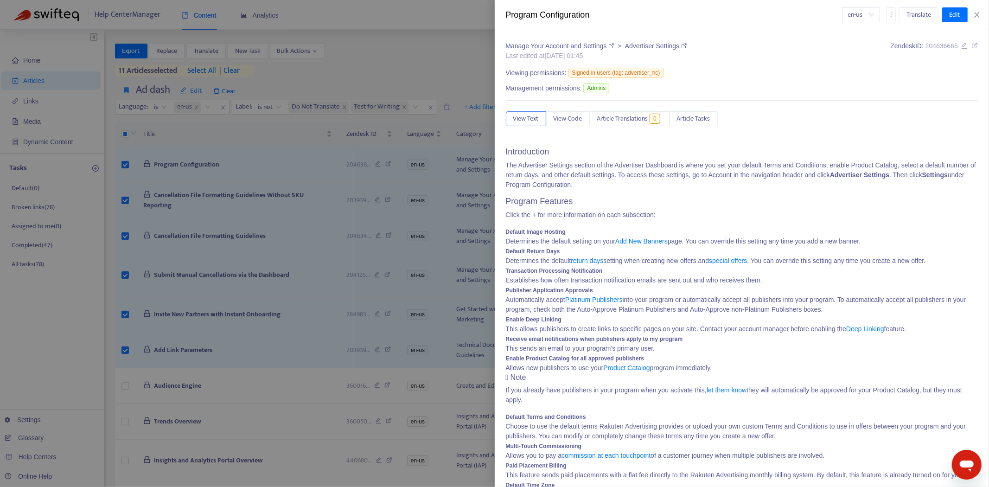
click at [342, 202] on div at bounding box center [494, 243] width 989 height 487
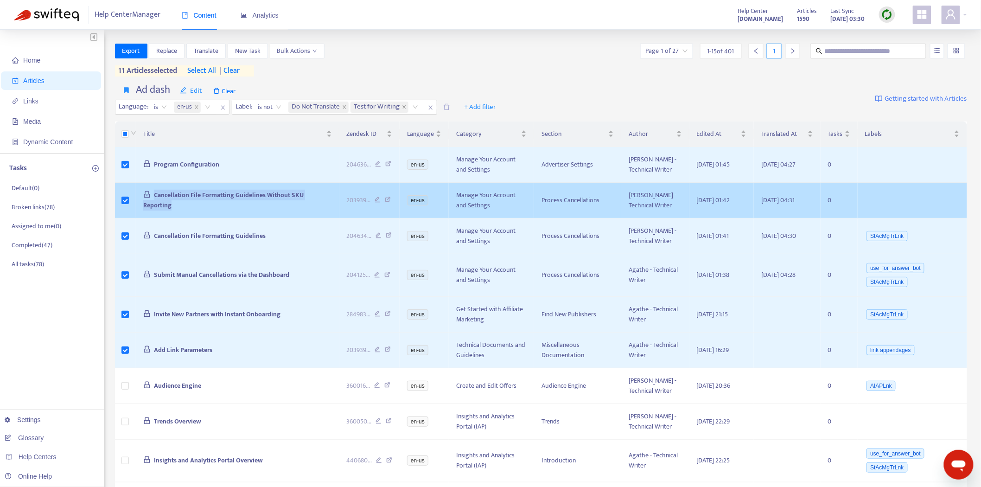
drag, startPoint x: 339, startPoint y: 202, endPoint x: 148, endPoint y: 211, distance: 190.8
click at [148, 211] on td "Cancellation File Formatting Guidelines Without SKU Reporting" at bounding box center [238, 201] width 204 height 36
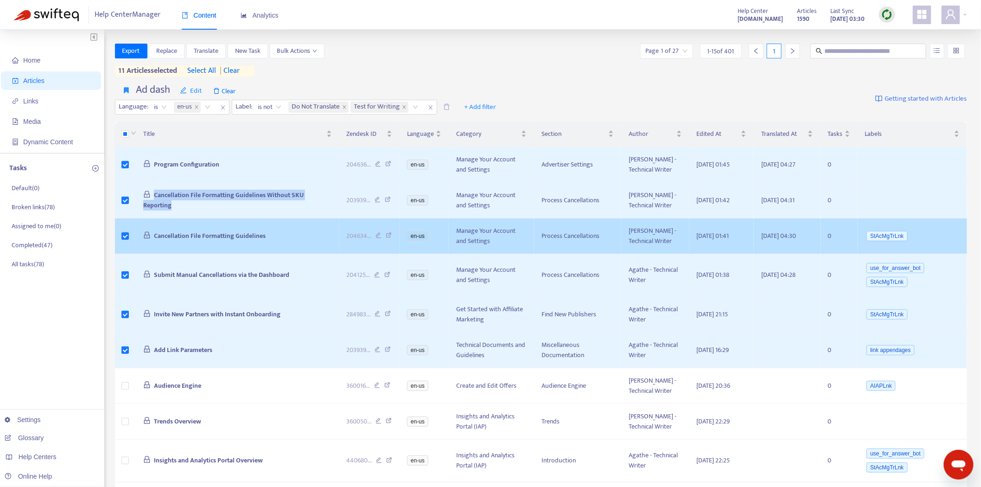
copy span "Cancellation File Formatting Guidelines Without SKU Reporting"
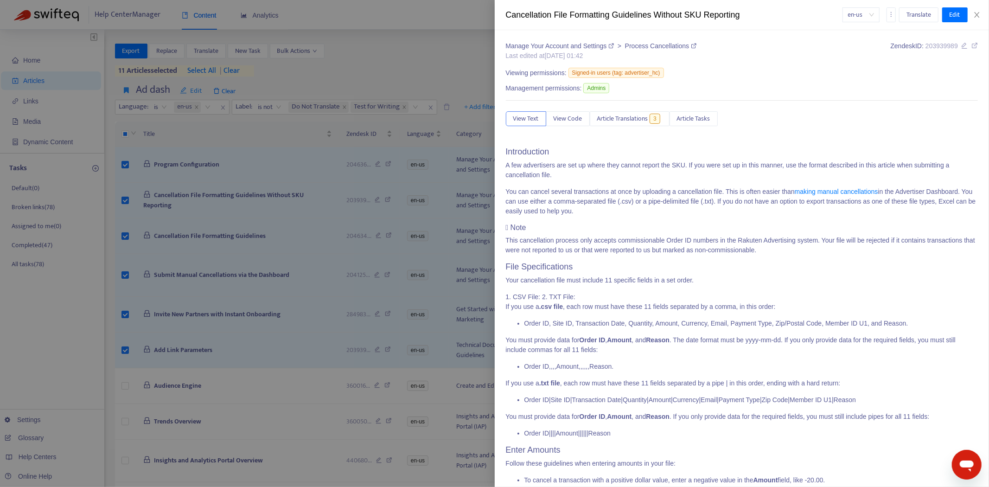
click at [224, 210] on div at bounding box center [494, 243] width 989 height 487
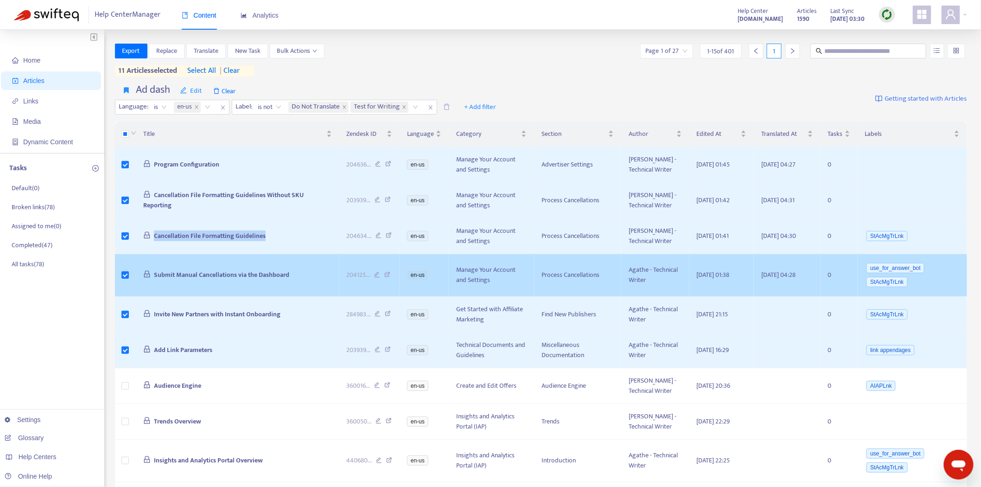
drag, startPoint x: 276, startPoint y: 230, endPoint x: 455, endPoint y: 256, distance: 181.0
click at [151, 243] on td "Cancellation File Formatting Guidelines" at bounding box center [238, 236] width 204 height 36
copy span "Cancellation File Formatting Guidelines"
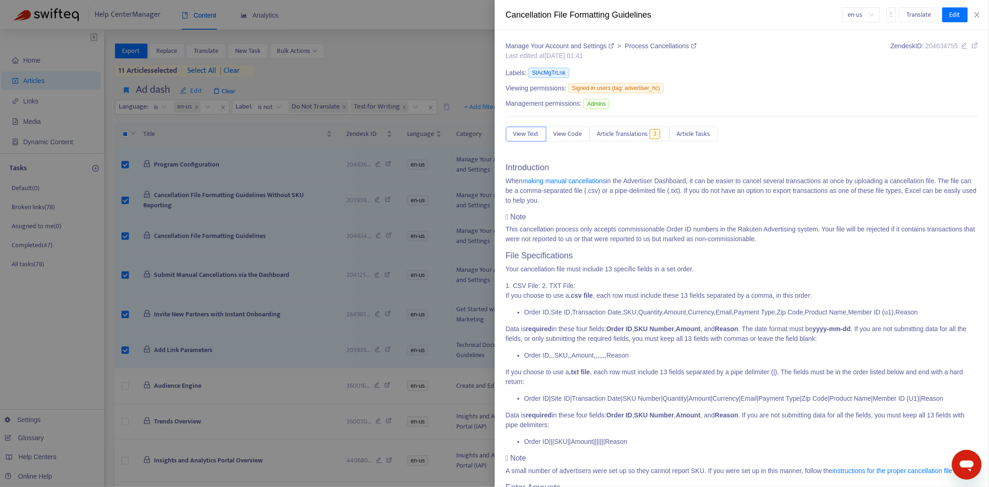
click at [330, 298] on div at bounding box center [494, 243] width 989 height 487
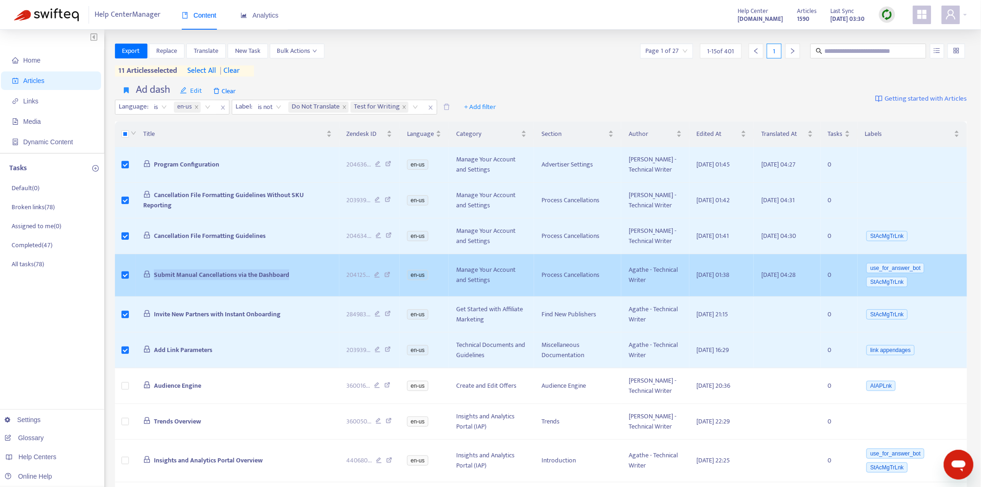
drag, startPoint x: 303, startPoint y: 275, endPoint x: 150, endPoint y: 274, distance: 153.0
click at [150, 274] on td "Submit Manual Cancellations via the Dashboard" at bounding box center [238, 275] width 204 height 43
copy span "Submit Manual Cancellations via the Dashboard"
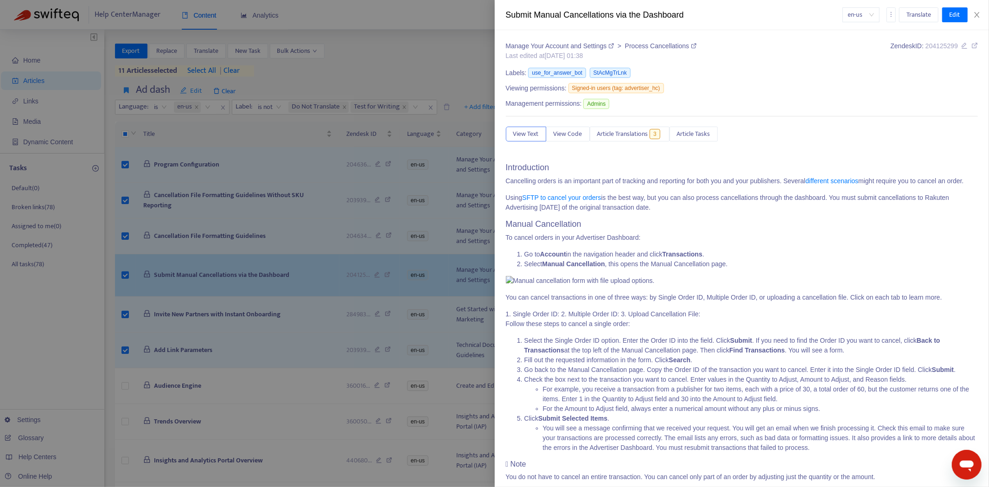
drag, startPoint x: 206, startPoint y: 272, endPoint x: 218, endPoint y: 280, distance: 14.4
click at [206, 272] on div at bounding box center [494, 243] width 989 height 487
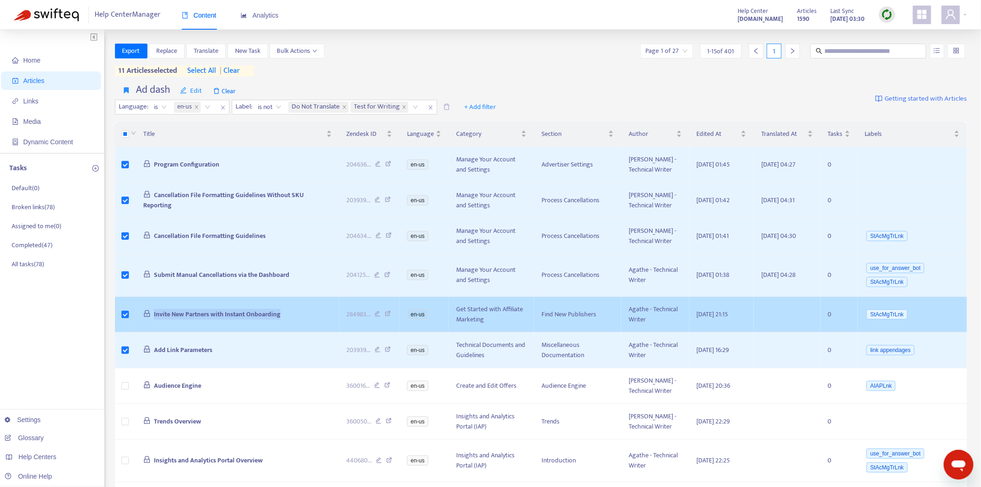
drag, startPoint x: 304, startPoint y: 322, endPoint x: 123, endPoint y: 322, distance: 180.8
click at [123, 322] on tr "Invite New Partners with Instant Onboarding 284983 ... en-us Get Started with A…" at bounding box center [541, 315] width 853 height 36
copy tr "Invite New Partners with Instant Onboarding"
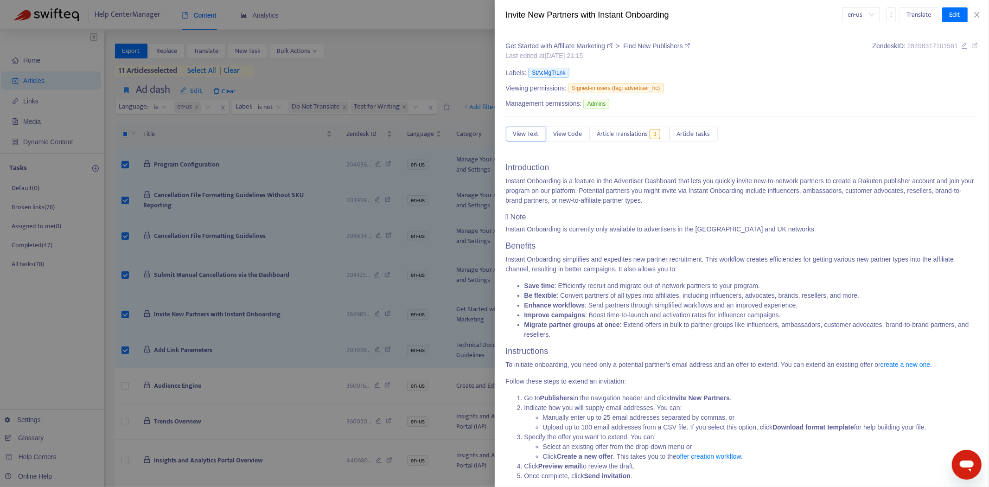
click at [230, 363] on div at bounding box center [494, 243] width 989 height 487
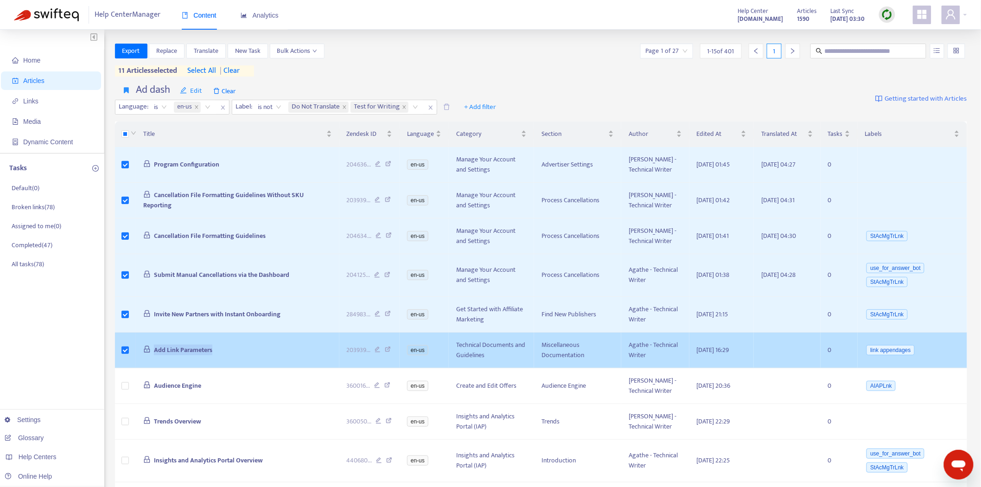
drag, startPoint x: 229, startPoint y: 350, endPoint x: 133, endPoint y: 349, distance: 95.5
click at [133, 349] on tr "Add Link Parameters 203939 ... en-us Technical Documents and Guidelines Miscell…" at bounding box center [541, 350] width 853 height 36
copy tr "Add Link Parameters"
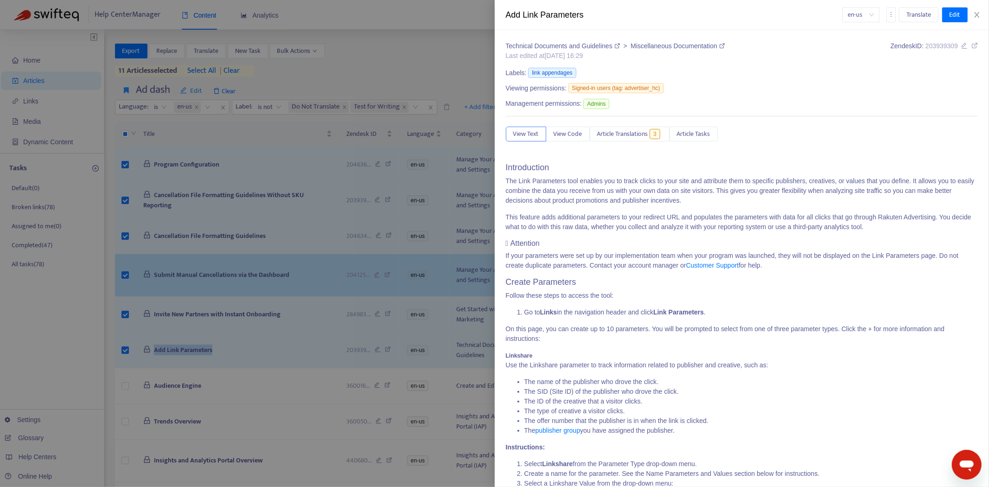
click at [140, 295] on div at bounding box center [494, 243] width 989 height 487
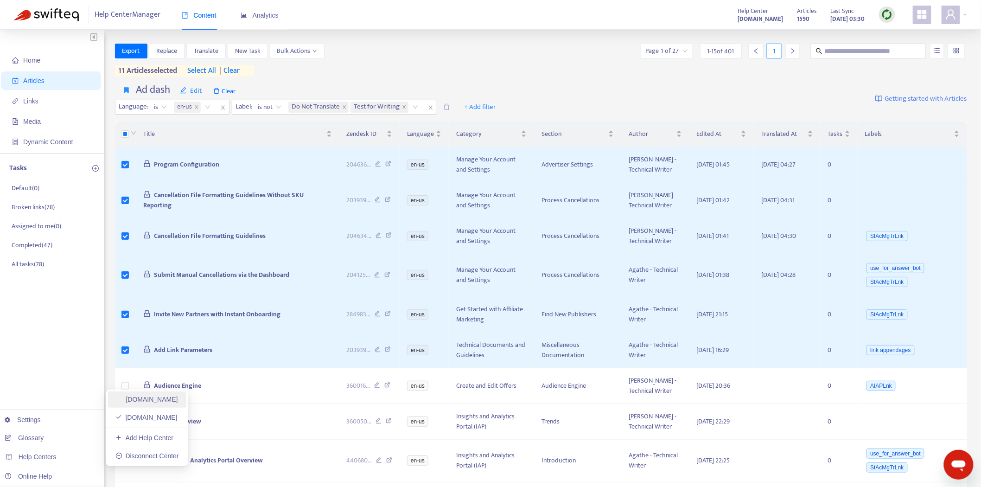
click at [149, 398] on link "[DOMAIN_NAME]" at bounding box center [146, 398] width 63 height 7
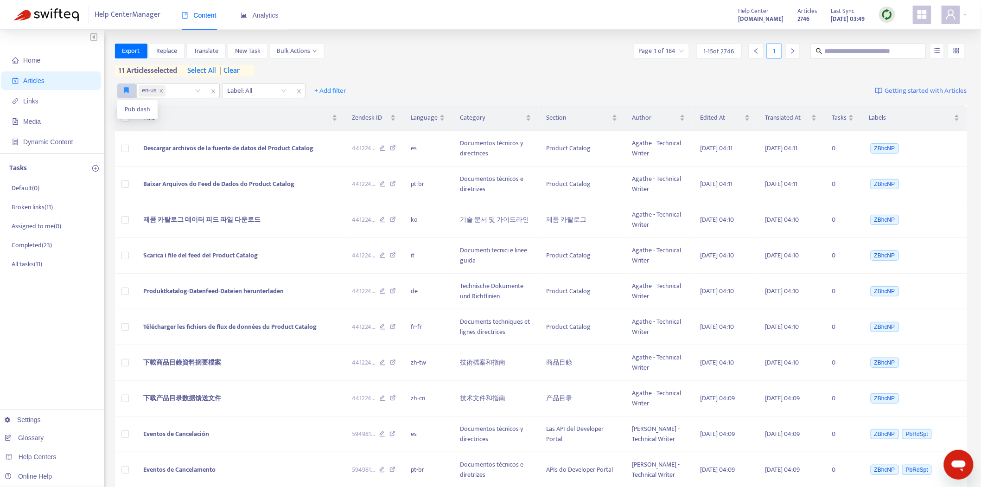
click at [125, 93] on icon "button" at bounding box center [126, 90] width 5 height 7
click at [126, 108] on span "Pub dash" at bounding box center [138, 109] width 26 height 10
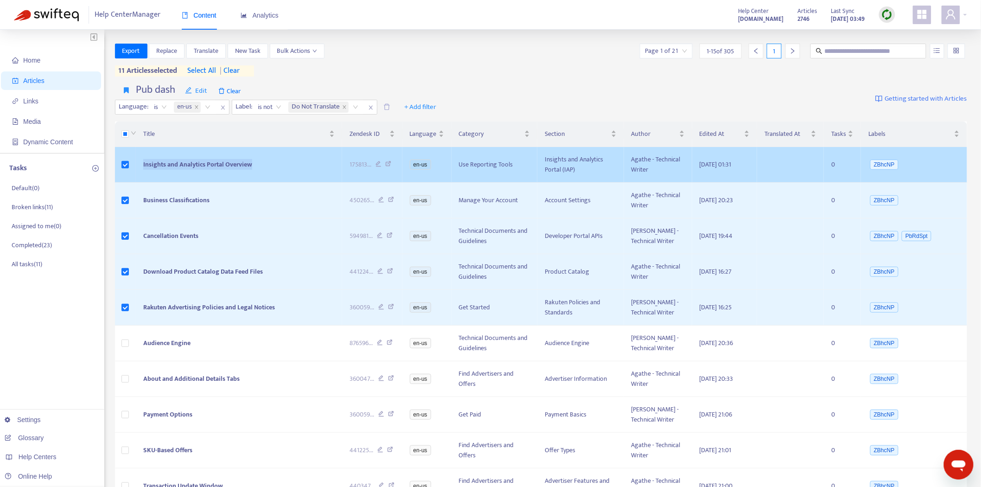
drag, startPoint x: 295, startPoint y: 160, endPoint x: 142, endPoint y: 169, distance: 153.3
click at [142, 169] on td "Insights and Analytics Portal Overview" at bounding box center [239, 165] width 206 height 36
copy span "Insights and Analytics Portal Overview"
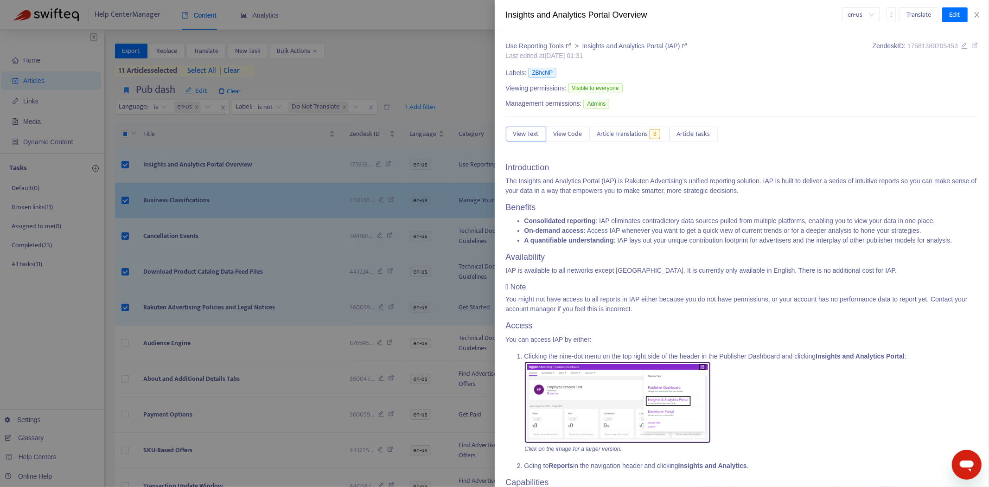
drag, startPoint x: 191, startPoint y: 188, endPoint x: 204, endPoint y: 195, distance: 14.3
click at [191, 188] on div at bounding box center [494, 243] width 989 height 487
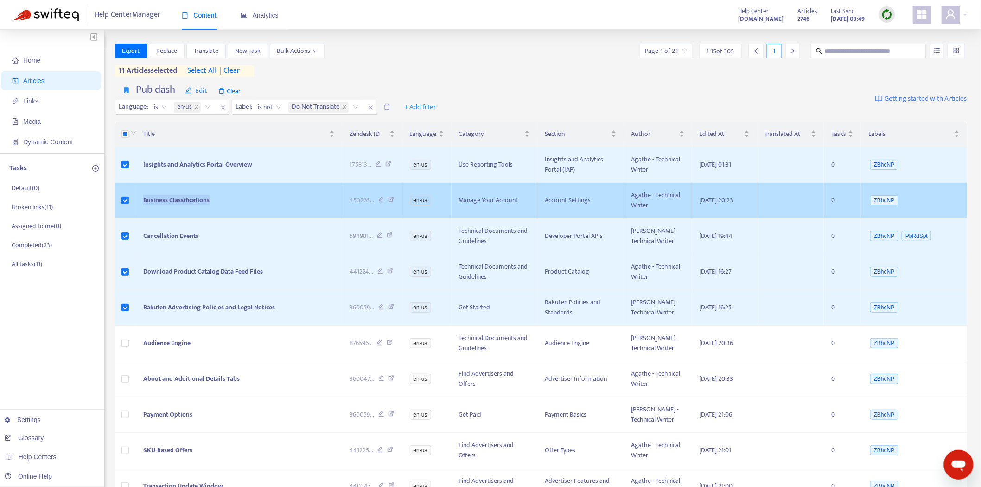
drag, startPoint x: 221, startPoint y: 204, endPoint x: 138, endPoint y: 208, distance: 83.1
click at [138, 208] on td "Business Classifications" at bounding box center [239, 201] width 206 height 36
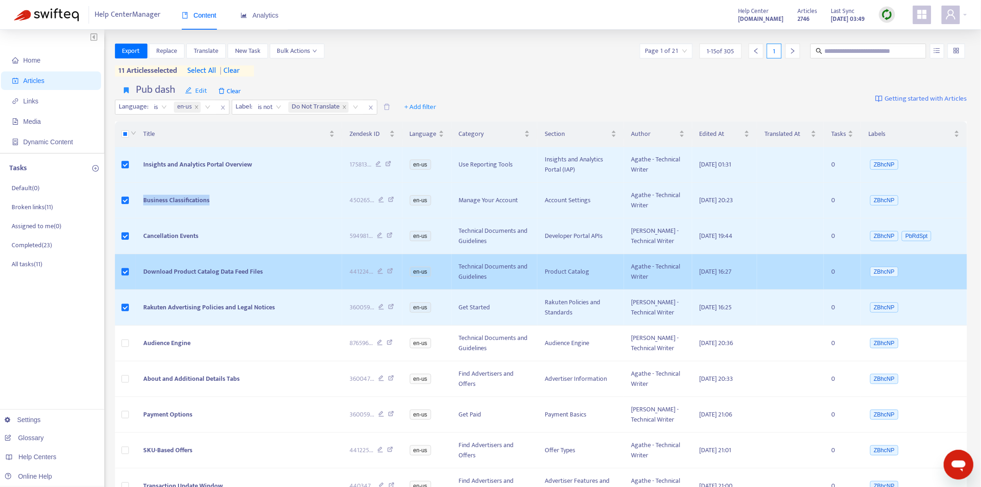
copy span "Business Classifications"
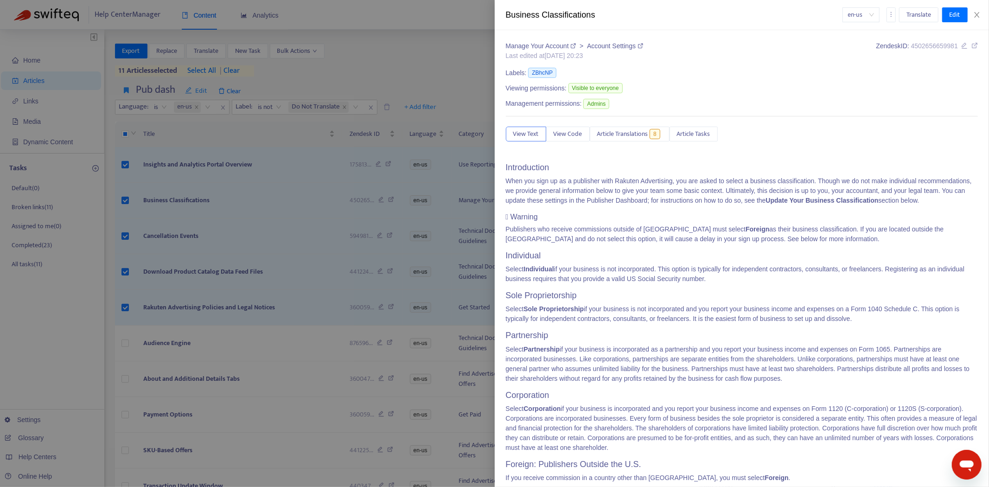
click at [232, 234] on div at bounding box center [494, 243] width 989 height 487
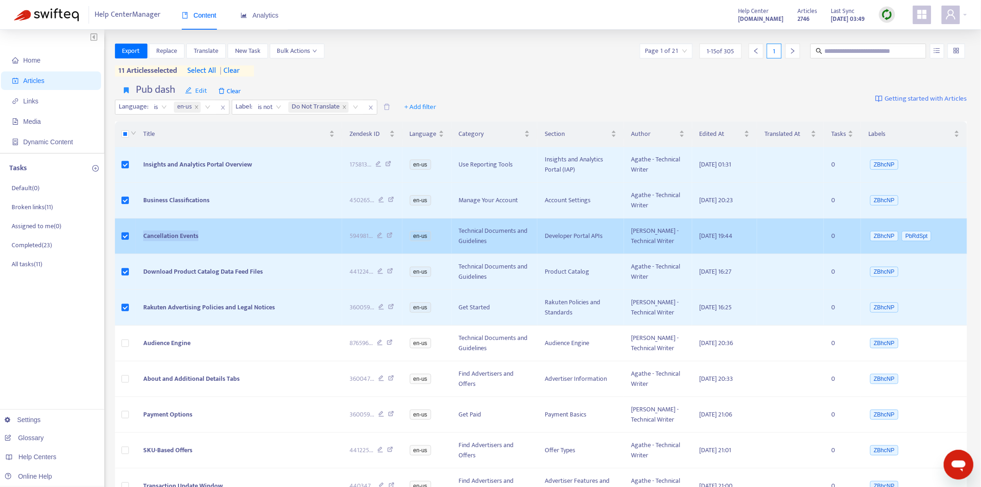
drag, startPoint x: 232, startPoint y: 234, endPoint x: 131, endPoint y: 238, distance: 101.6
click at [131, 238] on tr "Cancellation Events 594981 ... en-us Technical Documents and Guidelines Develop…" at bounding box center [541, 236] width 853 height 36
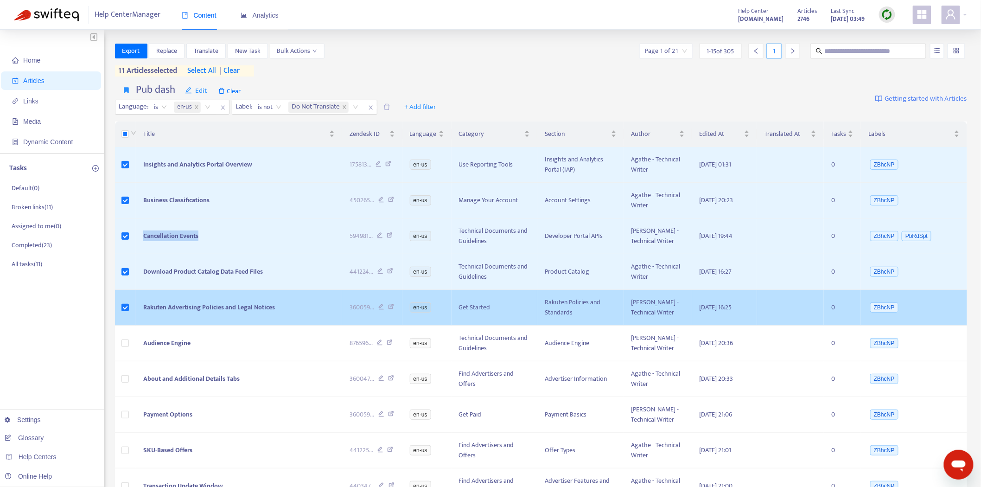
copy tr "Cancellation Events"
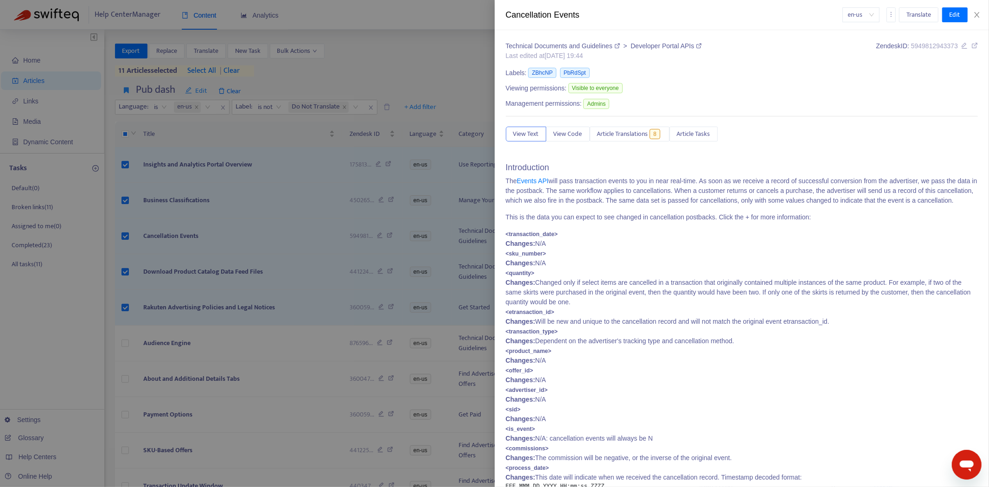
click at [223, 260] on div at bounding box center [494, 243] width 989 height 487
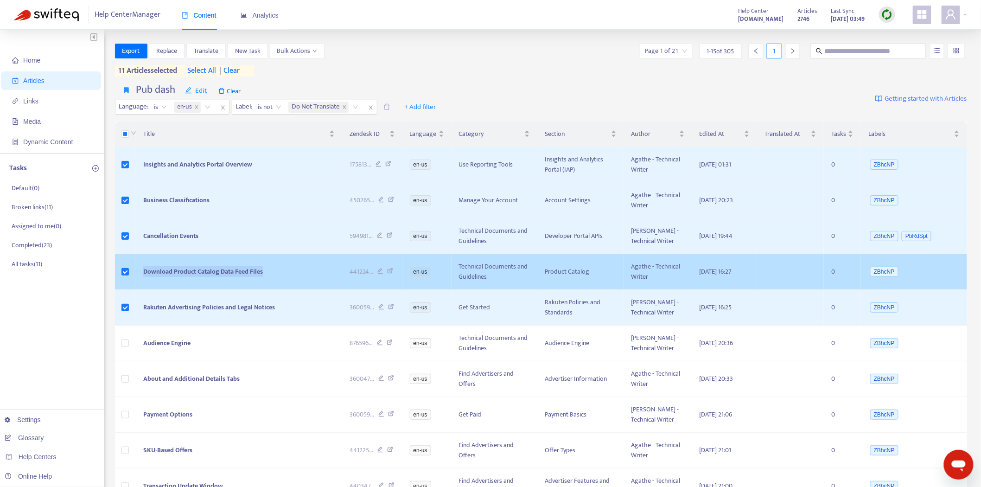
drag, startPoint x: 266, startPoint y: 267, endPoint x: 141, endPoint y: 282, distance: 126.1
click at [141, 282] on td "Download Product Catalog Data Feed Files" at bounding box center [239, 272] width 206 height 36
copy span "Download Product Catalog Data Feed Files"
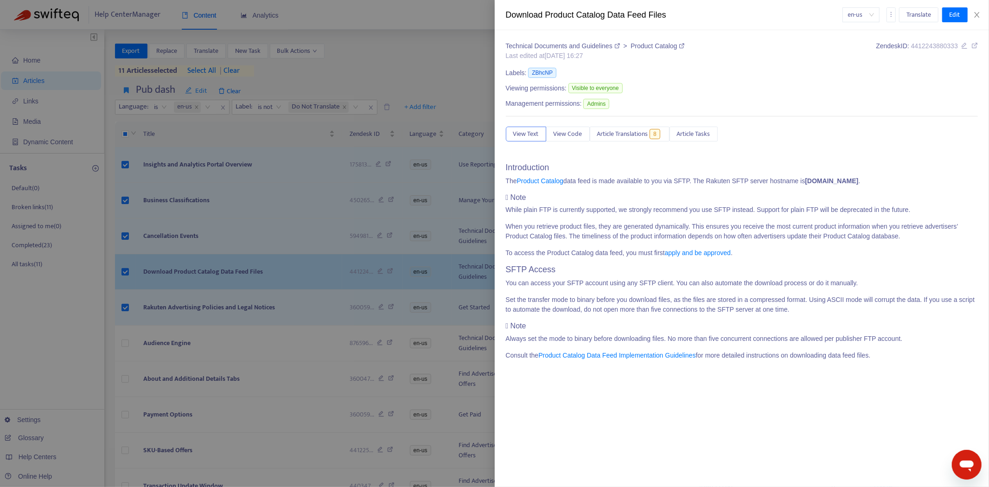
click at [318, 280] on div at bounding box center [494, 243] width 989 height 487
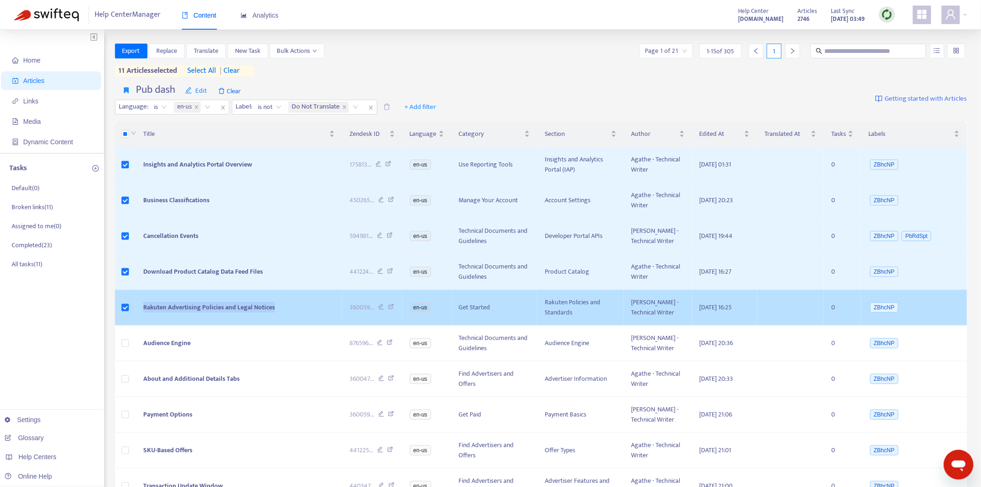
drag, startPoint x: 298, startPoint y: 312, endPoint x: 132, endPoint y: 319, distance: 166.6
click at [132, 319] on tr "Rakuten Advertising Policies and Legal Notices 360059 ... en-us Get Started Rak…" at bounding box center [541, 308] width 853 height 36
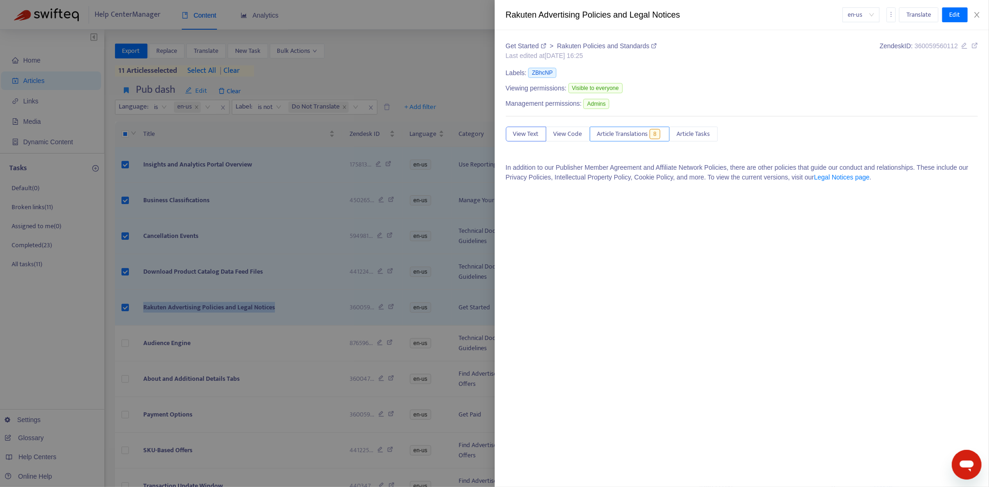
click at [618, 128] on button "Article Translations 8" at bounding box center [630, 134] width 80 height 15
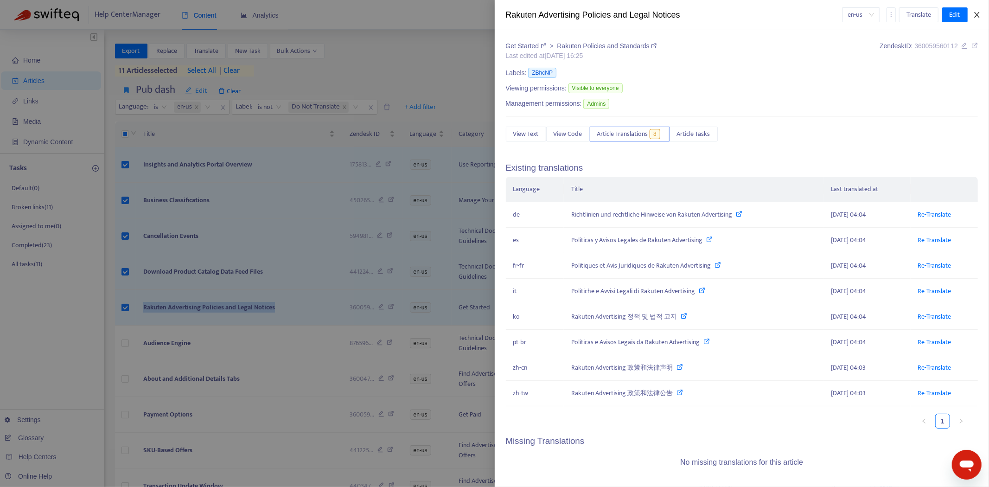
click at [979, 15] on icon "close" at bounding box center [976, 14] width 7 height 7
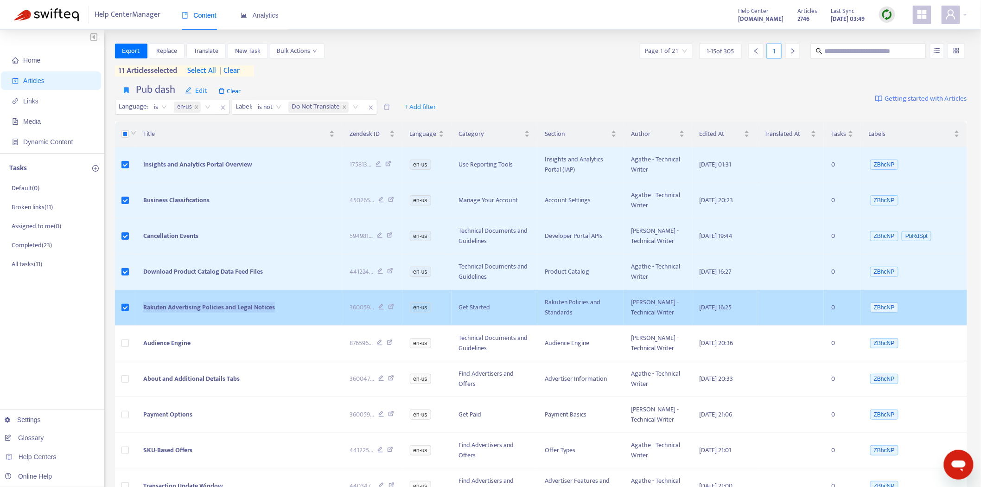
click at [208, 303] on span "Rakuten Advertising Policies and Legal Notices" at bounding box center [209, 307] width 132 height 11
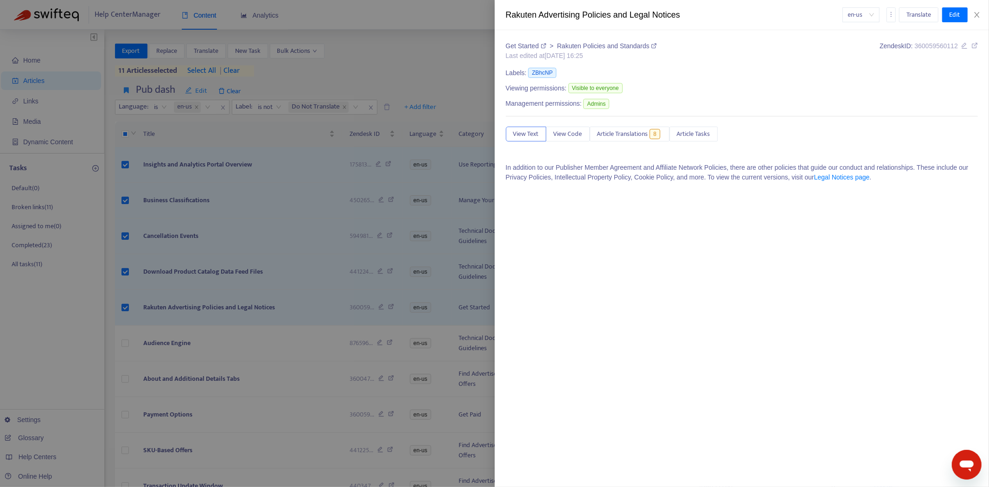
click at [278, 300] on div at bounding box center [494, 243] width 989 height 487
